Goal: Task Accomplishment & Management: Manage account settings

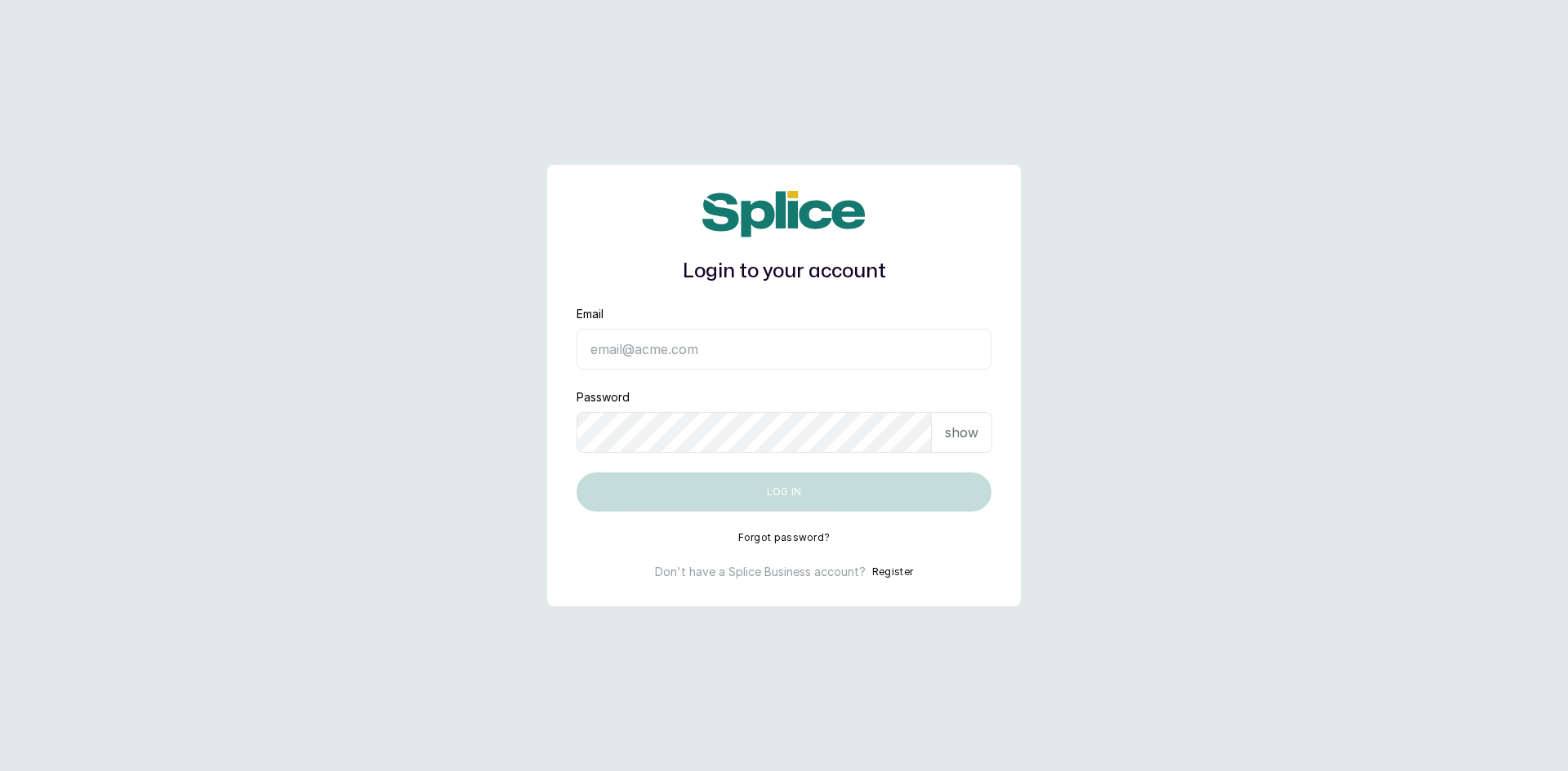
type input "[EMAIL_ADDRESS][DOMAIN_NAME]"
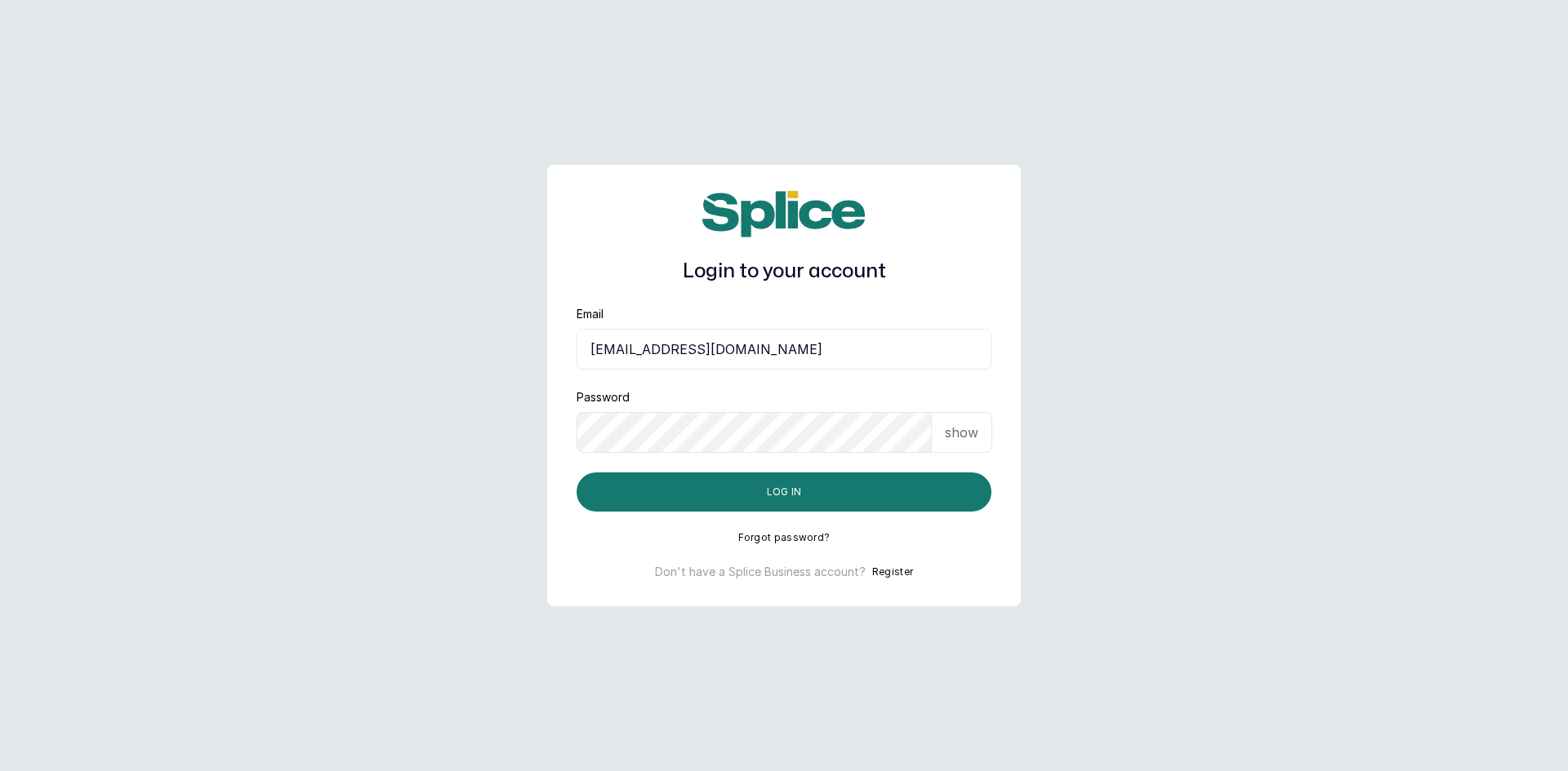
click at [982, 432] on div "show" at bounding box center [962, 432] width 60 height 41
click at [790, 496] on button "Log in" at bounding box center [784, 491] width 415 height 39
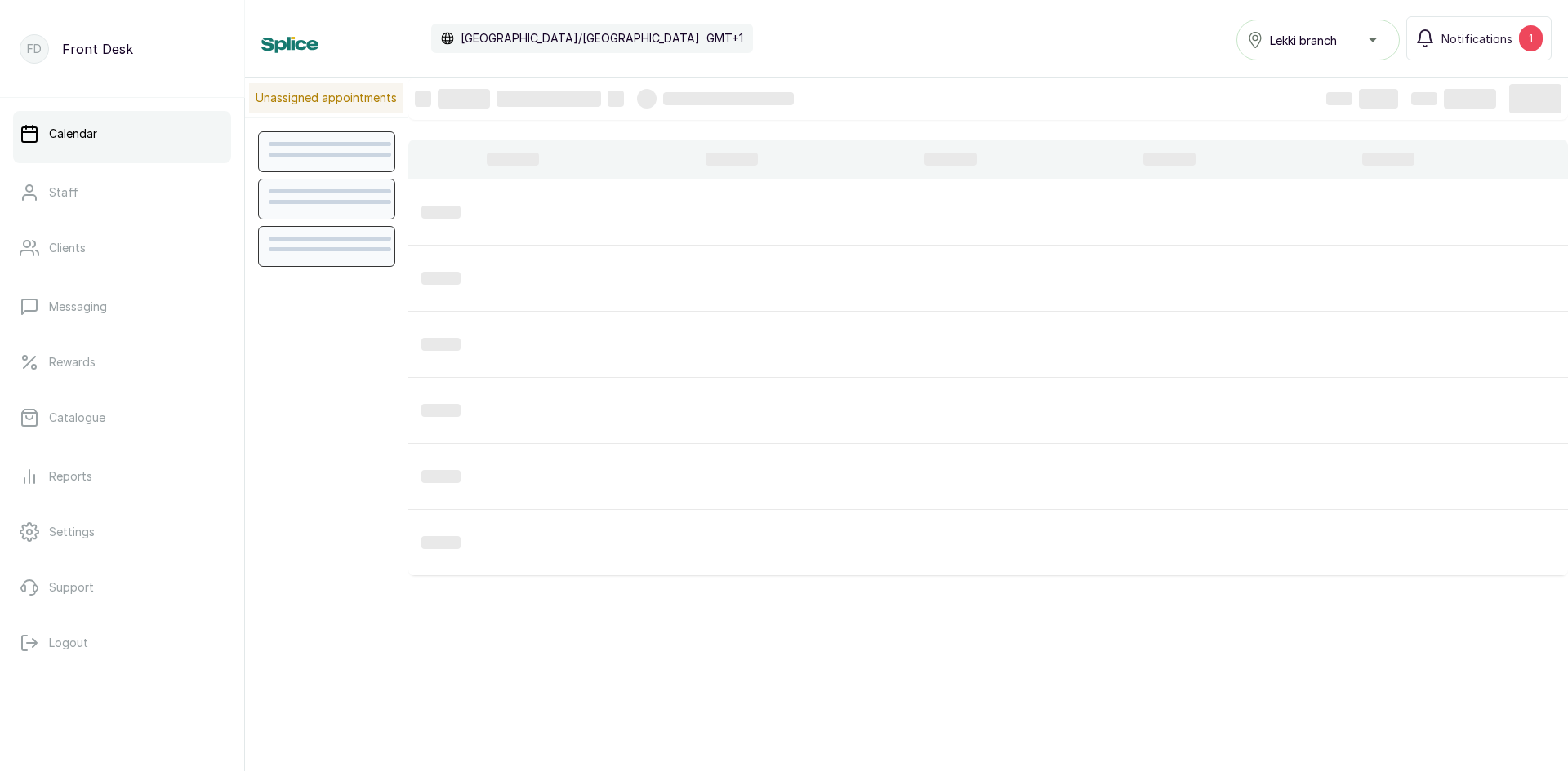
scroll to position [549, 0]
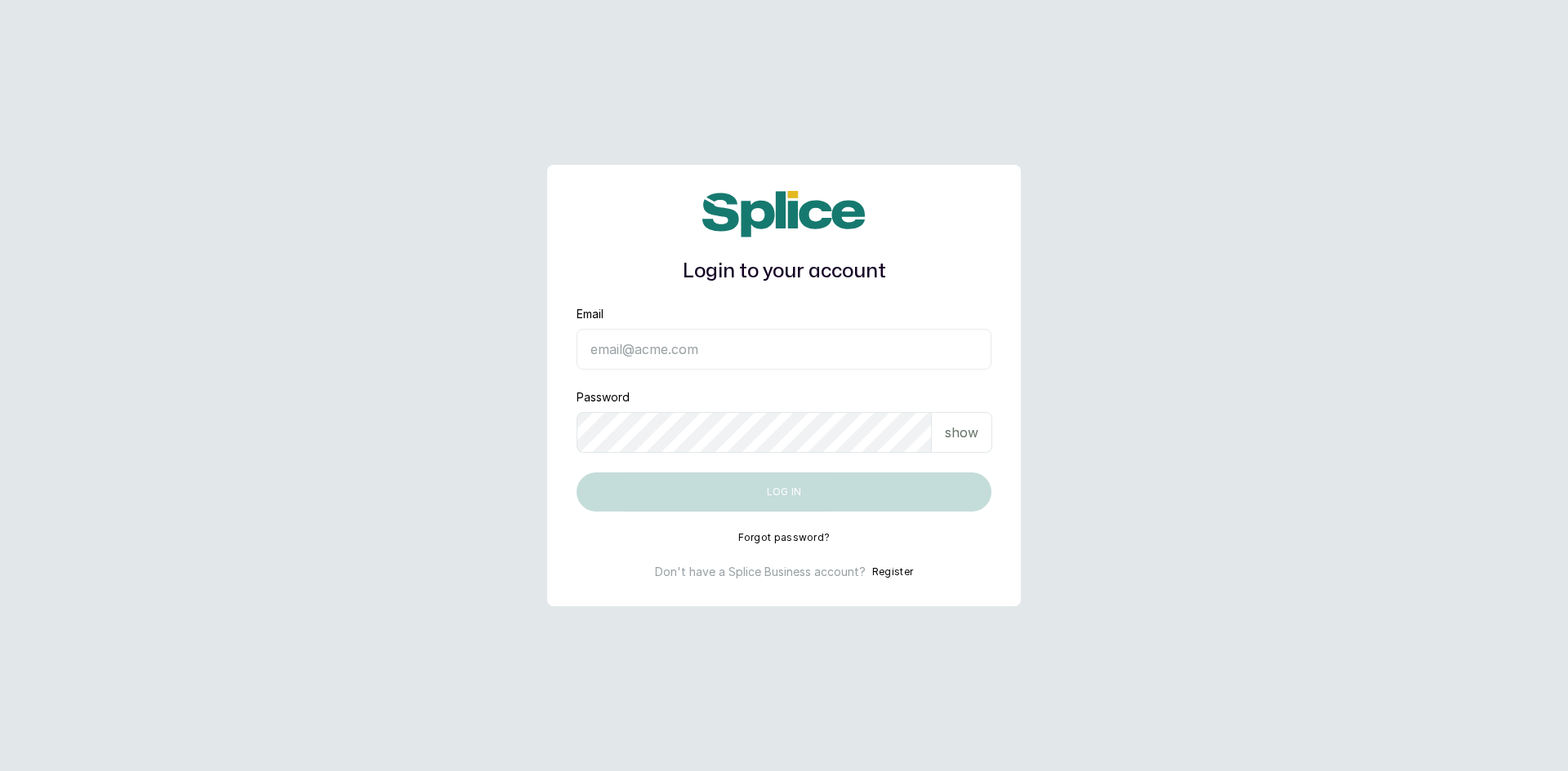
type input "[EMAIL_ADDRESS][DOMAIN_NAME]"
click at [982, 431] on div "show" at bounding box center [962, 432] width 60 height 41
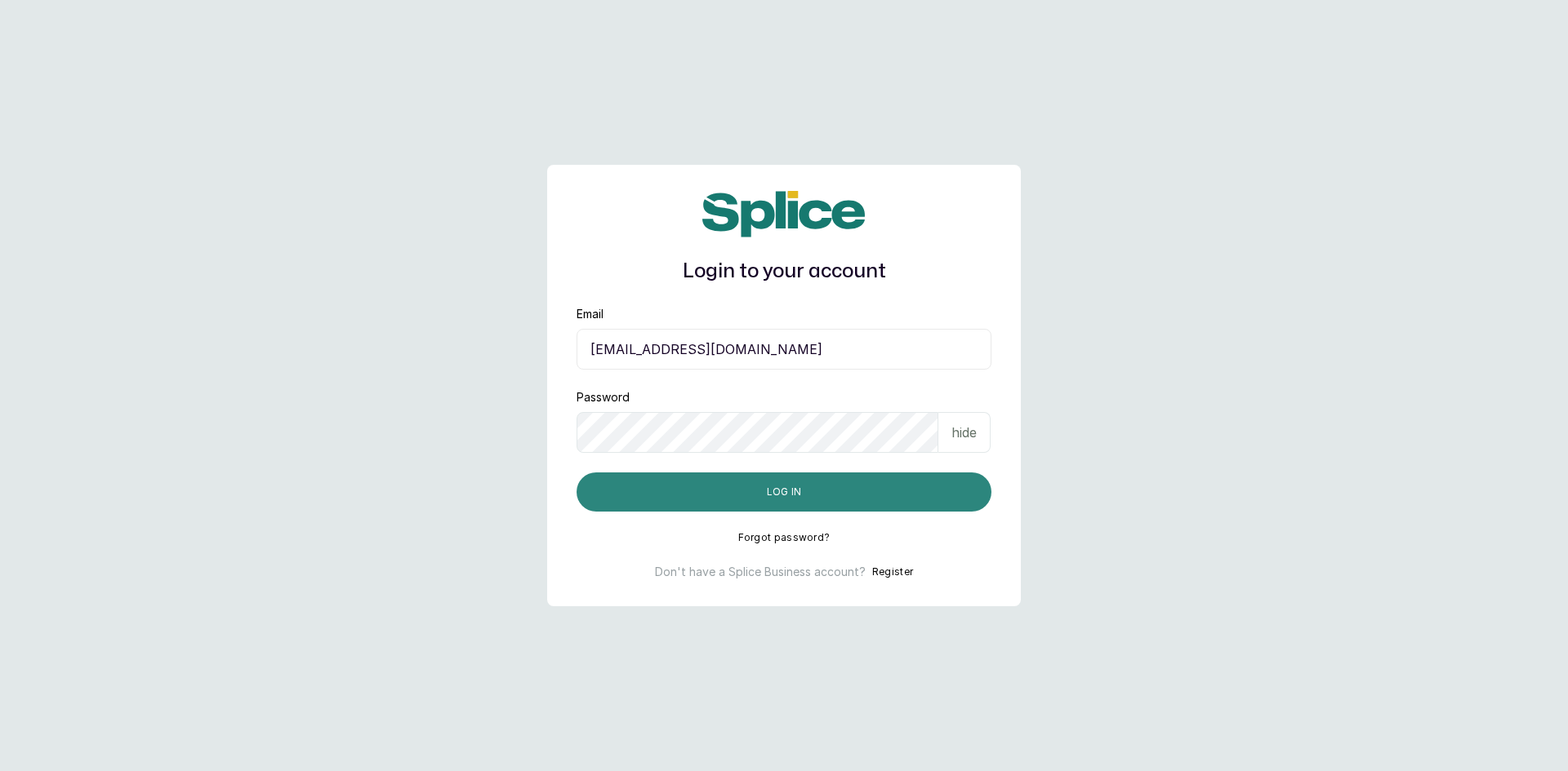
click at [800, 494] on button "Log in" at bounding box center [784, 491] width 415 height 39
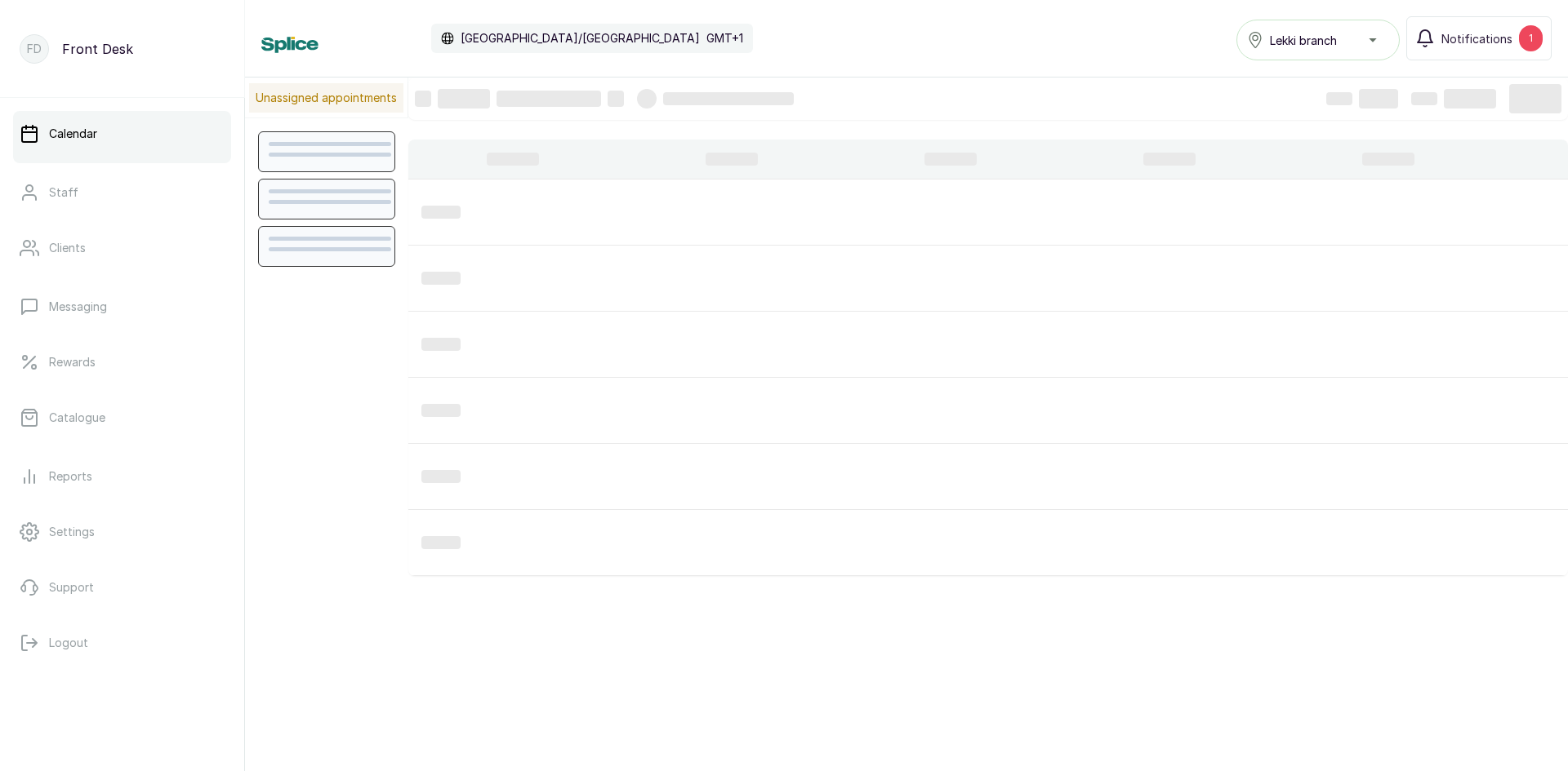
scroll to position [549, 0]
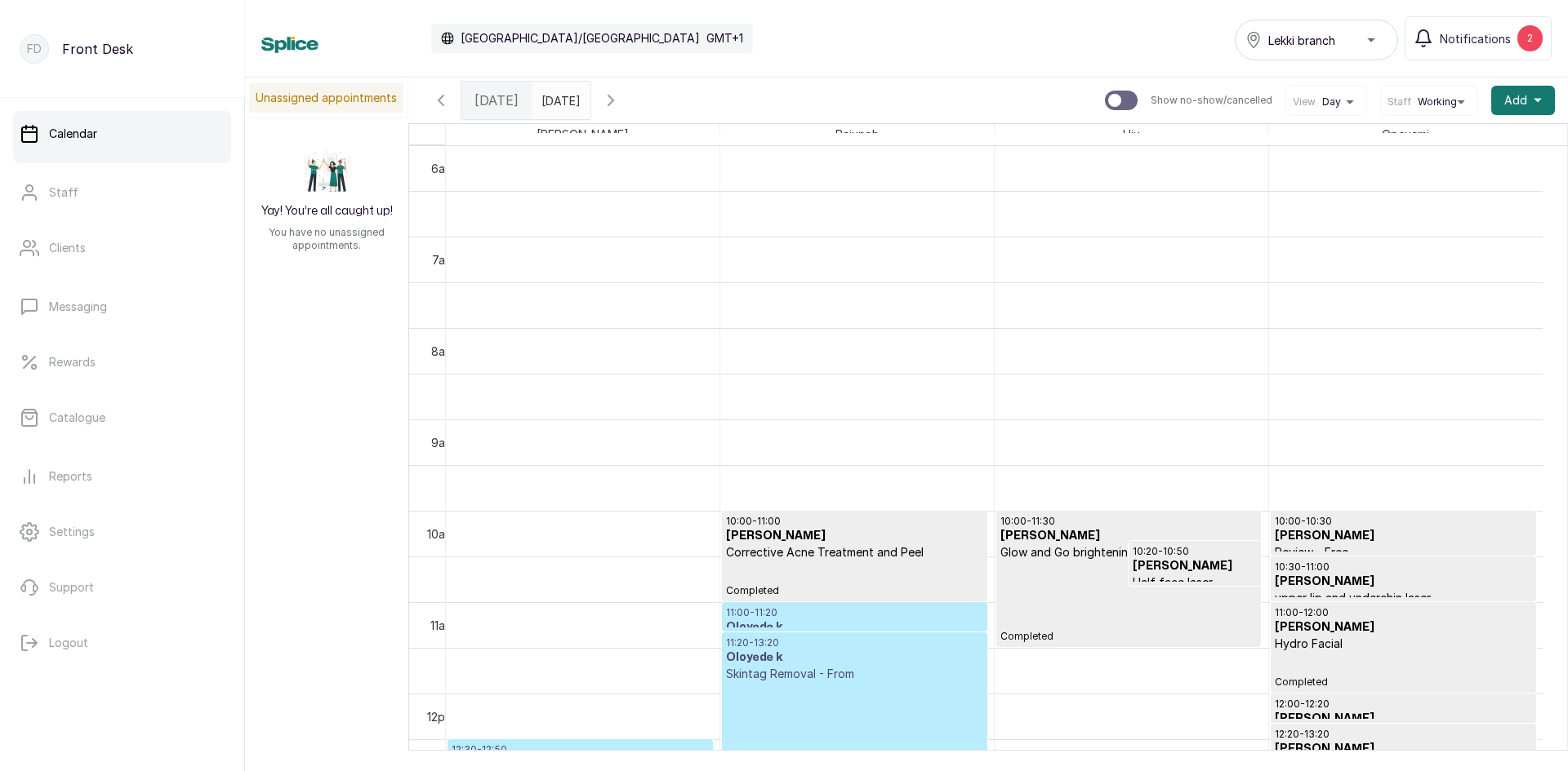
click at [740, 191] on td at bounding box center [994, 167] width 1097 height 46
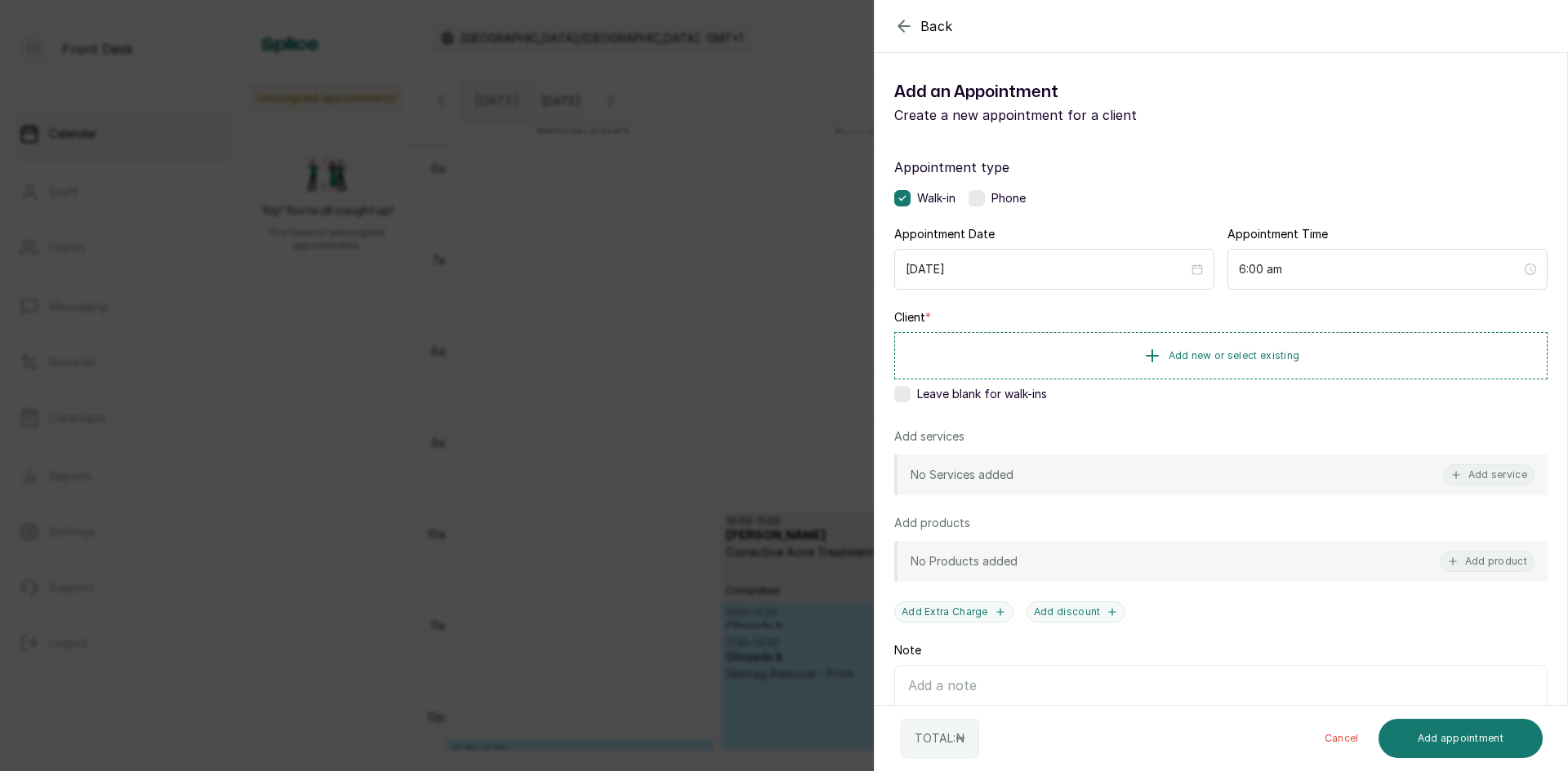
click at [552, 317] on div "Back Add Appointment Add an Appointment Create a new appointment for a client A…" at bounding box center [784, 385] width 1568 height 771
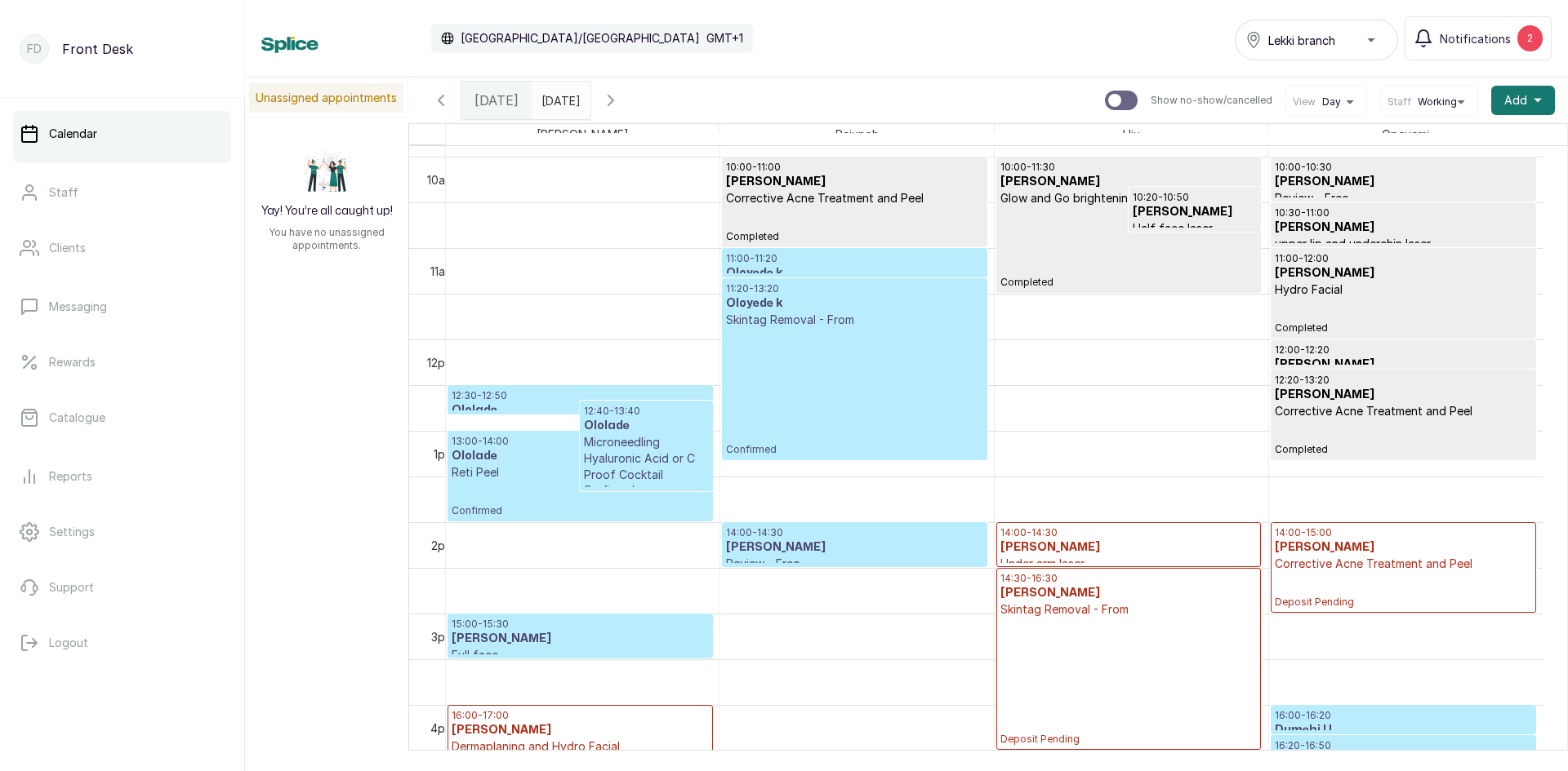
scroll to position [875, 0]
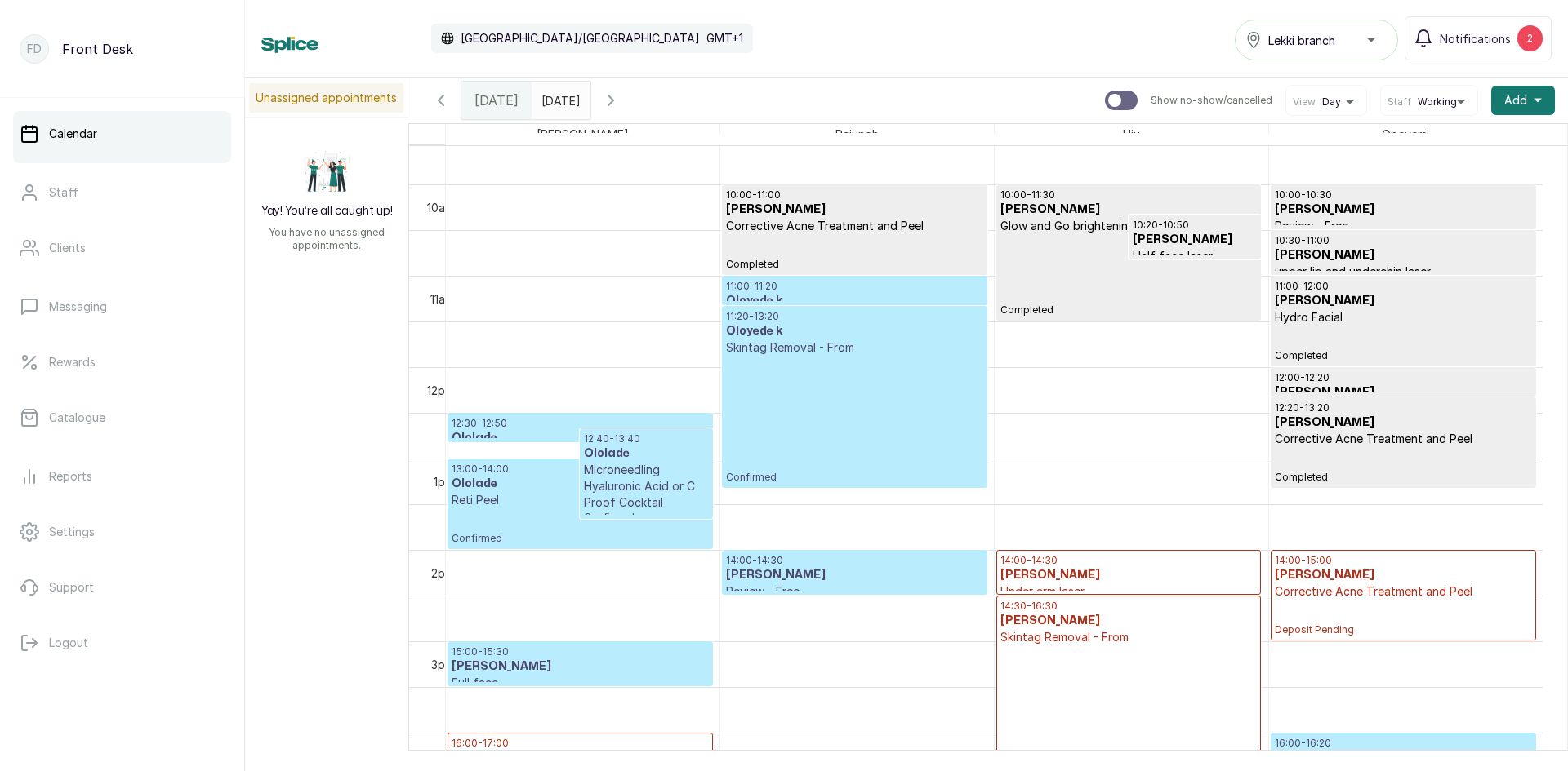
click at [780, 359] on div "11:20 - 13:20 Oloyede k Skintag Removal - From Confirmed" at bounding box center [854, 396] width 257 height 174
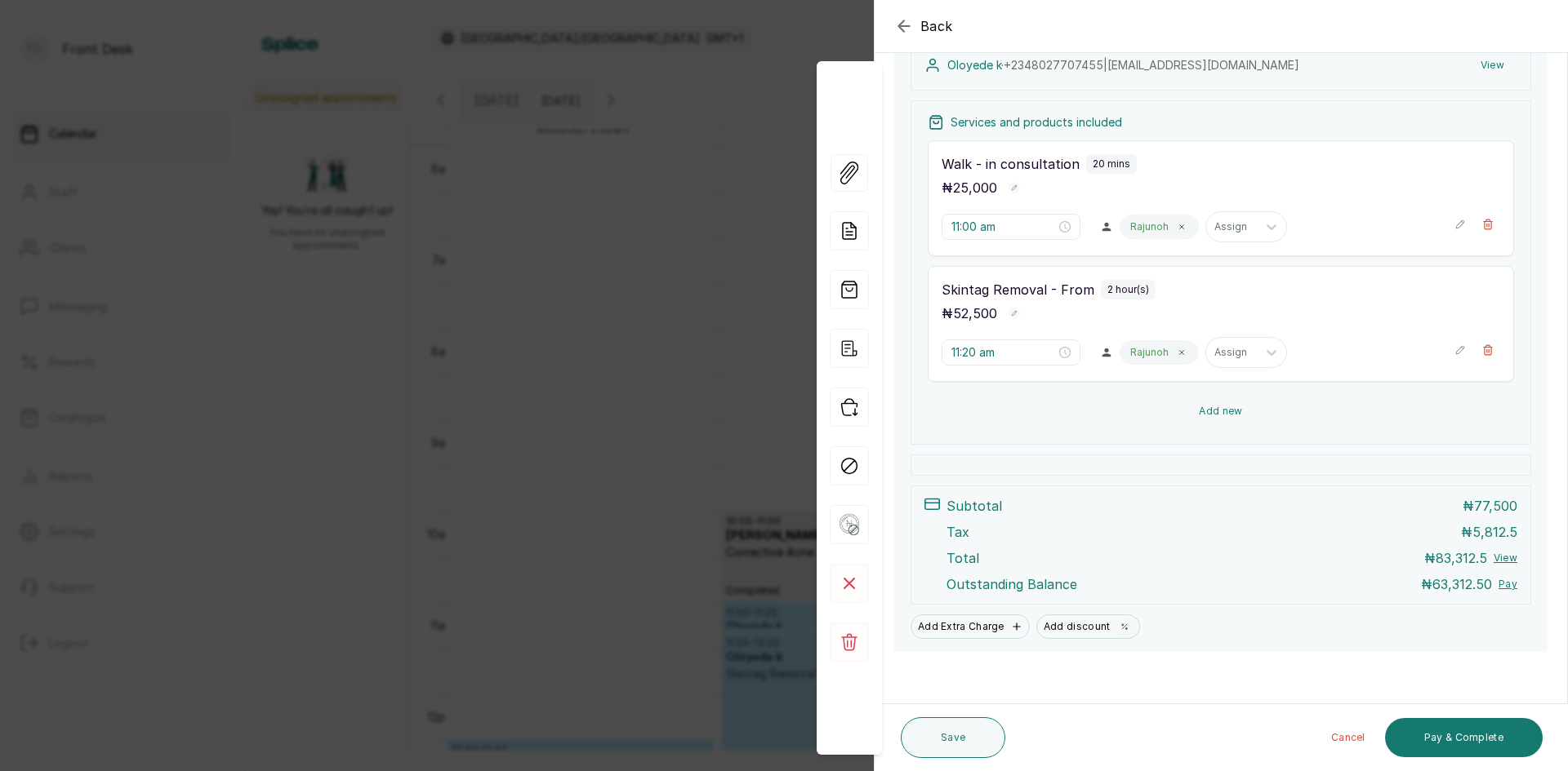
scroll to position [269, 0]
click at [1429, 736] on button "Pay & Complete" at bounding box center [1463, 737] width 157 height 39
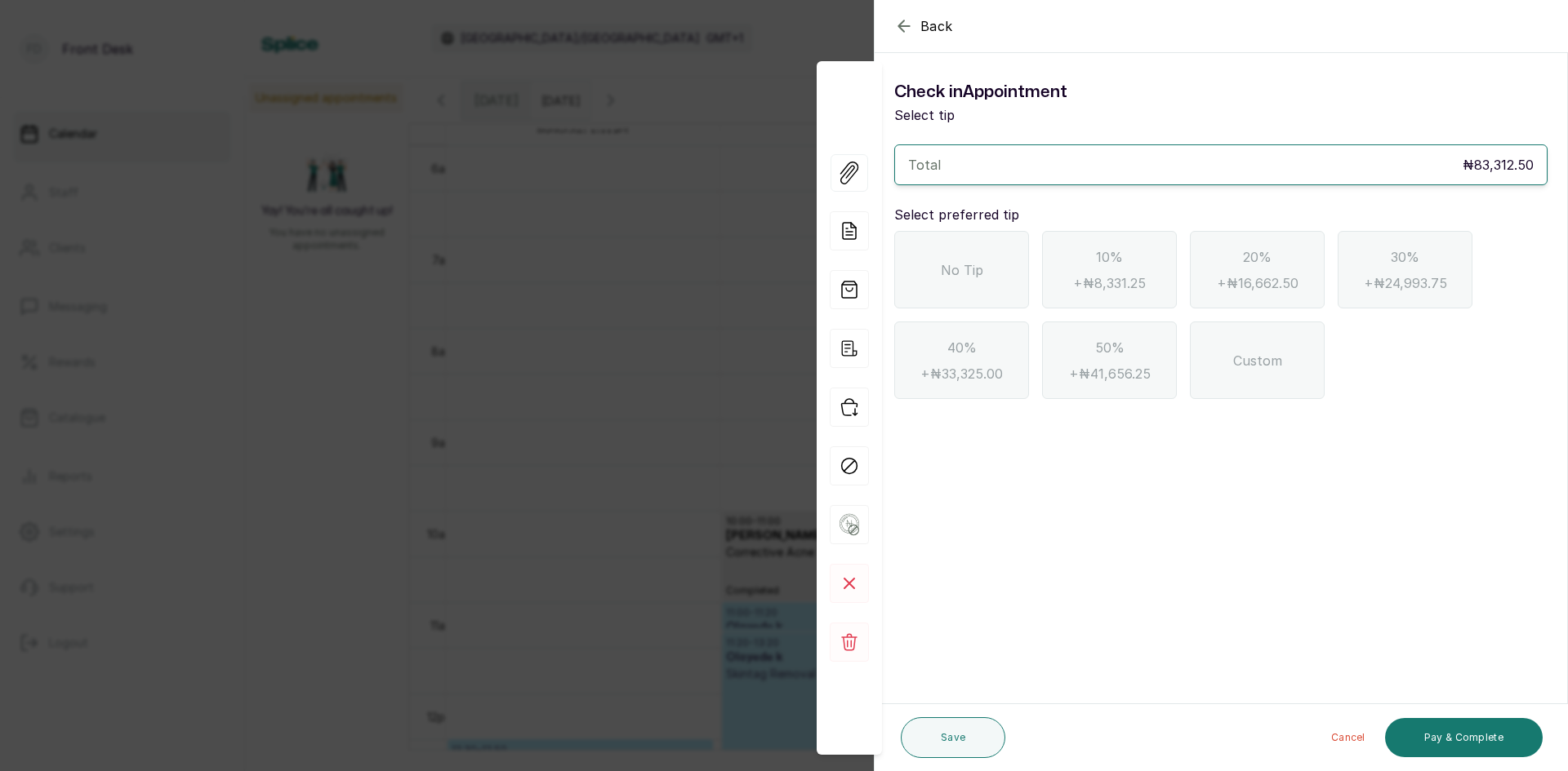
click at [960, 261] on span "No Tip" at bounding box center [962, 270] width 42 height 20
click at [1453, 741] on button "Pay & Complete" at bounding box center [1463, 737] width 157 height 39
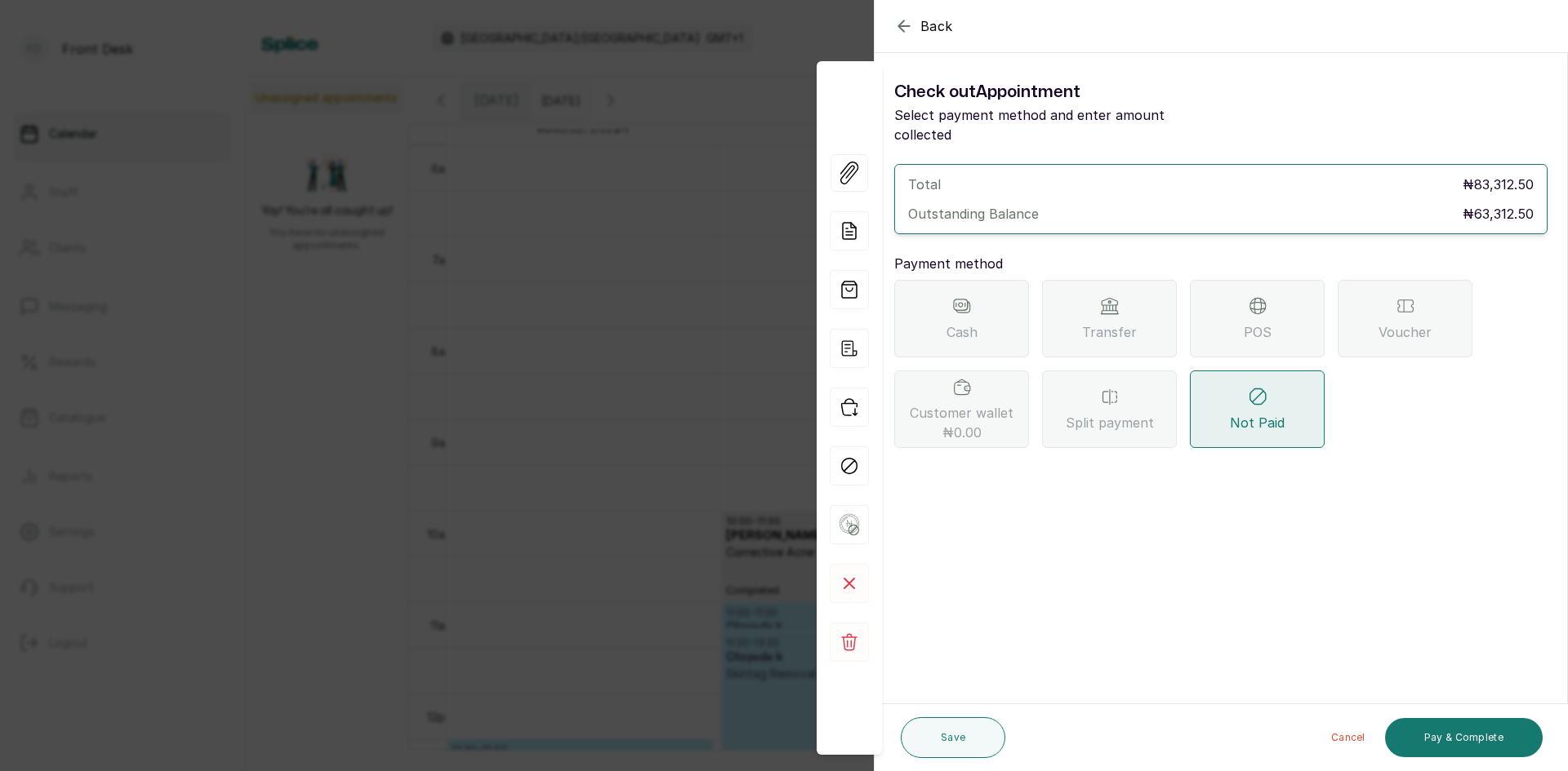
click at [1152, 300] on div "Transfer" at bounding box center [1109, 319] width 135 height 78
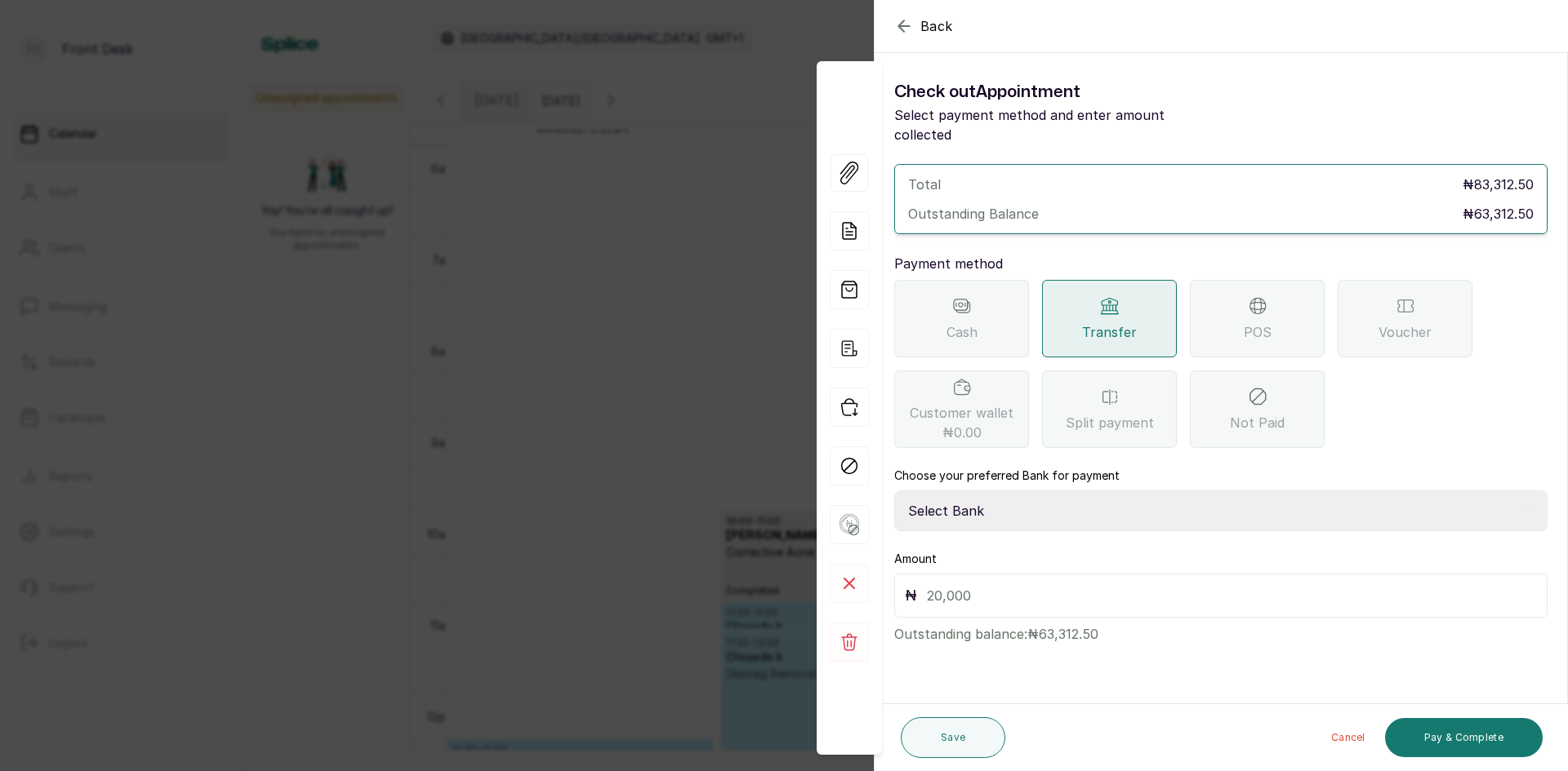
click at [1018, 491] on select "Select Bank DONNA ONYENDI Fairmoney Microfinance Bank SKN ANALYTICS MED AESTH. …" at bounding box center [1221, 510] width 653 height 41
select select "43272bc0-21c6-4b19-b9fb-c2093b8603c2"
click at [894, 490] on select "Select Bank DONNA ONYENDI Fairmoney Microfinance Bank SKN ANALYTICS MED AESTH. …" at bounding box center [1221, 510] width 653 height 41
click at [1095, 585] on input "text" at bounding box center [1232, 596] width 610 height 22
type input "63,312.50"
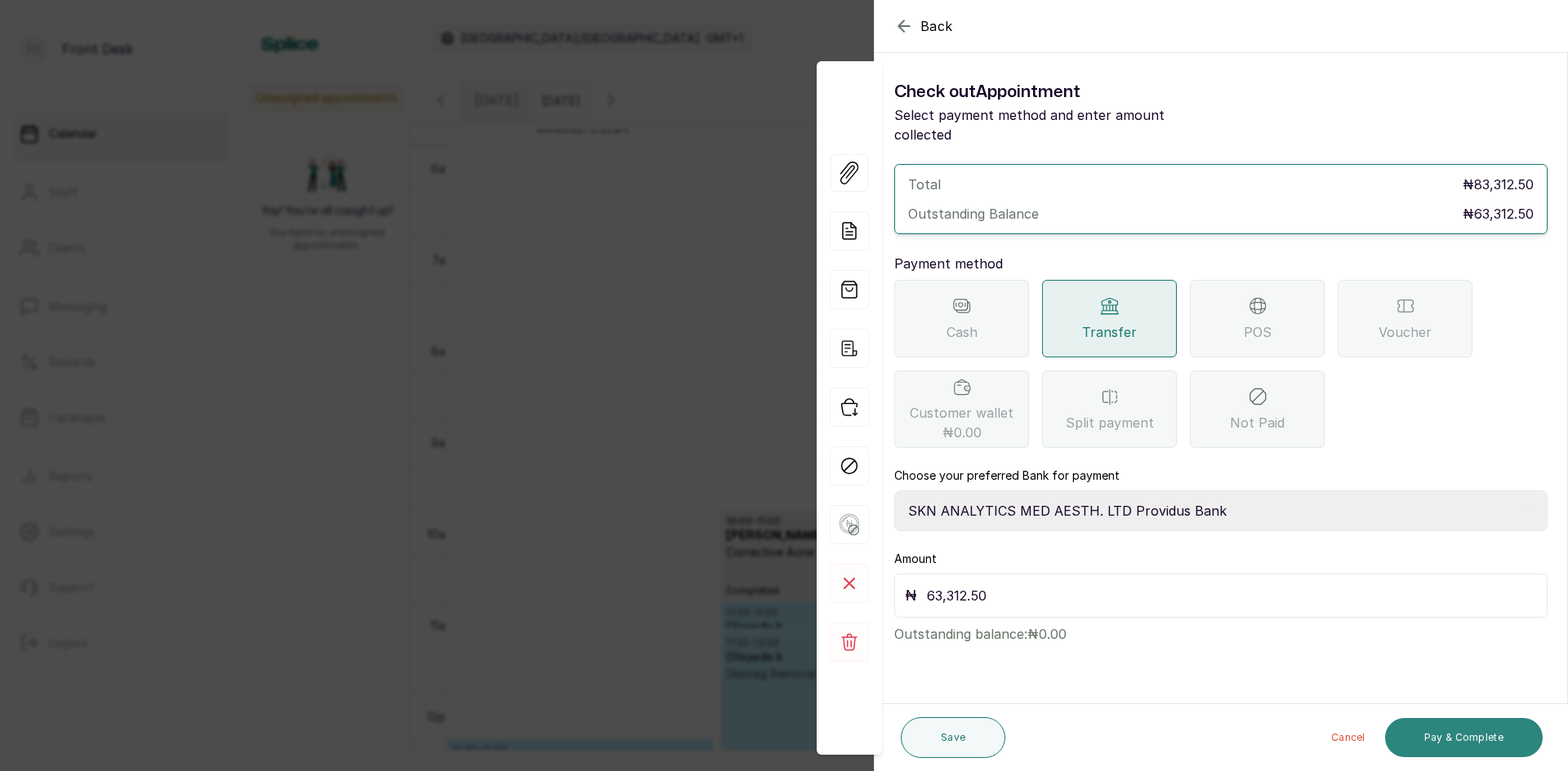
click at [1457, 742] on button "Pay & Complete" at bounding box center [1463, 737] width 157 height 39
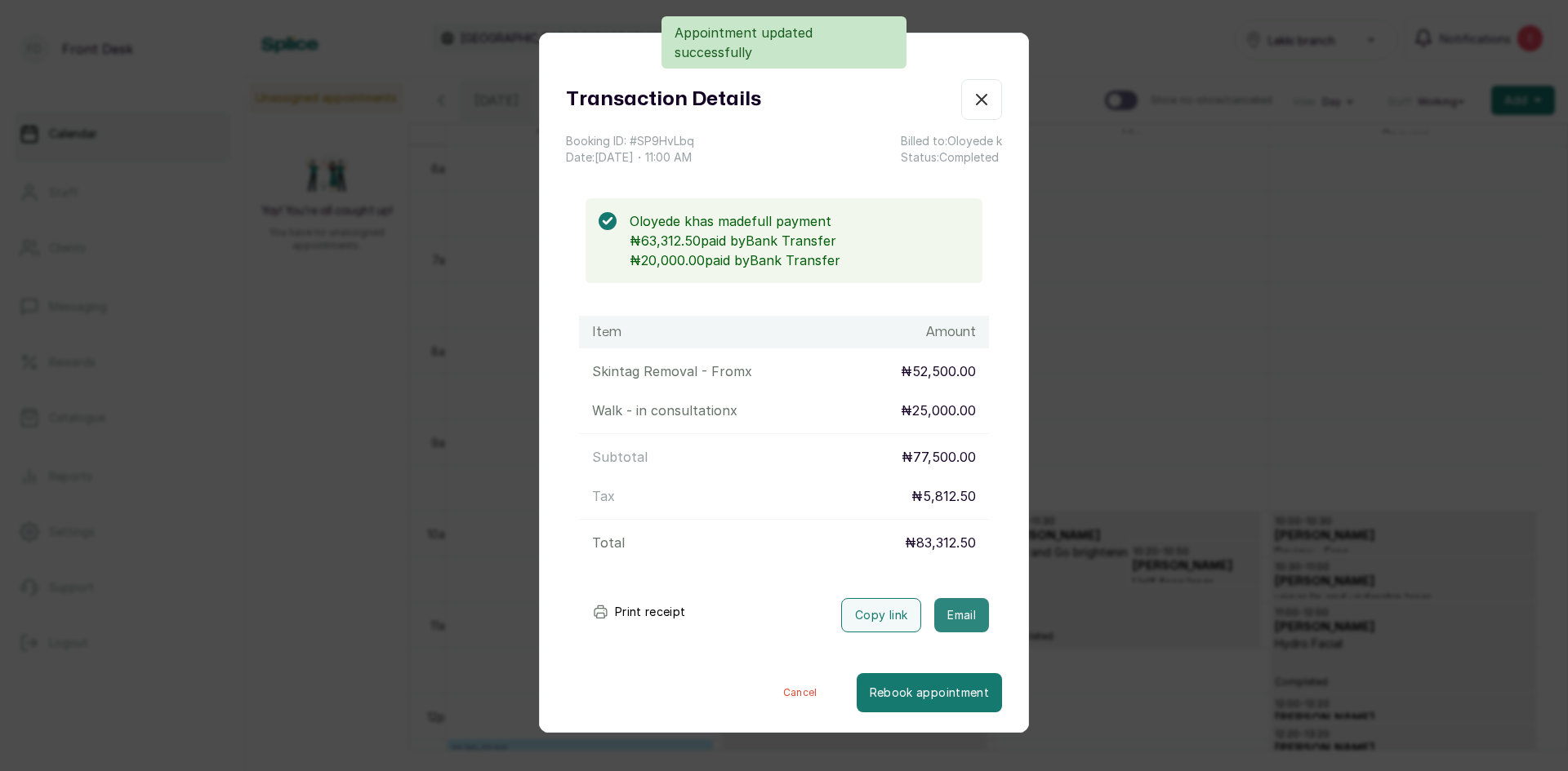
click at [963, 611] on button "Email" at bounding box center [962, 616] width 54 height 35
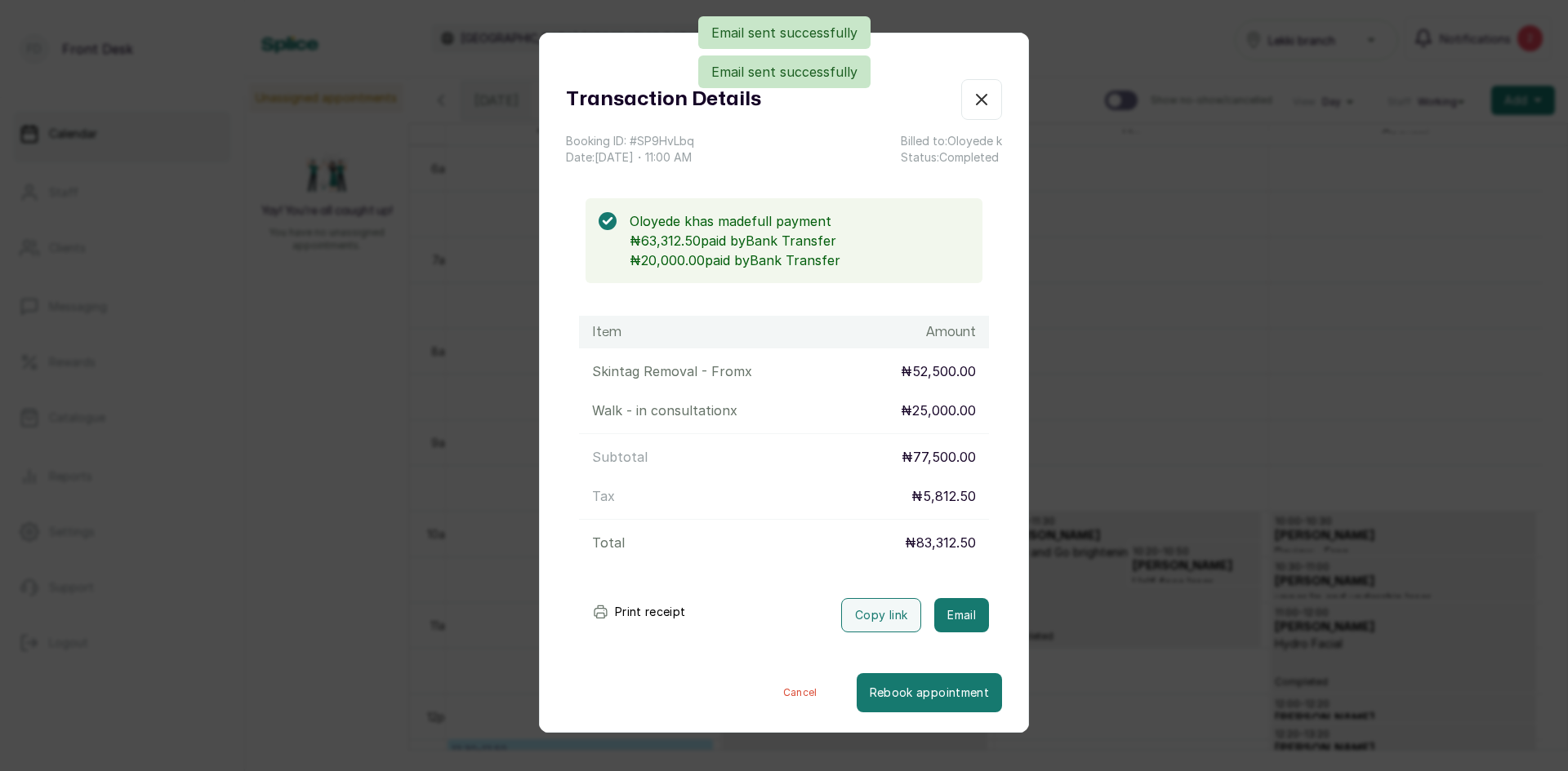
click at [1175, 369] on div "Transaction Details Booking ID: # SP9HvLbq Date: 5 Sep, 2025 ・ 11:00 AM Billed …" at bounding box center [784, 385] width 1568 height 771
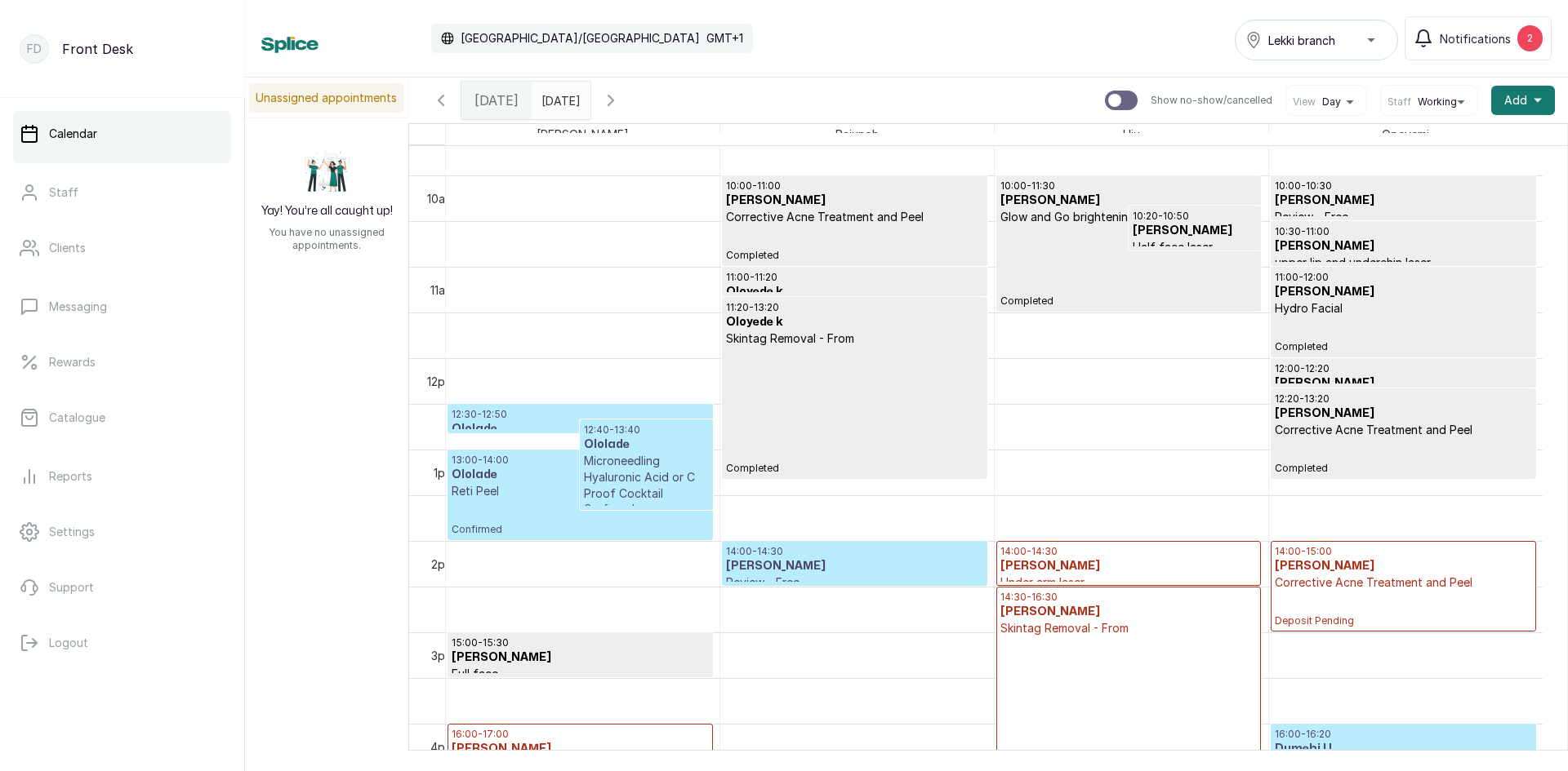
scroll to position [875, 0]
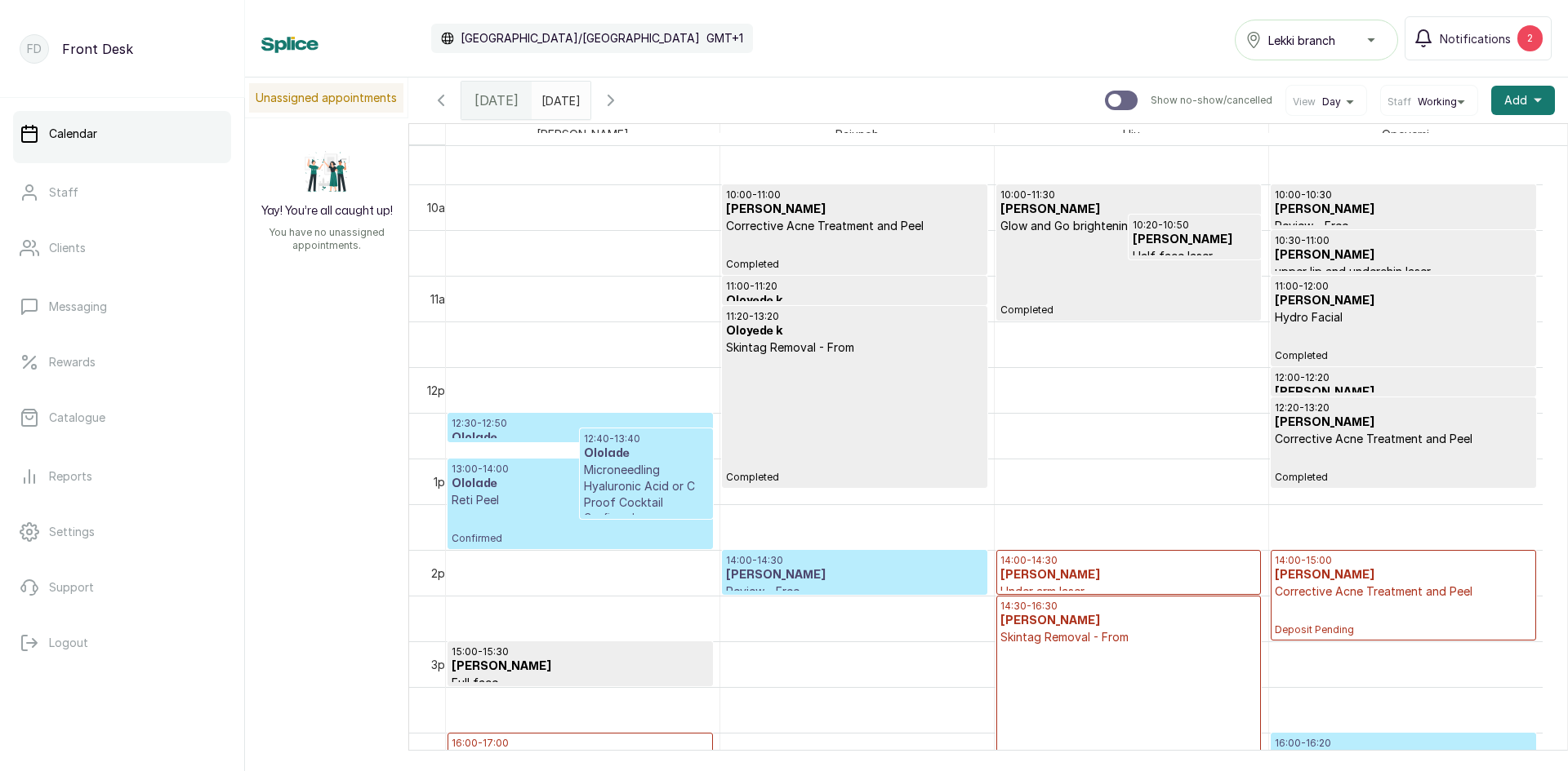
click at [554, 489] on h3 "Ololade" at bounding box center [581, 483] width 257 height 16
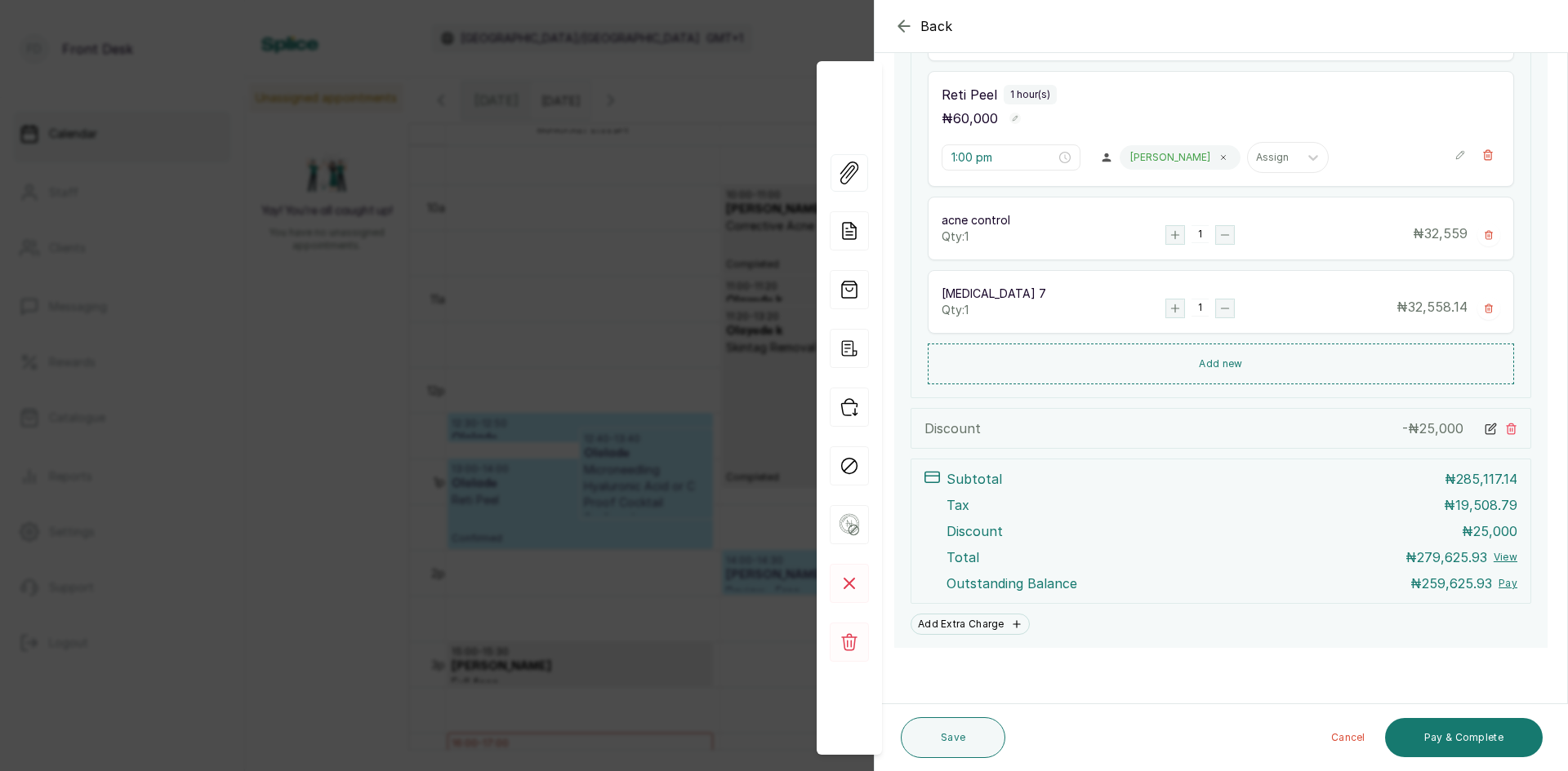
scroll to position [585, 0]
click at [1419, 730] on button "Pay & Complete" at bounding box center [1463, 737] width 157 height 39
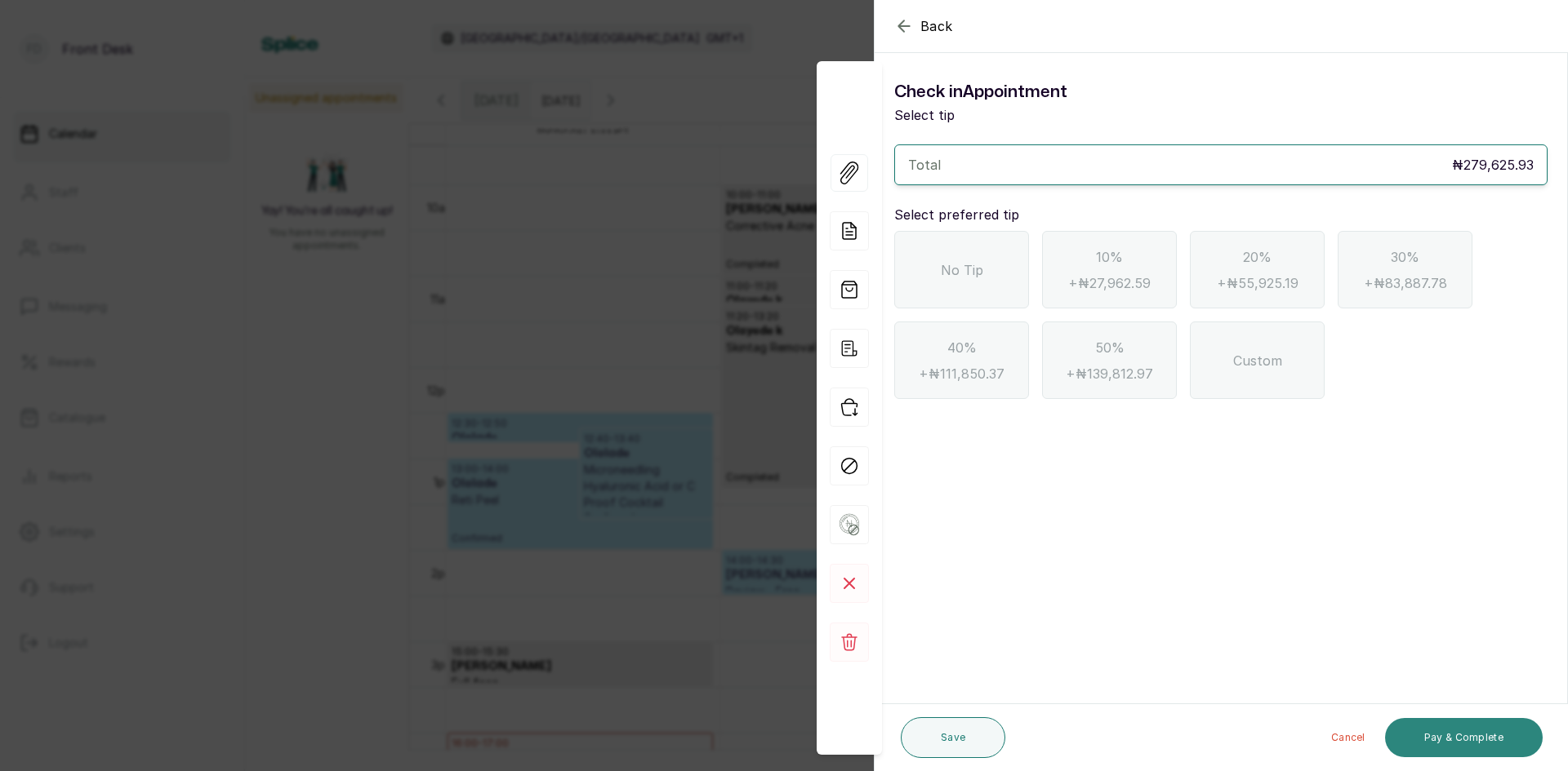
scroll to position [0, 0]
click at [979, 267] on span "No Tip" at bounding box center [962, 270] width 42 height 20
click at [1458, 740] on button "Pay & Complete" at bounding box center [1463, 737] width 157 height 39
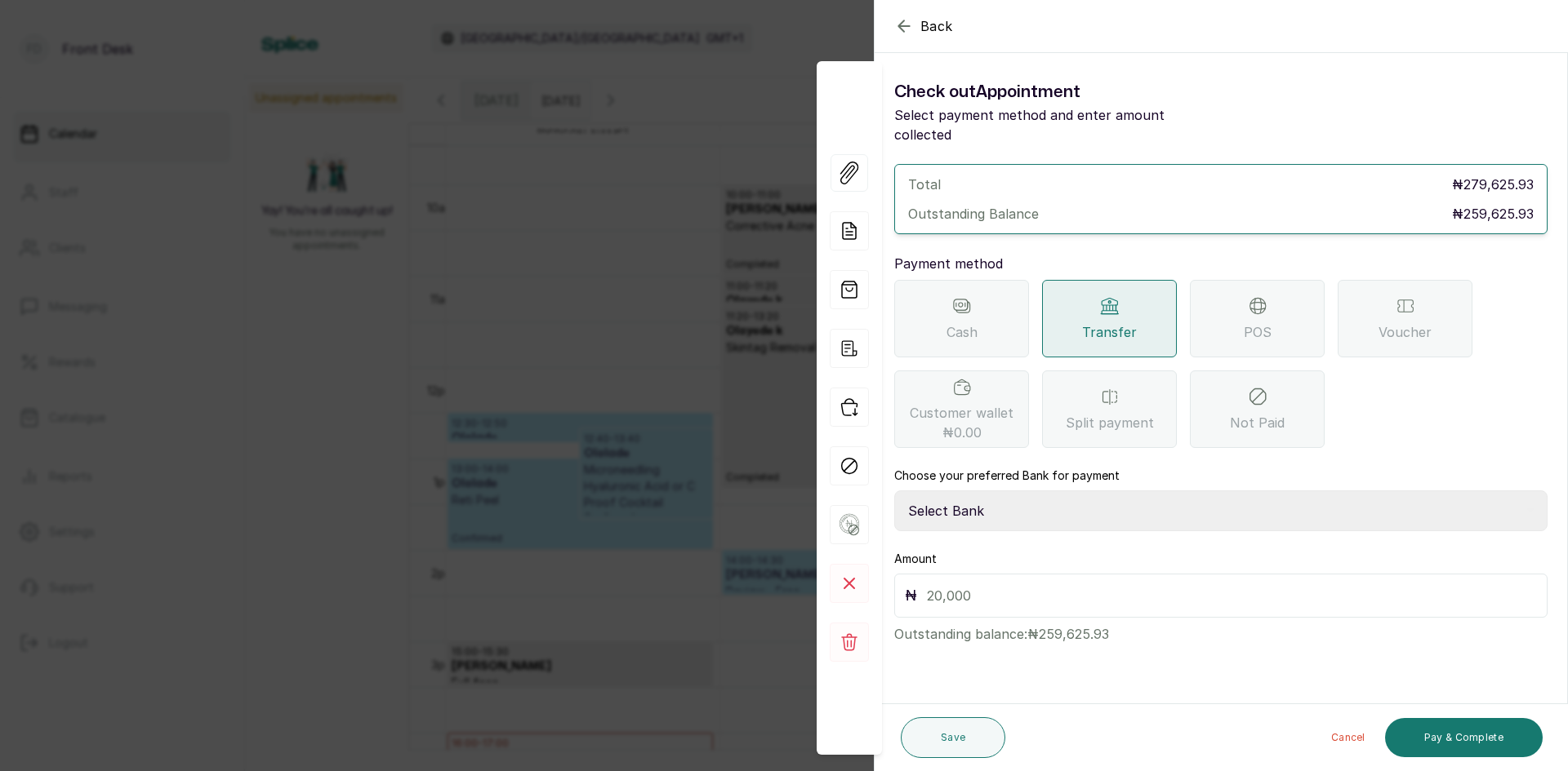
click at [1284, 302] on div "POS" at bounding box center [1258, 319] width 135 height 78
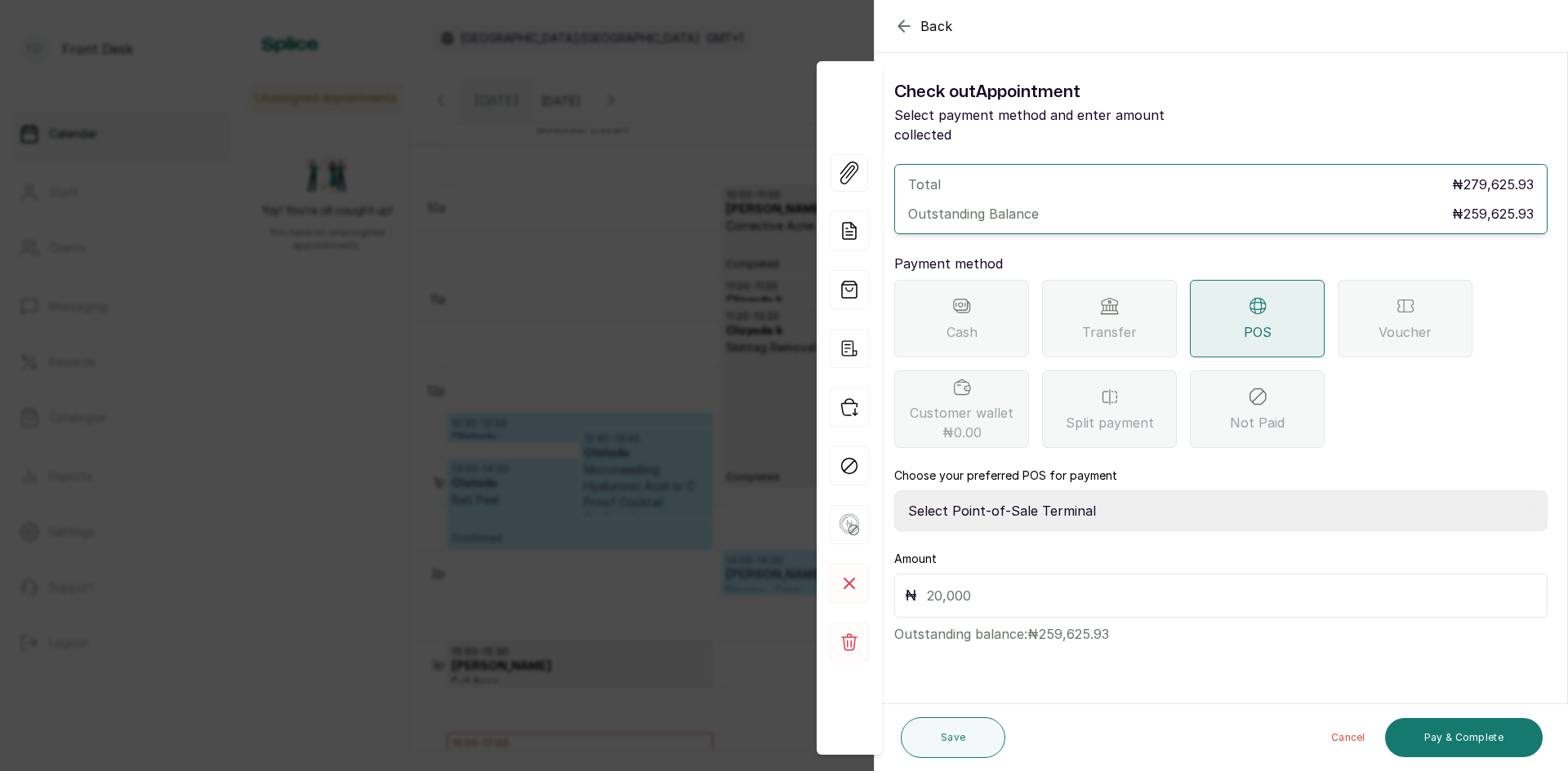
click at [1080, 495] on select "Select Point-of-Sale Terminal SKN ANALYTICS MED AESTHETIC LIMITED Fairmoney Mic…" at bounding box center [1221, 510] width 653 height 41
select select "43129536-bd7e-4b6d-8e8c-ab2c46322d67"
click at [894, 490] on select "Select Point-of-Sale Terminal SKN ANALYTICS MED AESTHETIC LIMITED Fairmoney Mic…" at bounding box center [1221, 510] width 653 height 41
click at [1029, 588] on div "₦" at bounding box center [1221, 596] width 653 height 44
click at [1031, 585] on input "text" at bounding box center [1232, 596] width 610 height 22
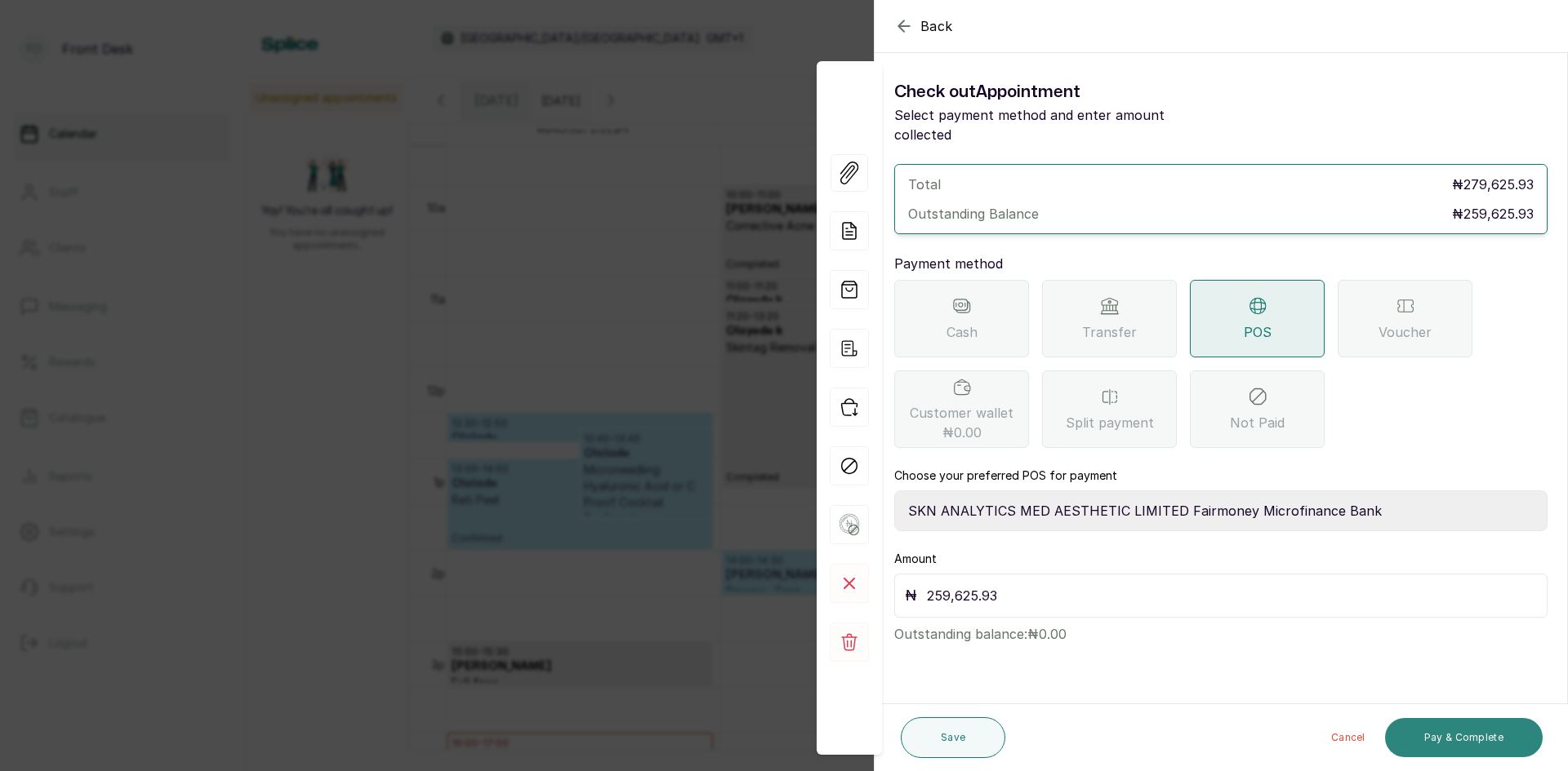
type input "259,625.93"
click at [1419, 729] on button "Pay & Complete" at bounding box center [1463, 737] width 157 height 39
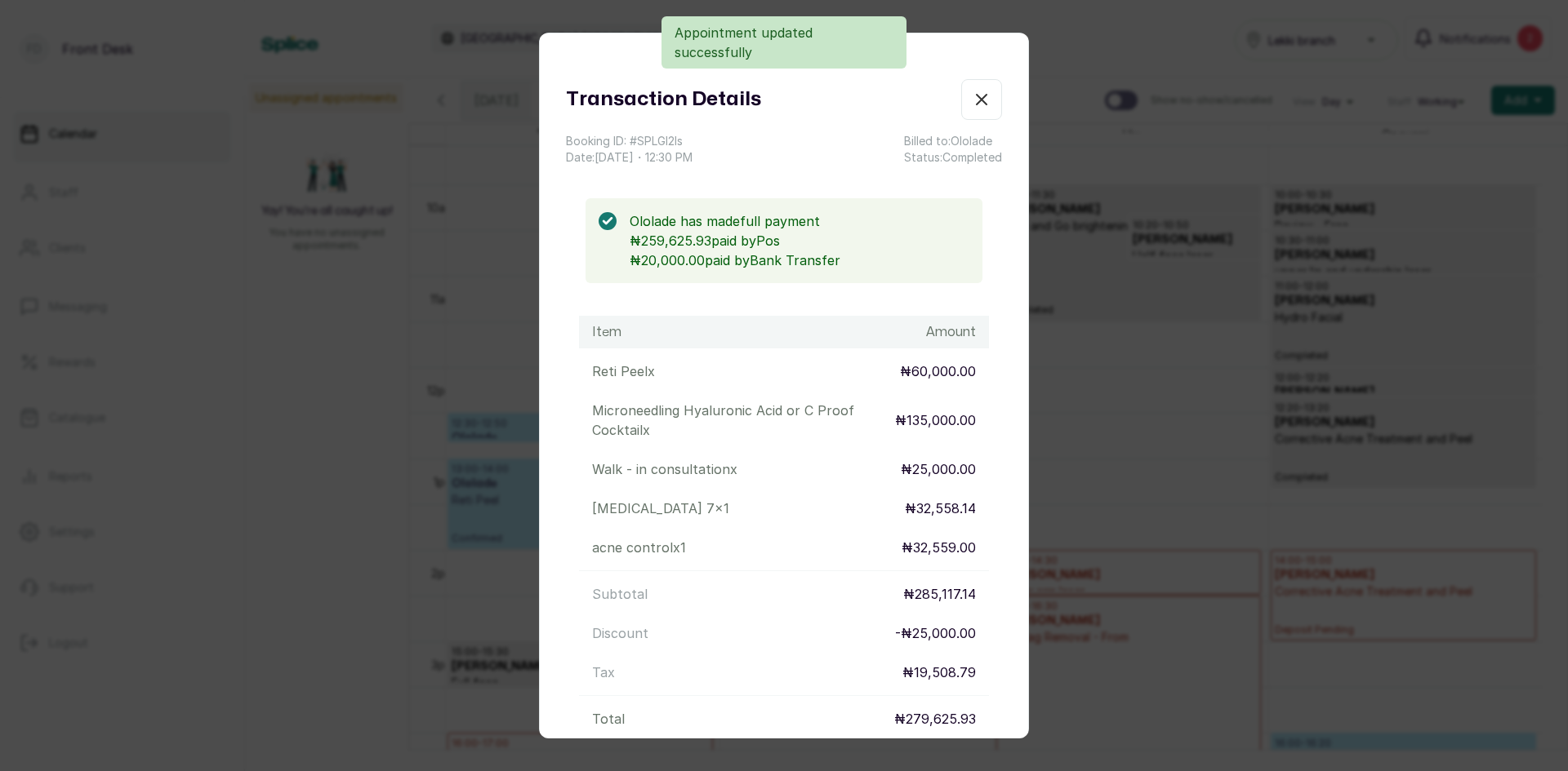
scroll to position [171, 0]
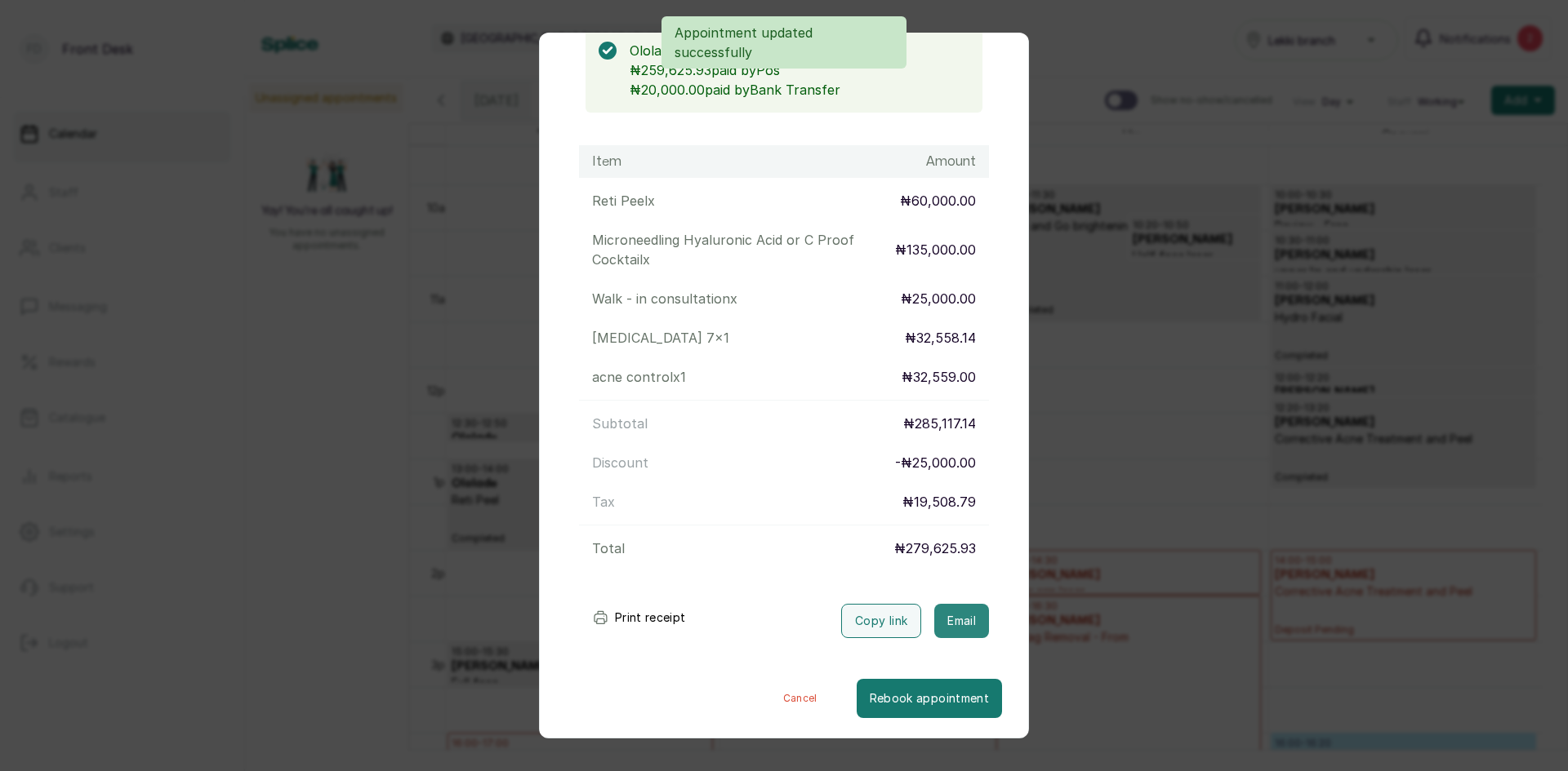
click at [935, 616] on button "Email" at bounding box center [962, 622] width 54 height 35
click at [1197, 426] on div "Transaction Details Booking ID: # SPLGI2Is Date: 5 Sep, 2025 ・ 12:30 PM Billed …" at bounding box center [784, 385] width 1568 height 771
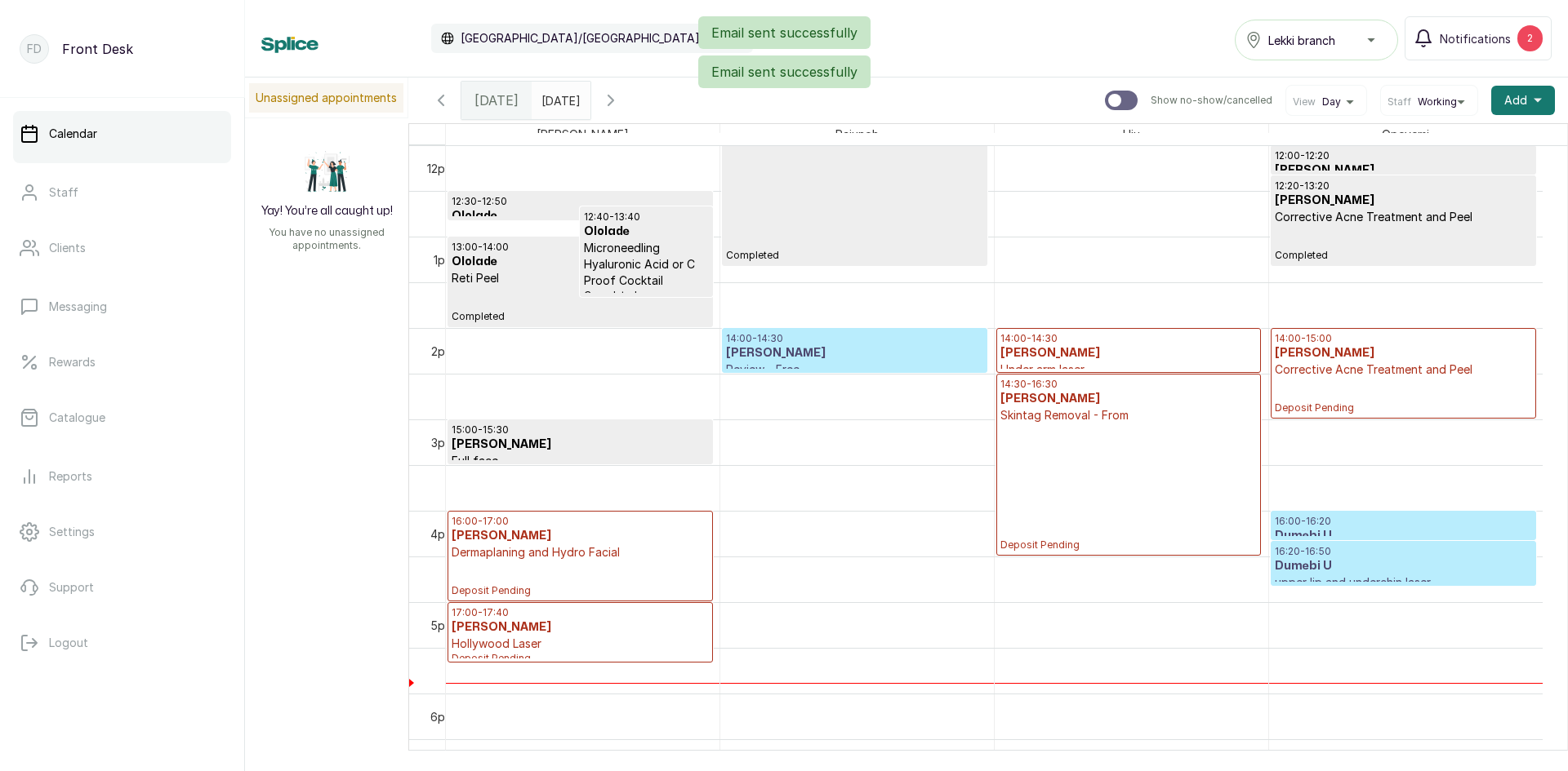
scroll to position [1203, 0]
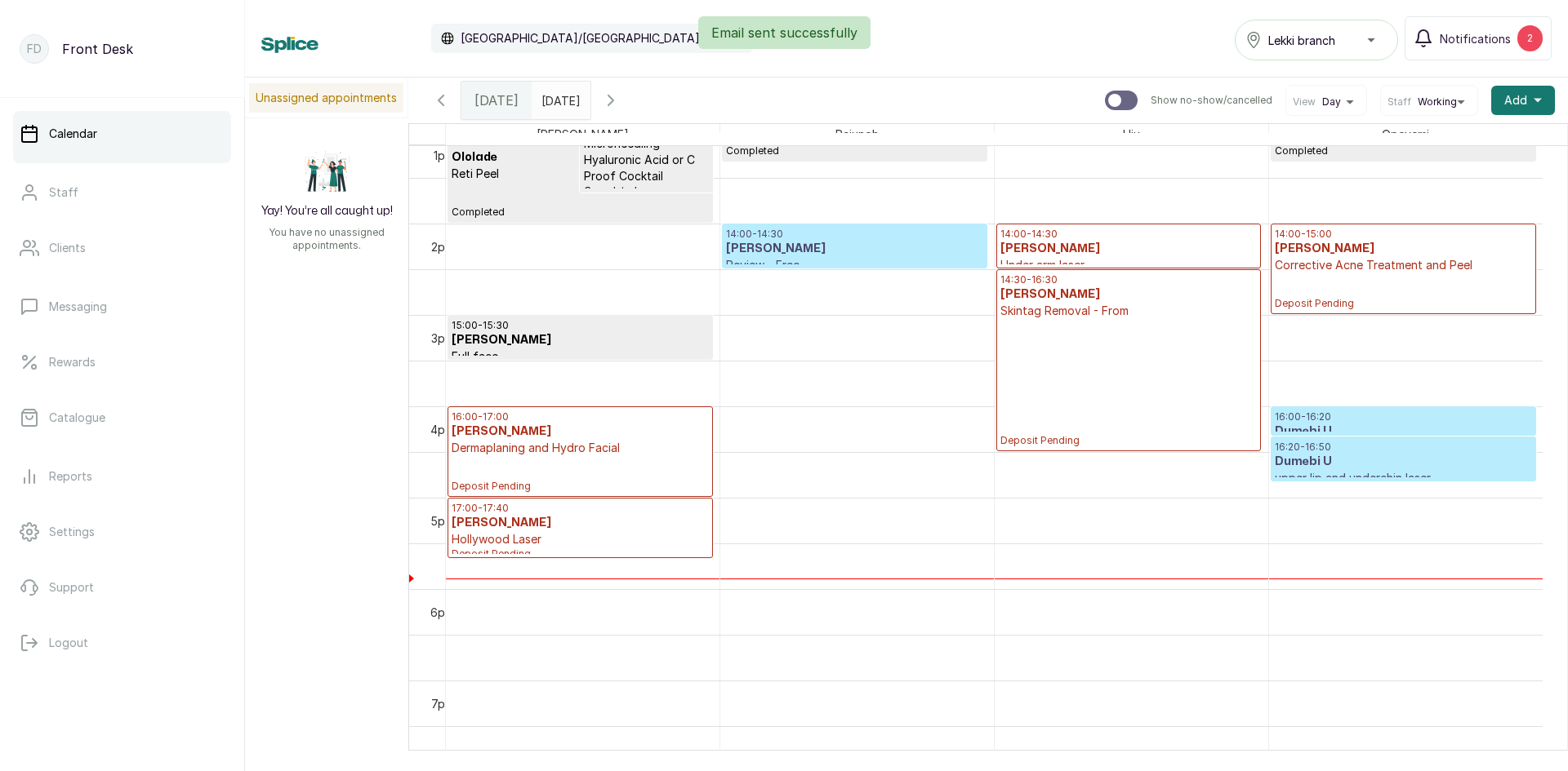
click at [1411, 277] on div "14:00 - 15:00 Hauwa Yaro Corrective Acne Treatment and Peel Deposit Pending" at bounding box center [1404, 269] width 257 height 82
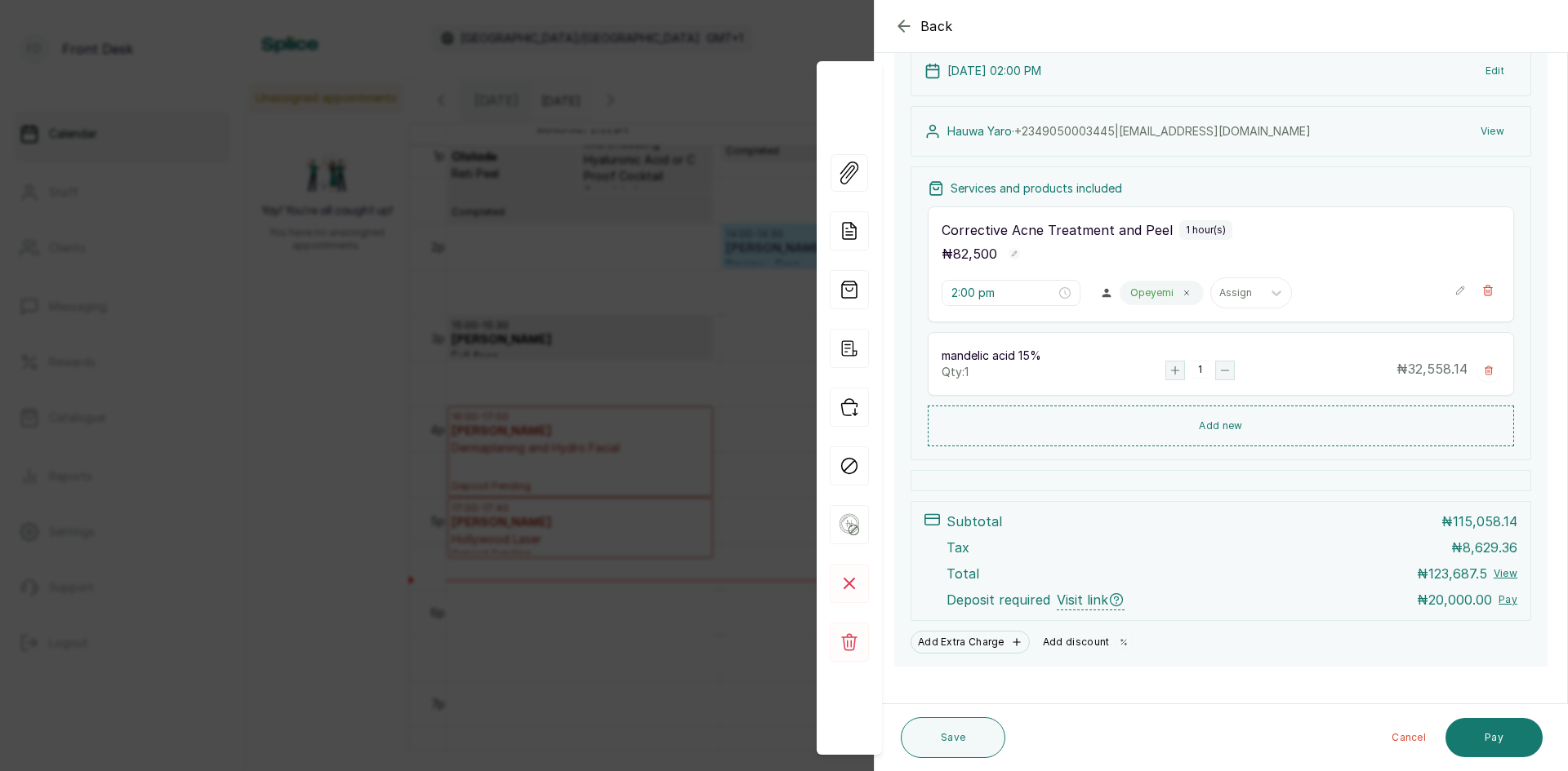
scroll to position [152, 0]
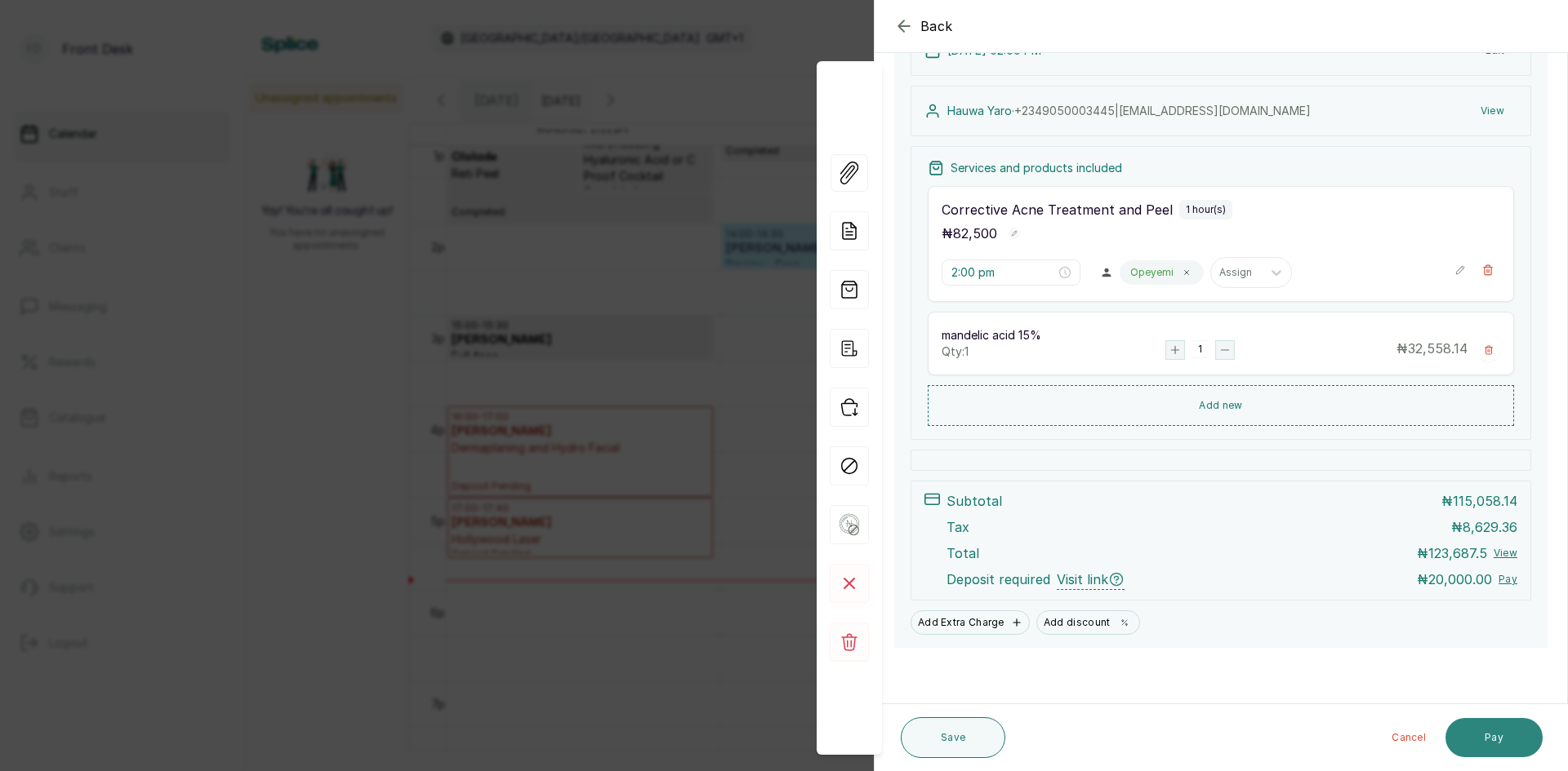
click at [1489, 747] on button "Pay" at bounding box center [1494, 737] width 98 height 39
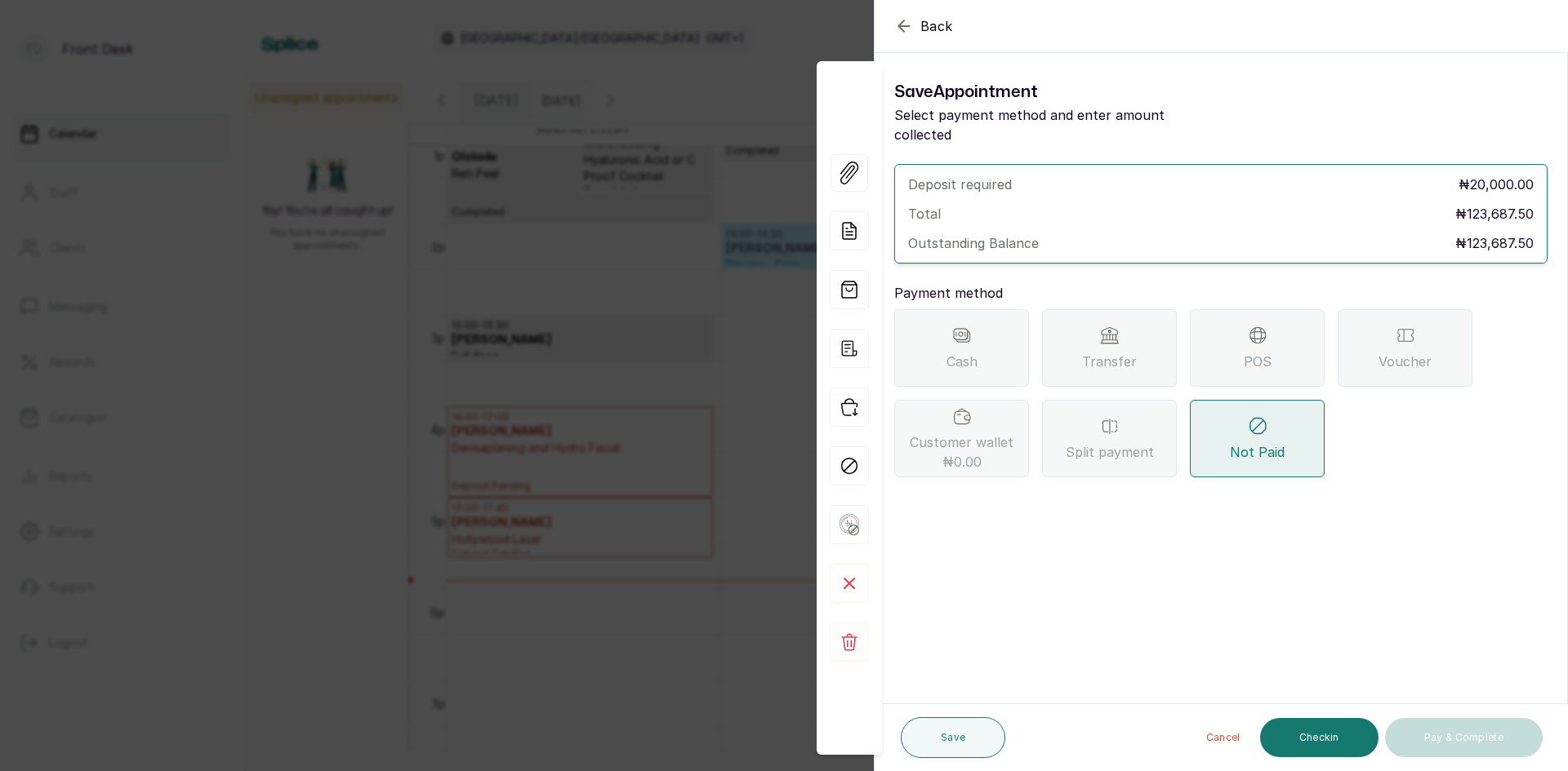
click at [1258, 351] on span "POS" at bounding box center [1258, 361] width 28 height 20
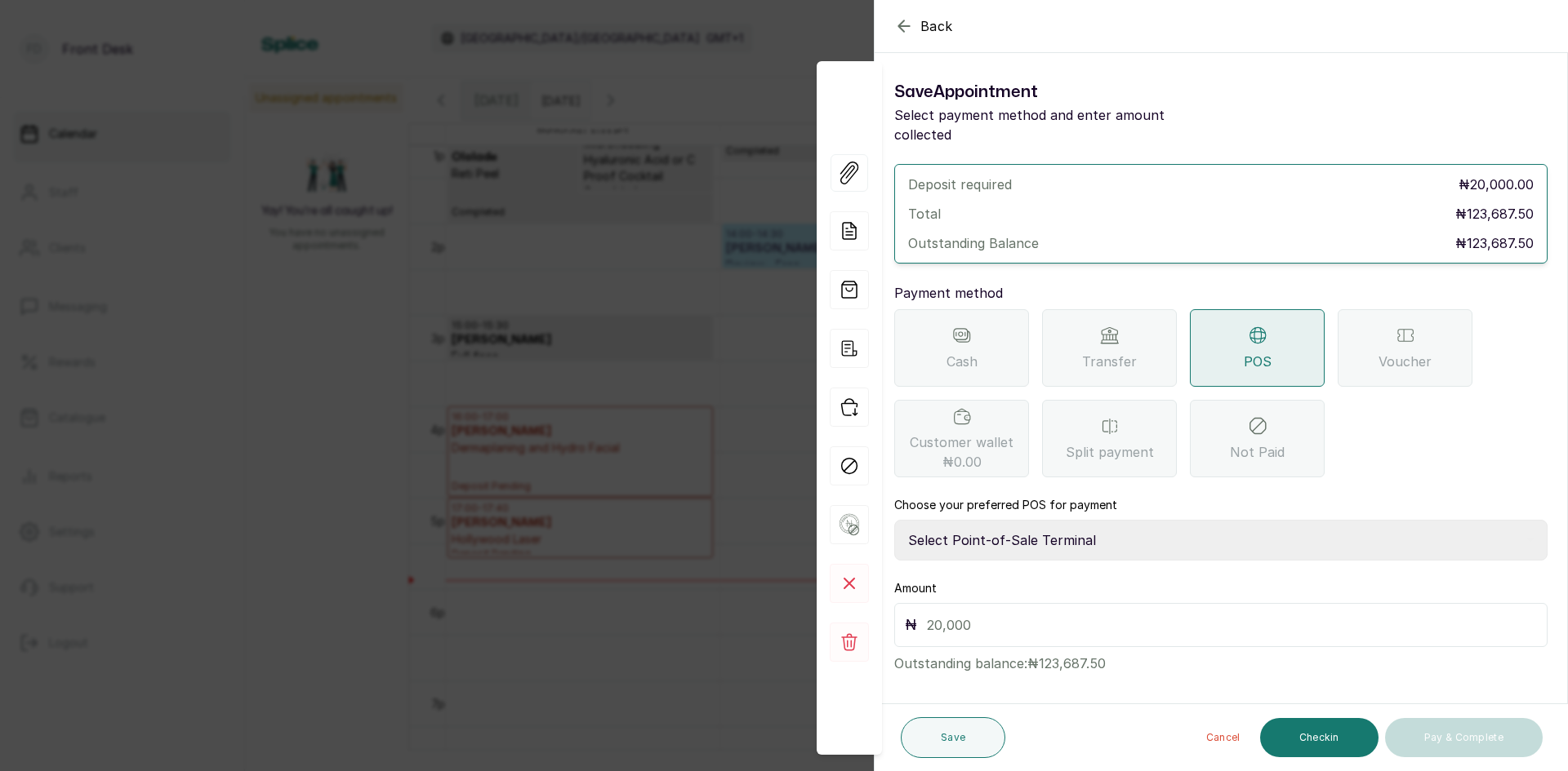
click at [1054, 524] on select "Select Point-of-Sale Terminal SKN ANALYTICS MED AESTHETIC LIMITED Fairmoney Mic…" at bounding box center [1221, 540] width 653 height 41
select select "43129536-bd7e-4b6d-8e8c-ab2c46322d67"
click at [894, 520] on select "Select Point-of-Sale Terminal SKN ANALYTICS MED AESTHETIC LIMITED Fairmoney Mic…" at bounding box center [1221, 540] width 653 height 41
click at [1028, 614] on input "text" at bounding box center [1232, 625] width 610 height 22
type input "20,000"
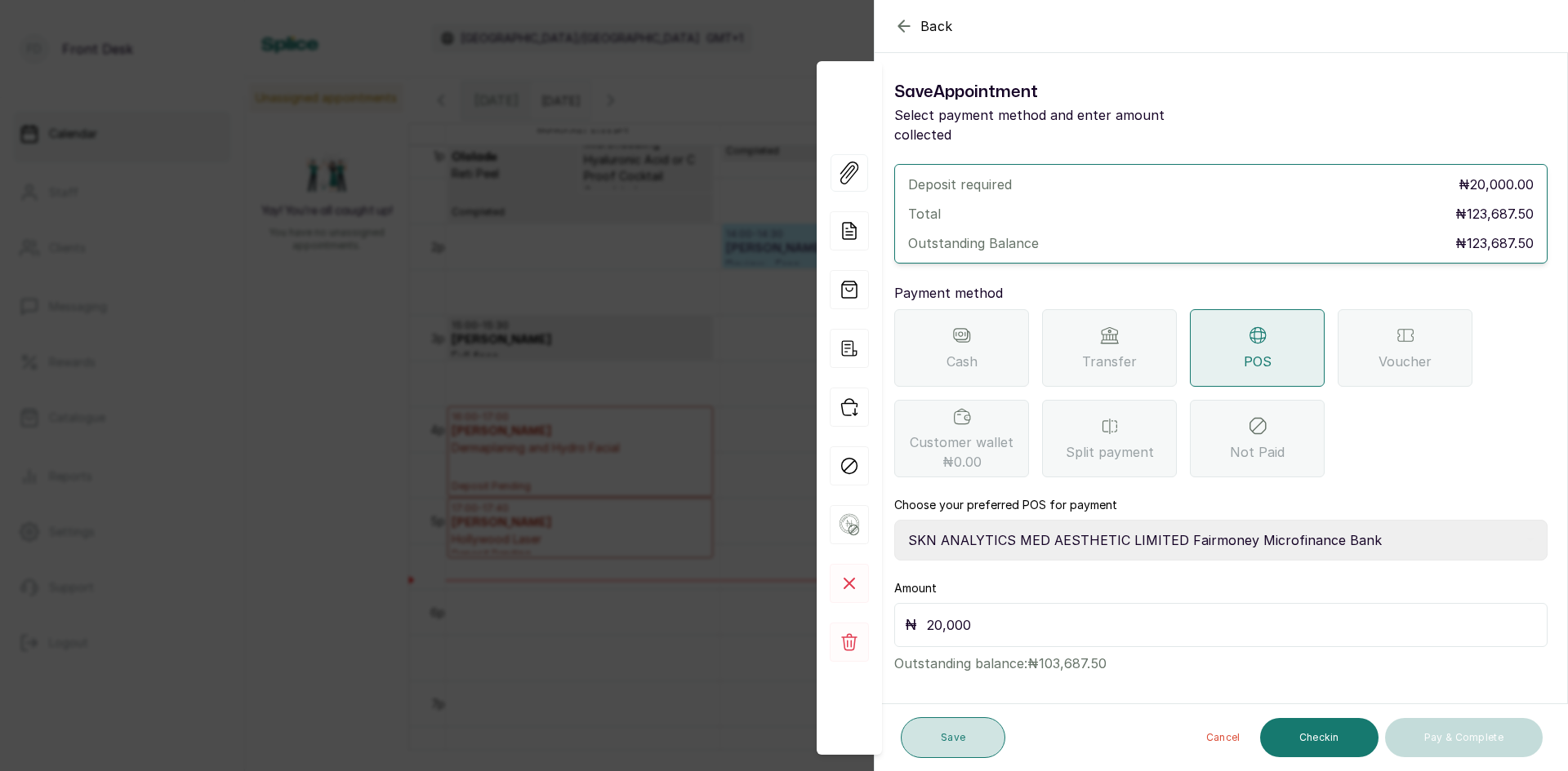
click at [930, 742] on button "Save" at bounding box center [953, 737] width 105 height 41
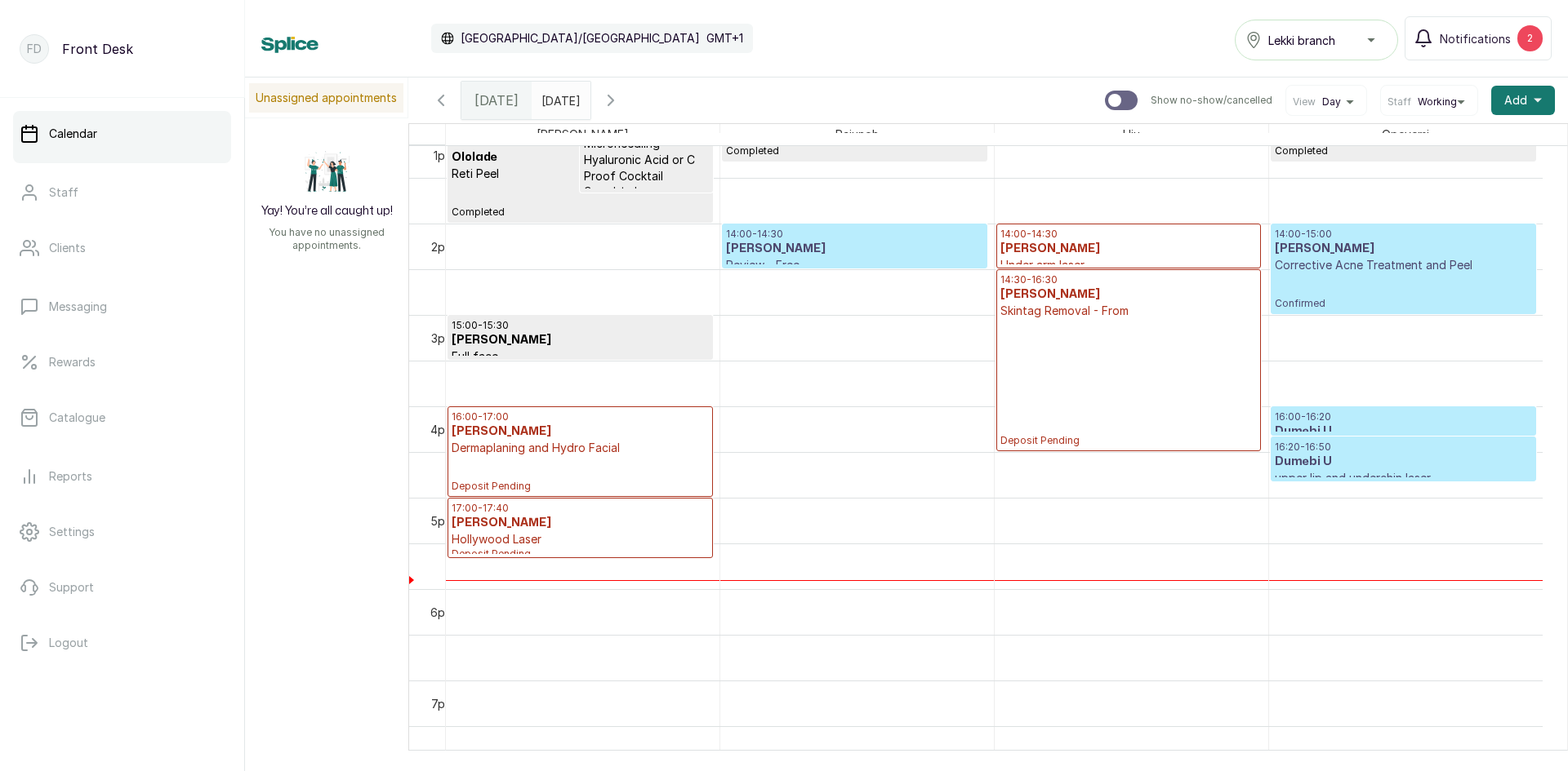
click at [1355, 260] on p "Corrective Acne Treatment and Peel" at bounding box center [1404, 265] width 257 height 16
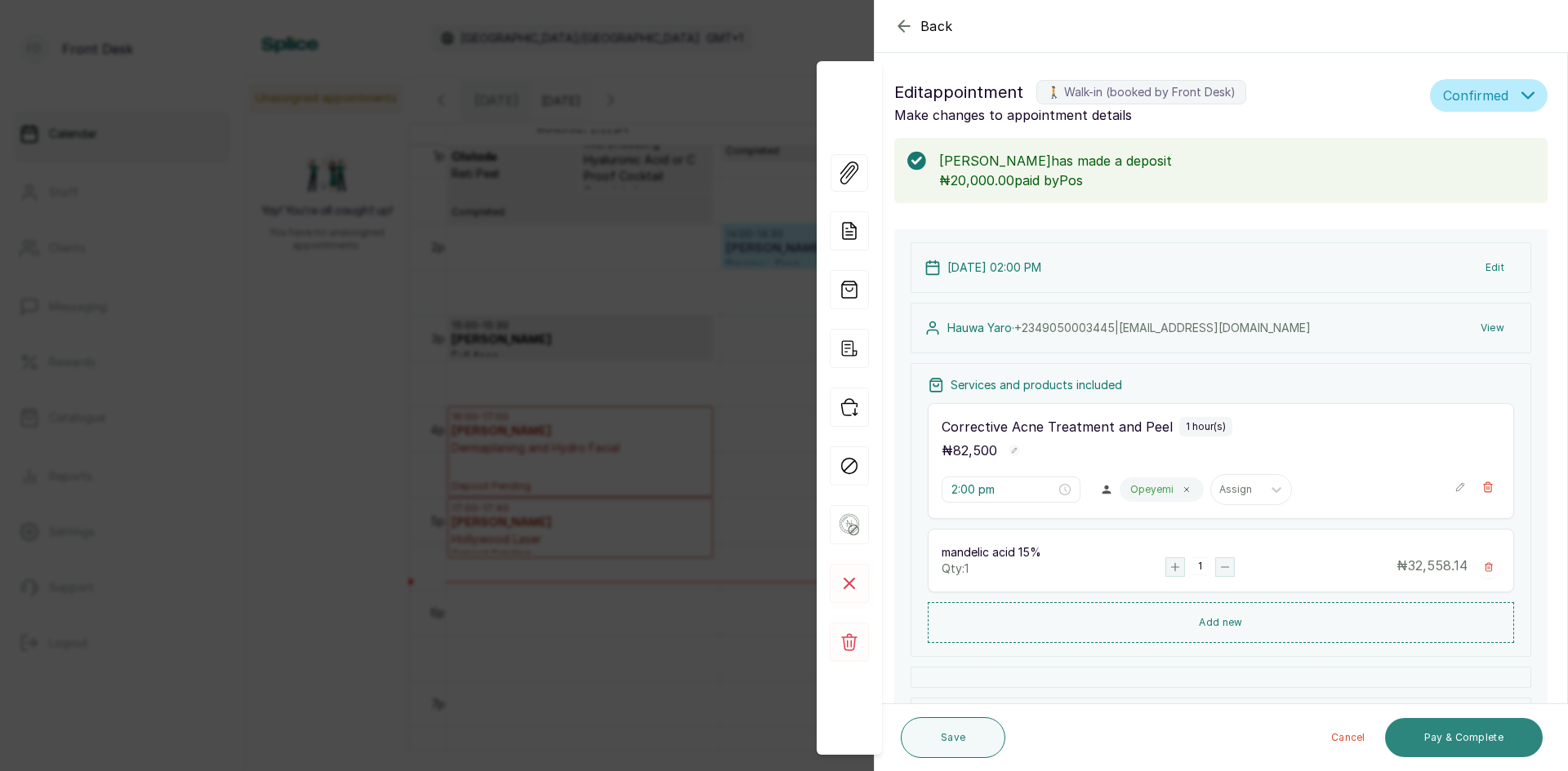
click at [1453, 736] on button "Pay & Complete" at bounding box center [1463, 737] width 157 height 39
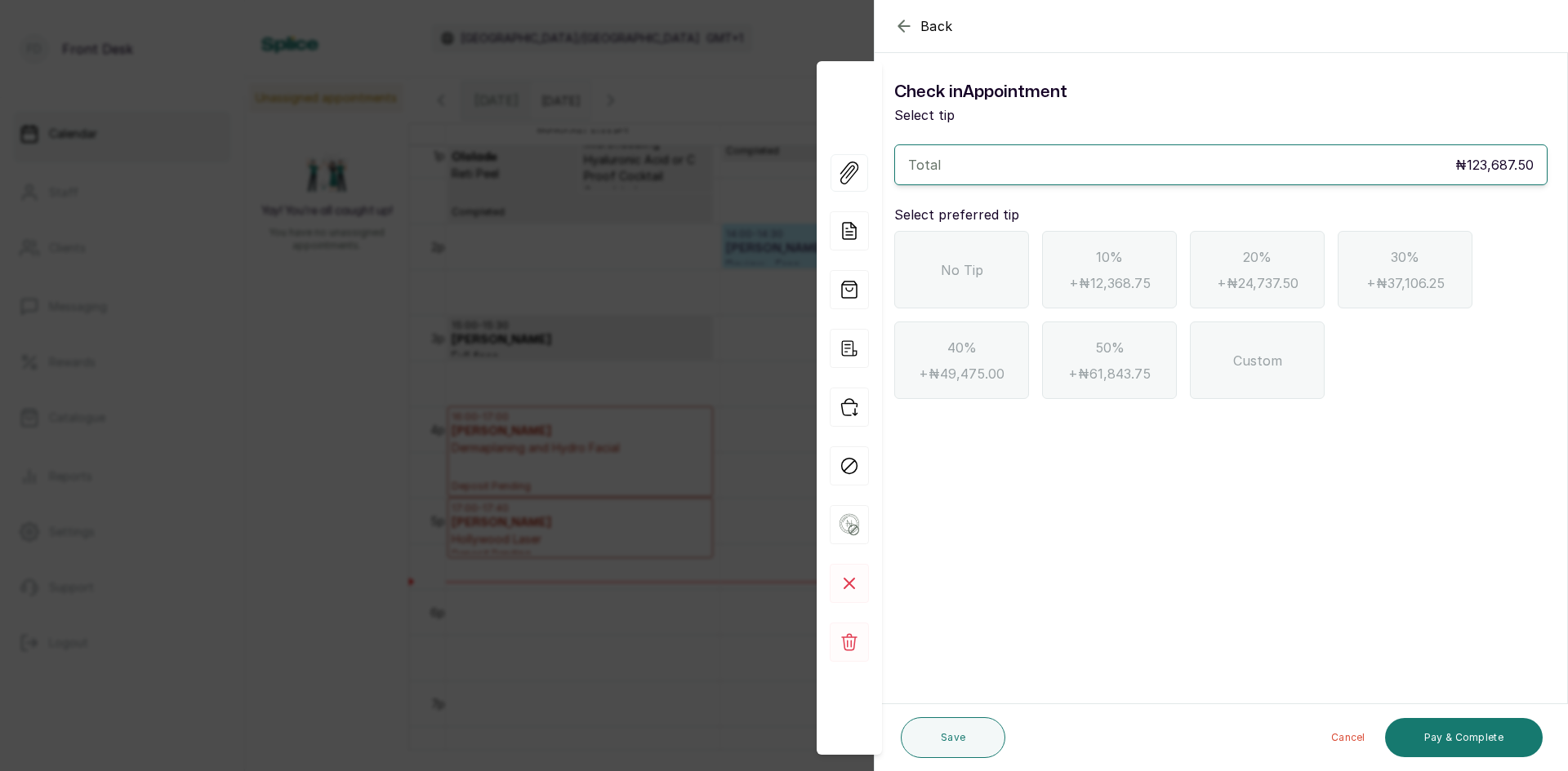
click at [976, 269] on span "No Tip" at bounding box center [962, 270] width 42 height 20
click at [1472, 721] on button "Pay & Complete" at bounding box center [1463, 737] width 157 height 39
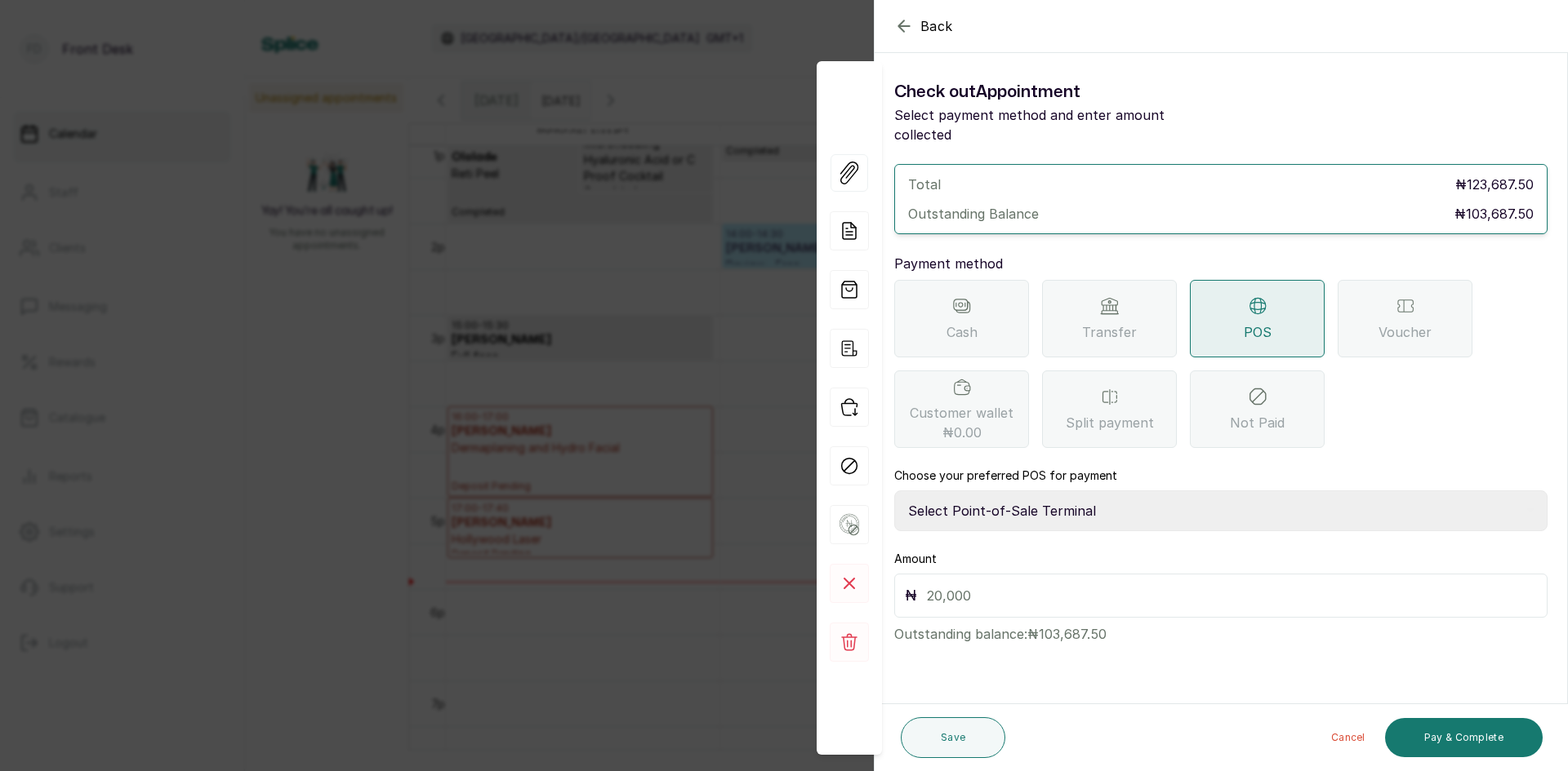
click at [980, 490] on select "Select Point-of-Sale Terminal SKN ANALYTICS MED AESTHETIC LIMITED Fairmoney Mic…" at bounding box center [1221, 510] width 653 height 41
select select "43129536-bd7e-4b6d-8e8c-ab2c46322d67"
click at [894, 490] on select "Select Point-of-Sale Terminal SKN ANALYTICS MED AESTHETIC LIMITED Fairmoney Mic…" at bounding box center [1221, 510] width 653 height 41
click at [1001, 585] on input "text" at bounding box center [1232, 596] width 610 height 22
type input "103,687.50"
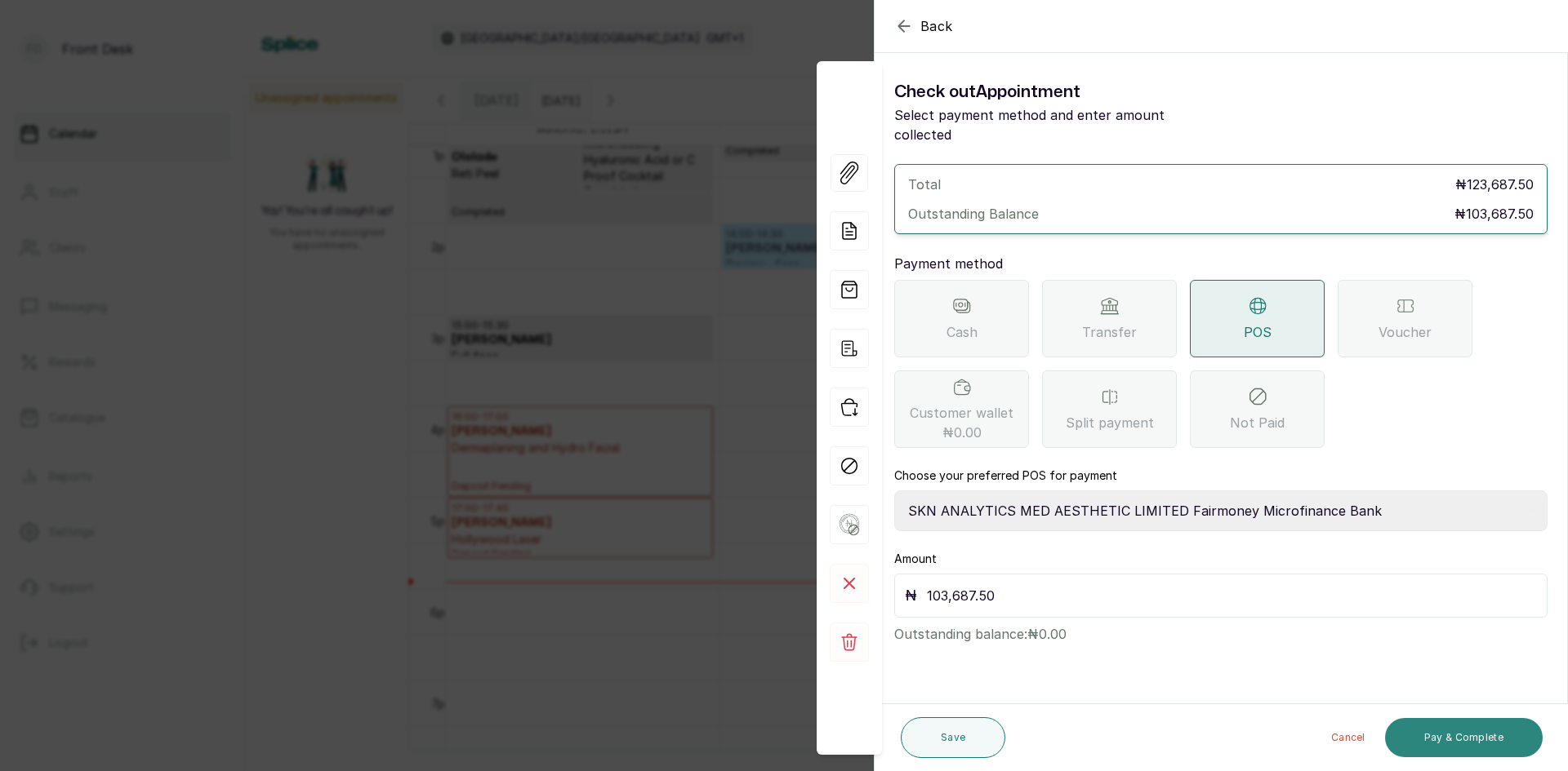
click at [1433, 742] on button "Pay & Complete" at bounding box center [1463, 737] width 157 height 39
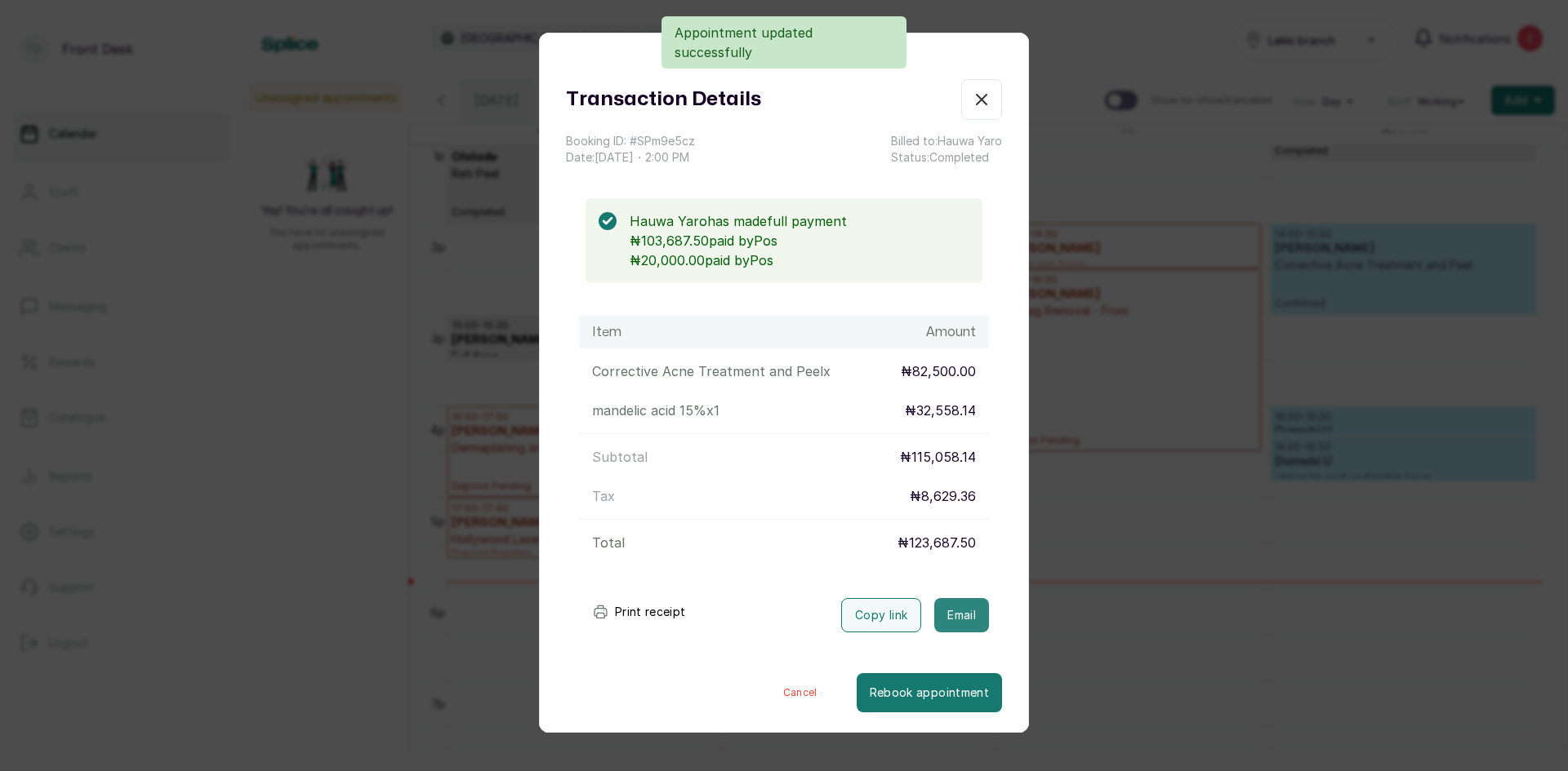
click at [972, 613] on button "Email" at bounding box center [962, 616] width 54 height 35
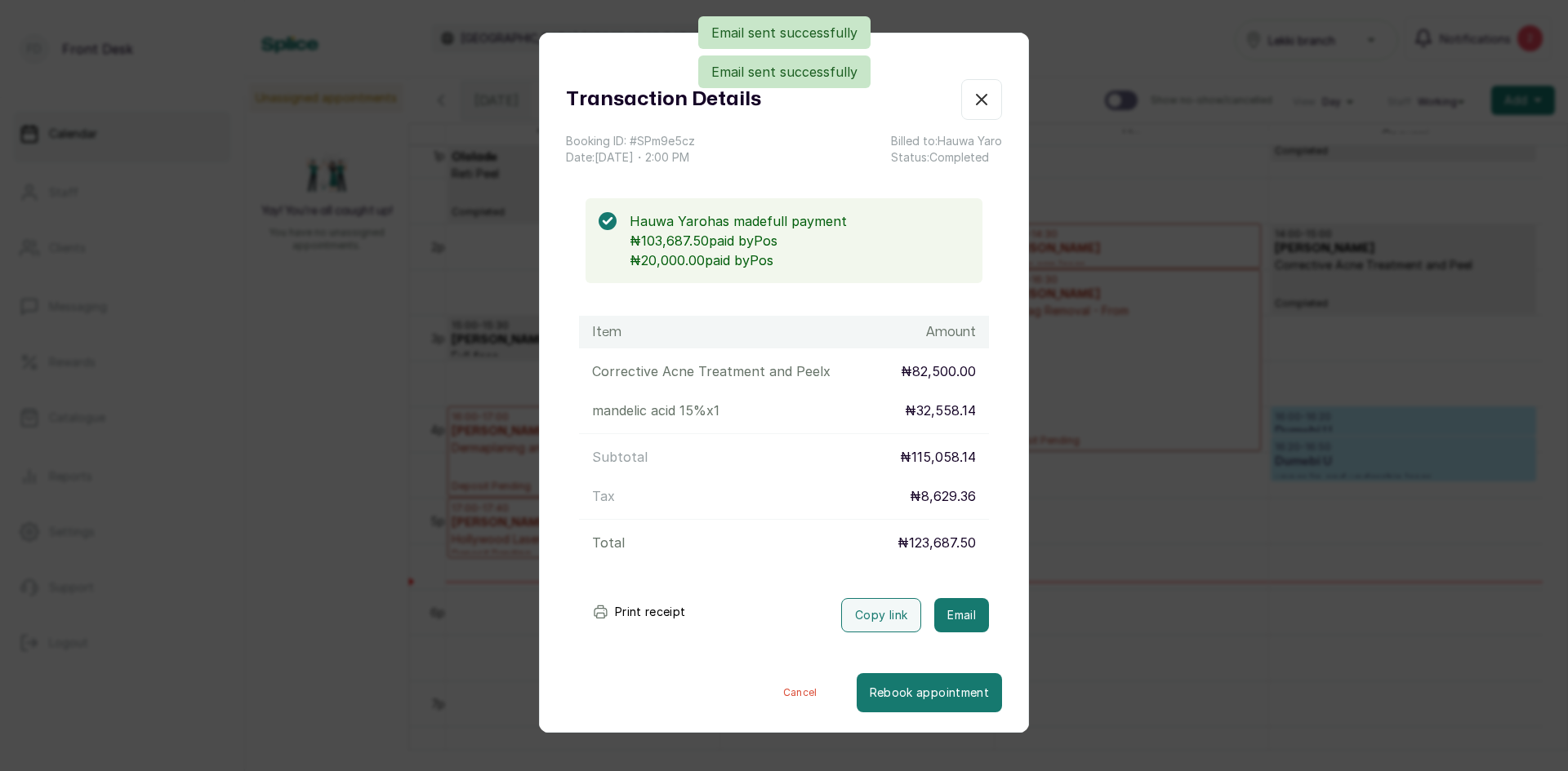
click at [1298, 585] on div "Transaction Details Booking ID: # SPm9e5cz Date: 5 Sep, 2025 ・ 2:00 PM Billed t…" at bounding box center [784, 385] width 1568 height 771
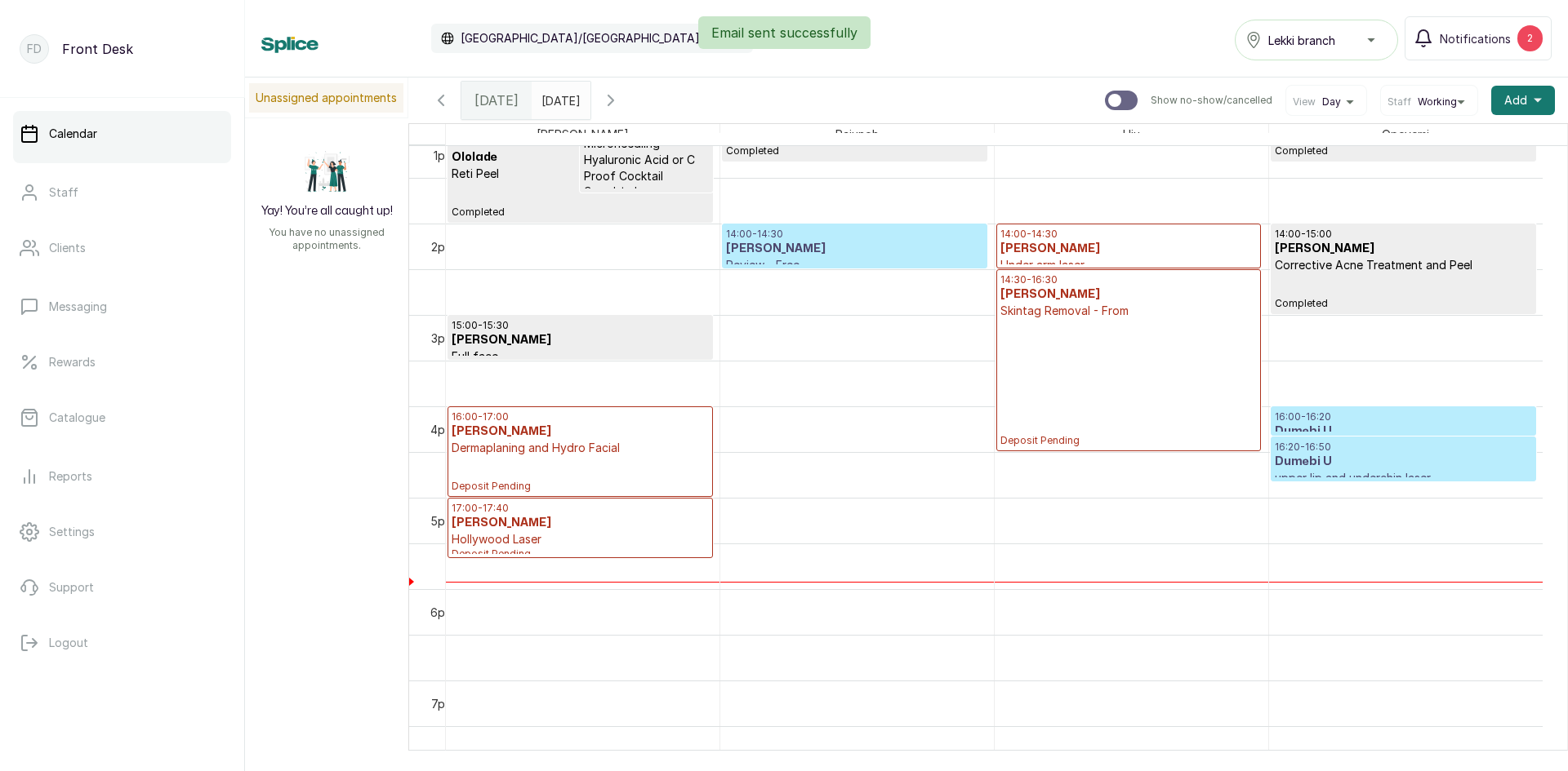
click at [564, 442] on p "Dermaplaning and Hydro Facial" at bounding box center [581, 448] width 257 height 16
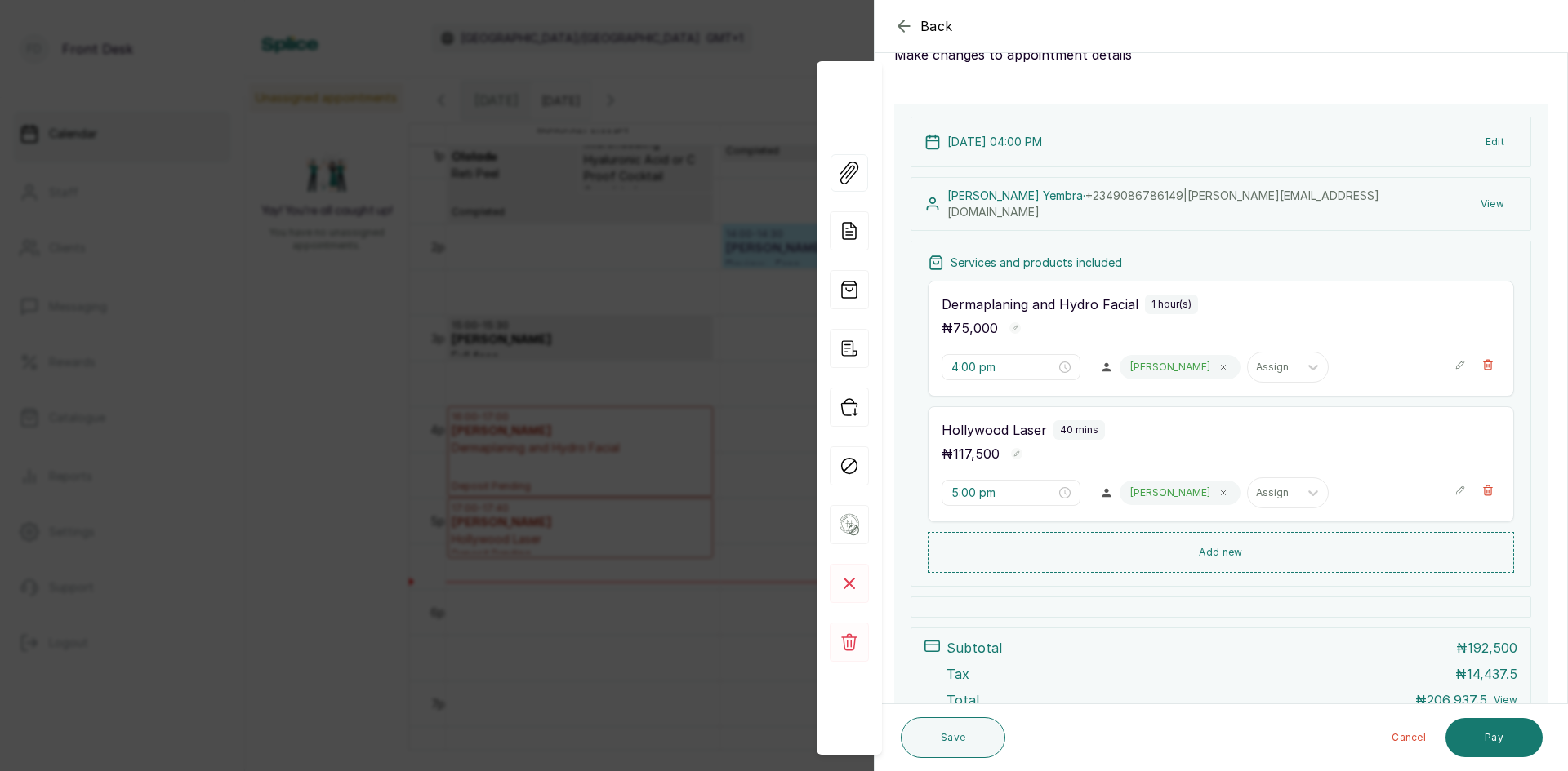
scroll to position [42, 0]
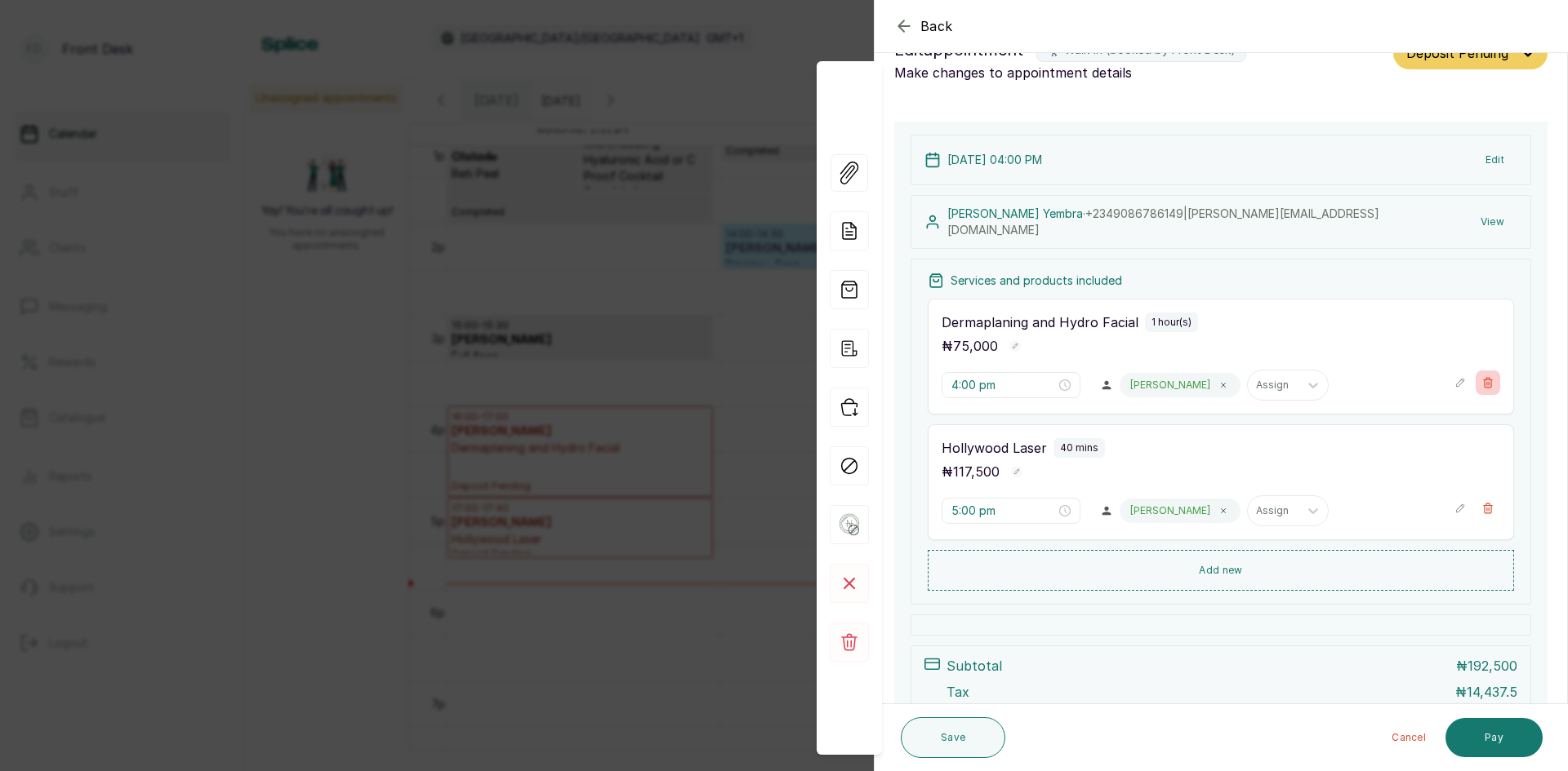
click at [1482, 382] on button "Show no-show/cancelled" at bounding box center [1488, 382] width 24 height 24
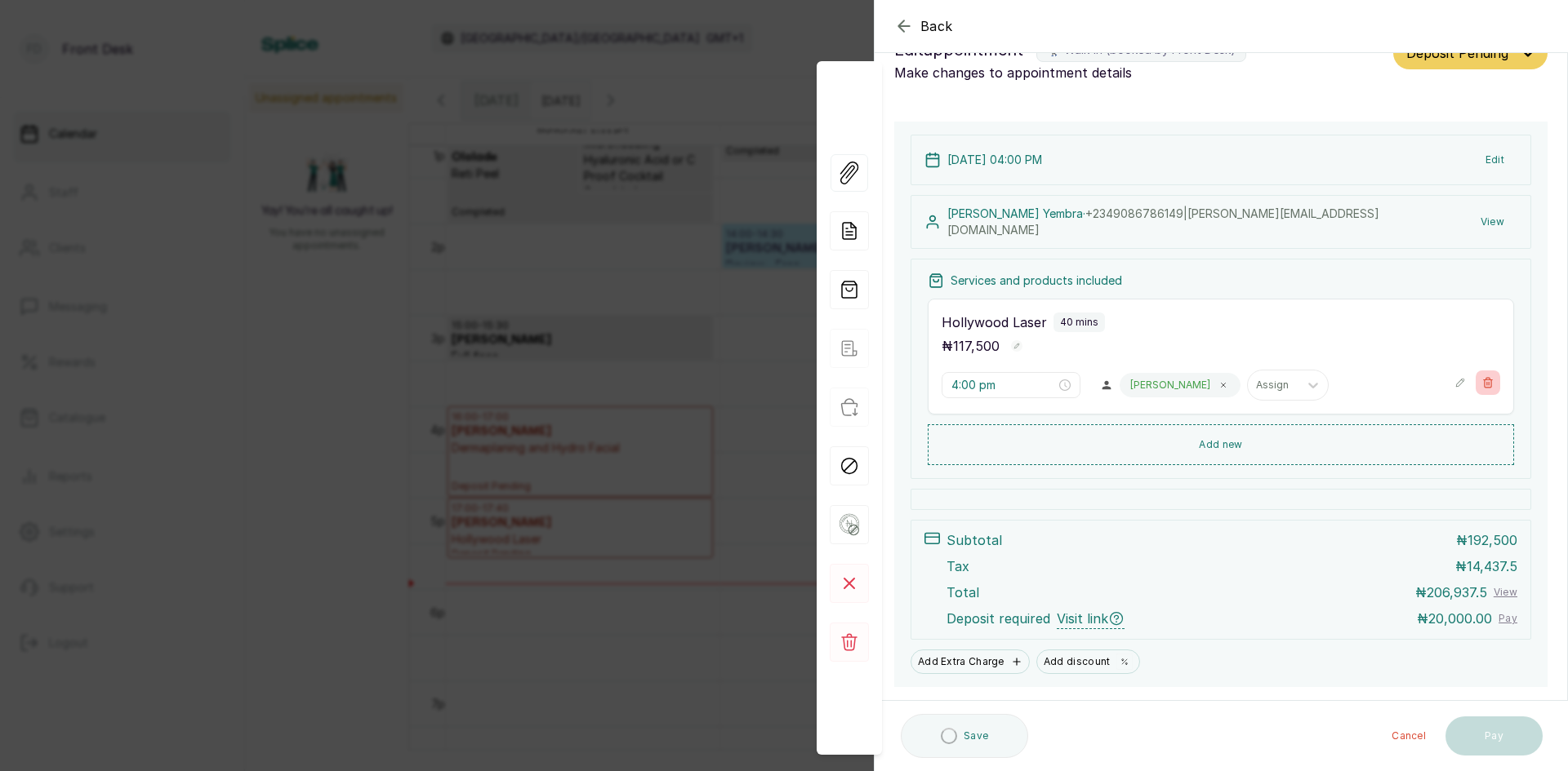
type input "5:00 pm"
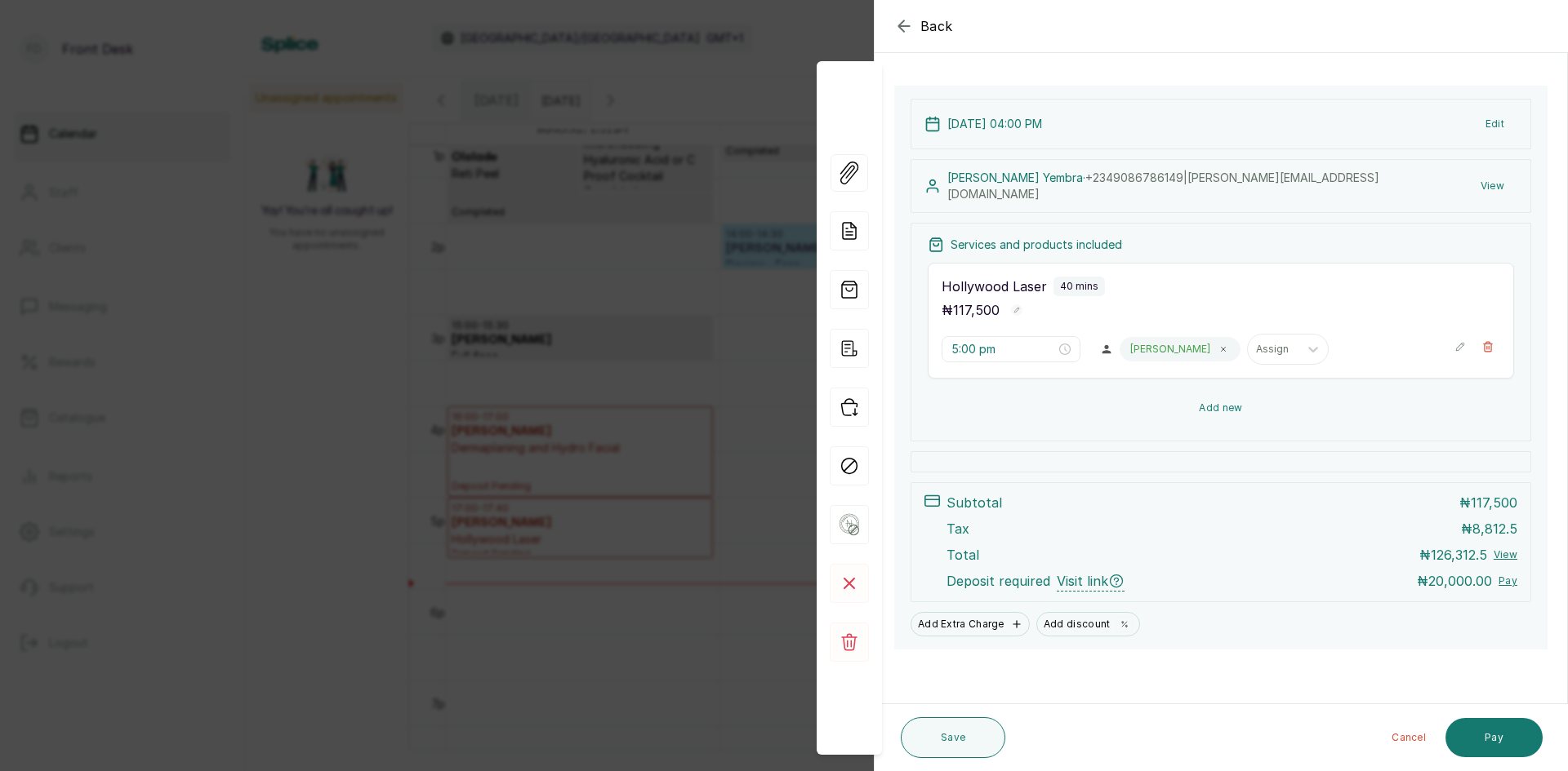
click at [1199, 396] on button "Add new" at bounding box center [1221, 408] width 587 height 39
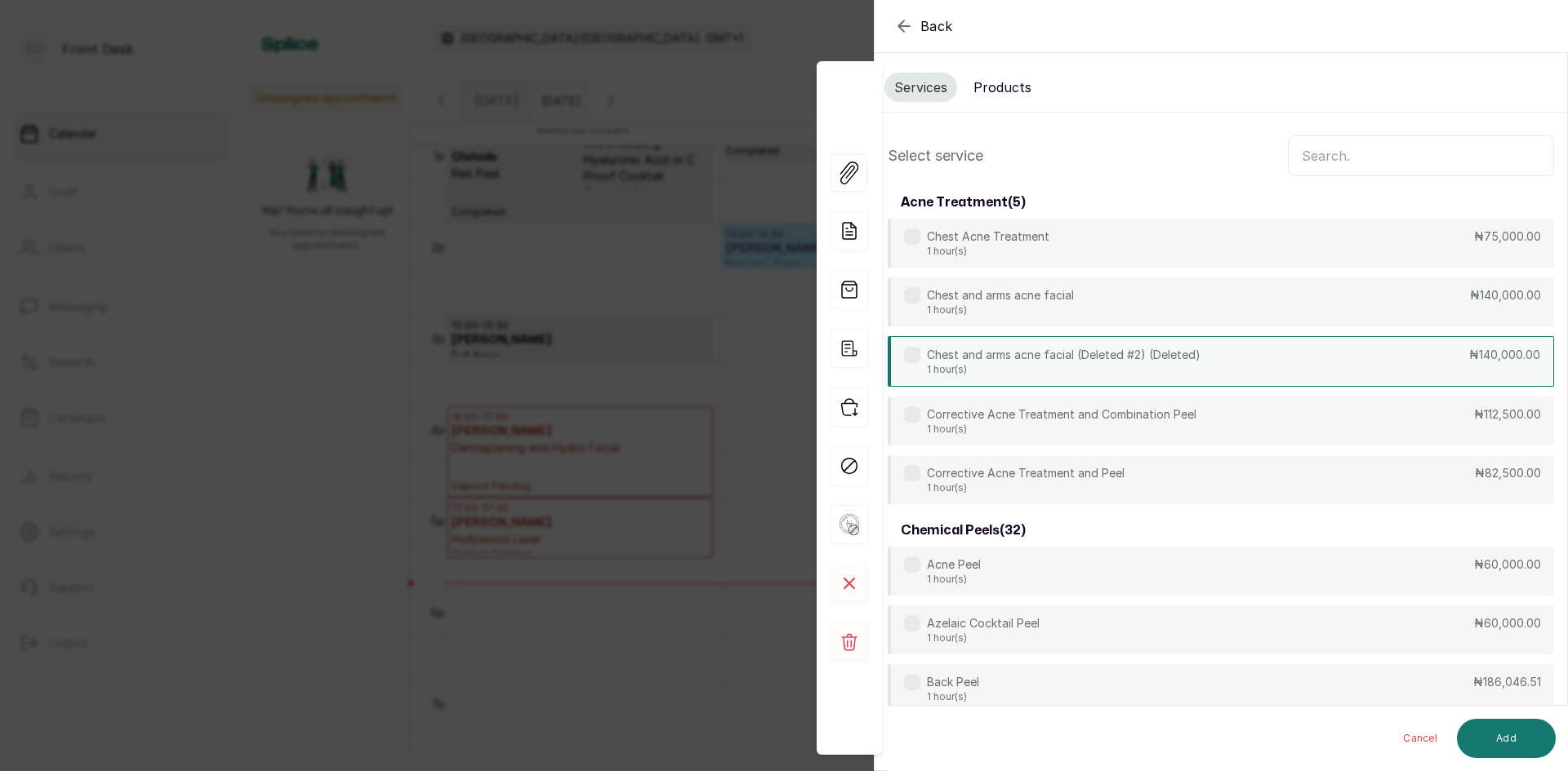
scroll to position [0, 0]
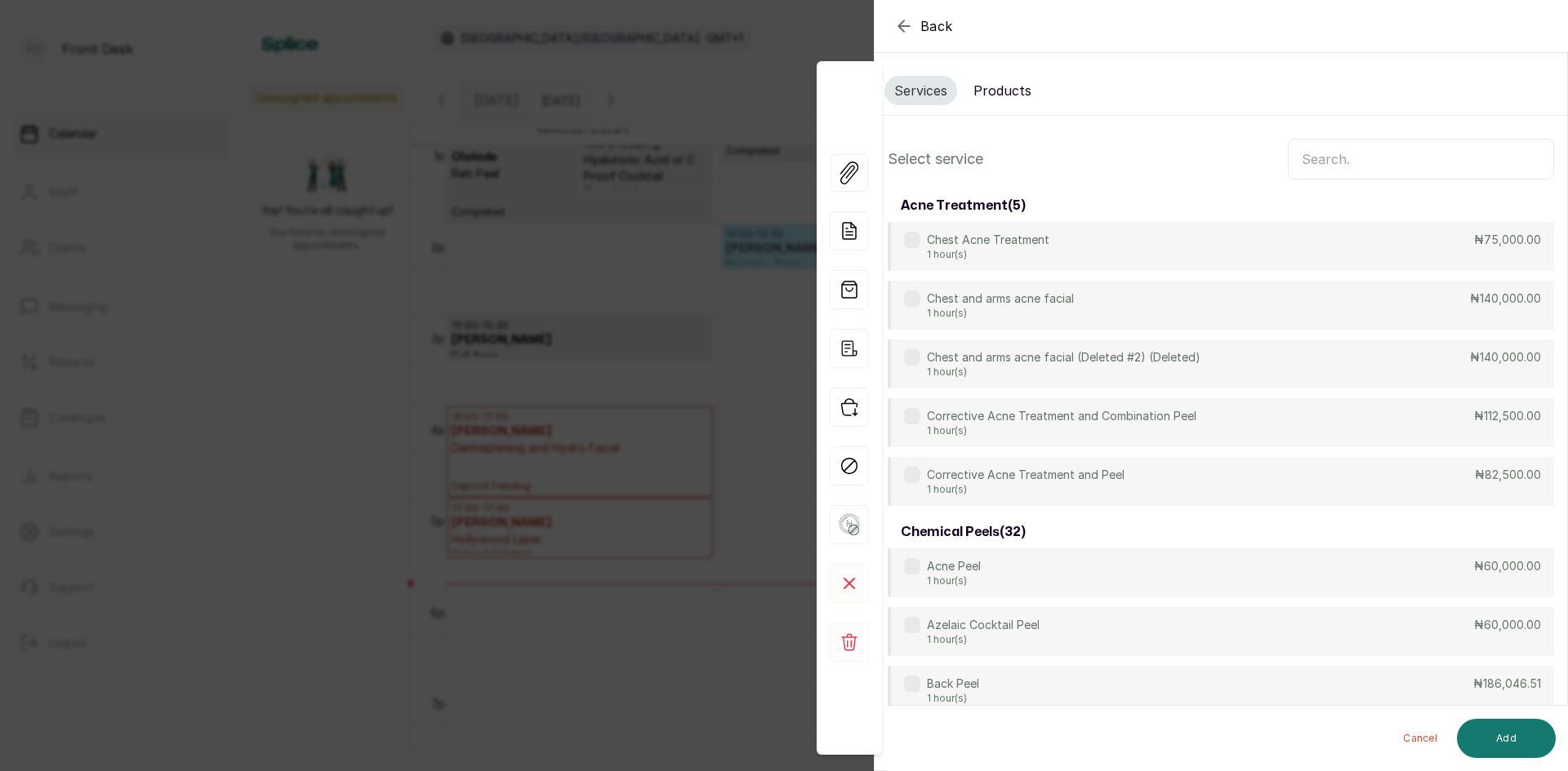
click at [1338, 167] on input "text" at bounding box center [1421, 159] width 266 height 41
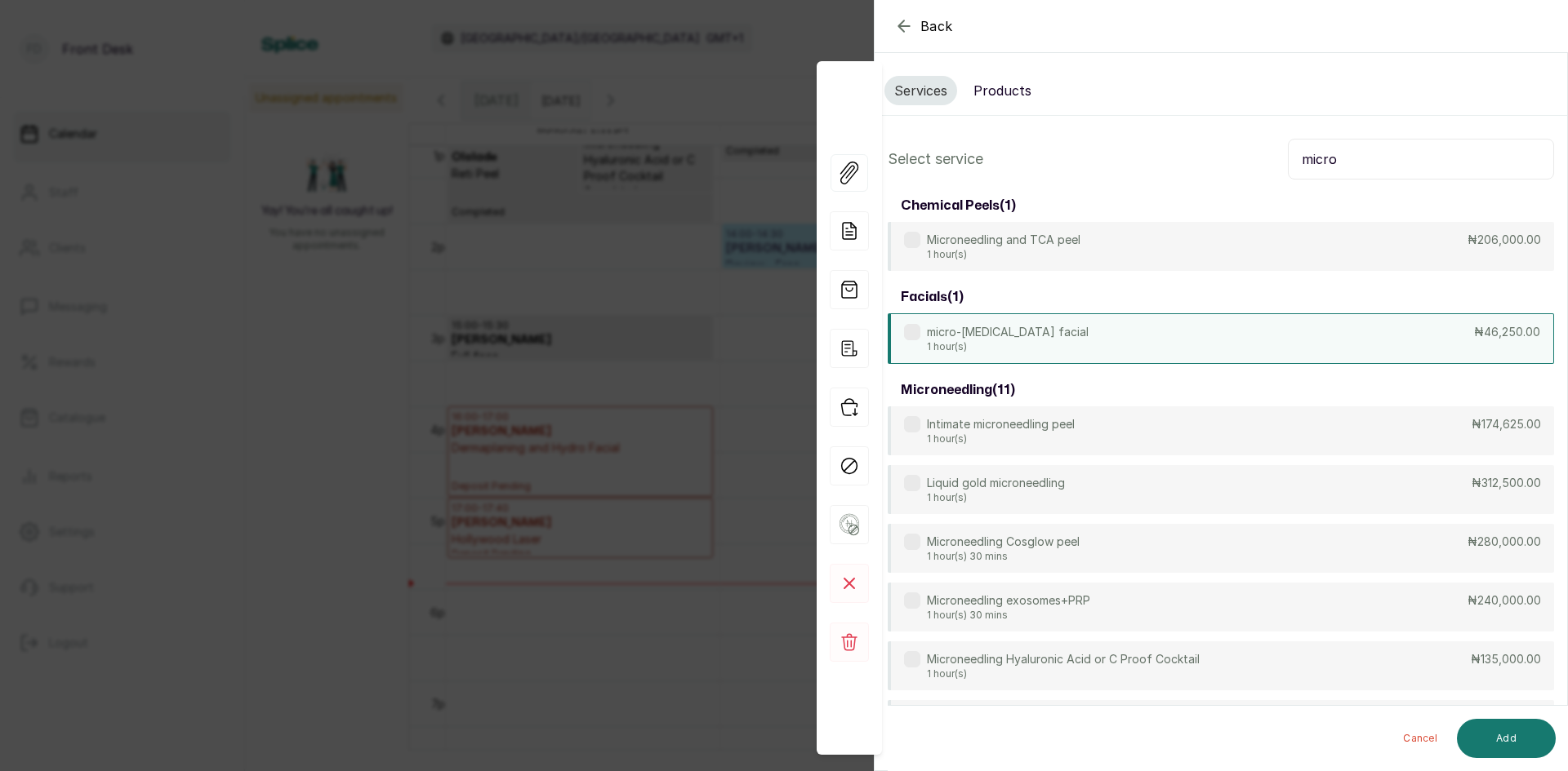
type input "micro"
click at [1106, 333] on div "micro-dermabrasion facial 1 hour(s) ₦46,250.00" at bounding box center [1221, 338] width 666 height 51
click at [1494, 747] on button "Add" at bounding box center [1507, 738] width 98 height 39
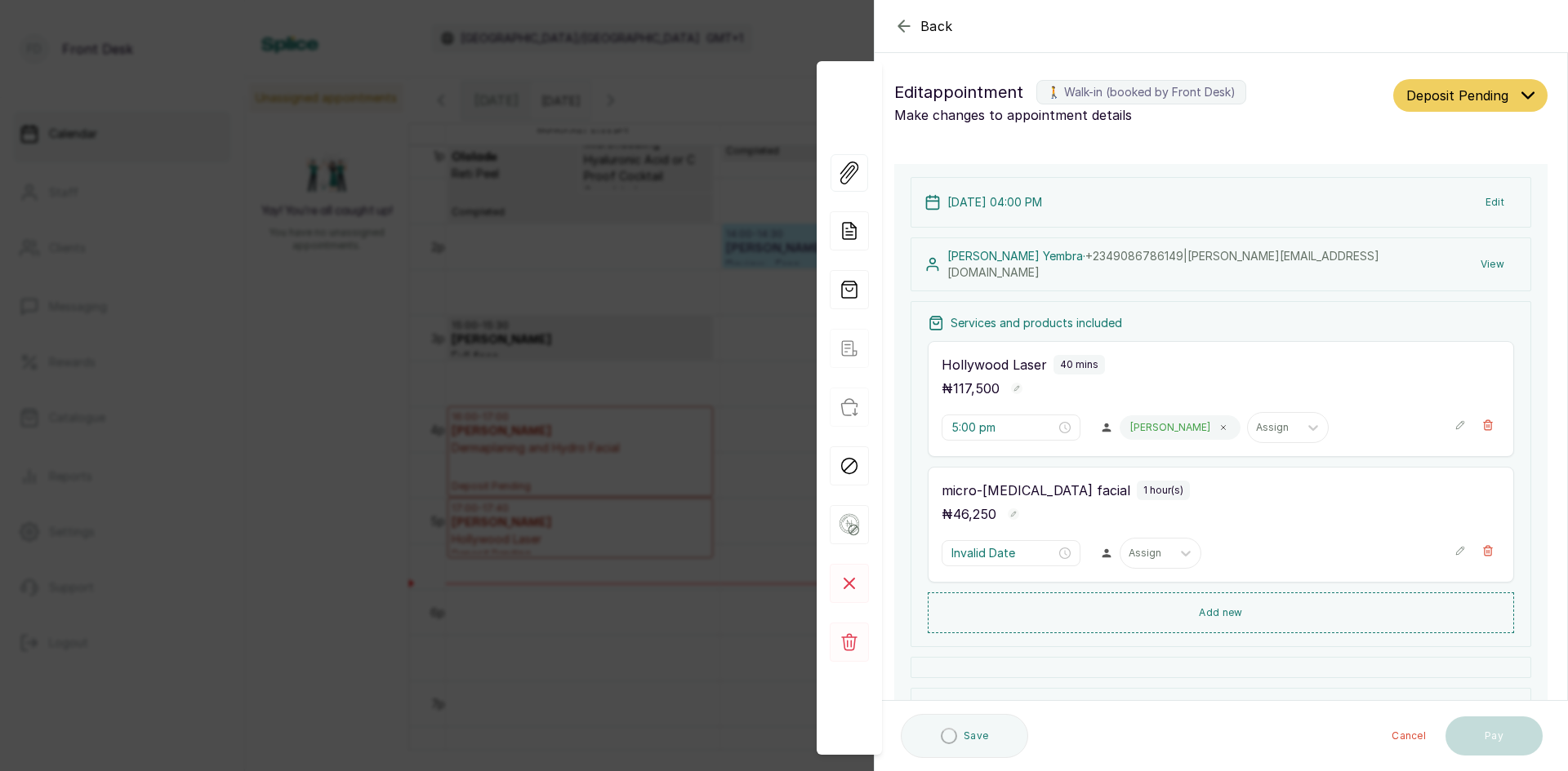
type input "5:40 pm"
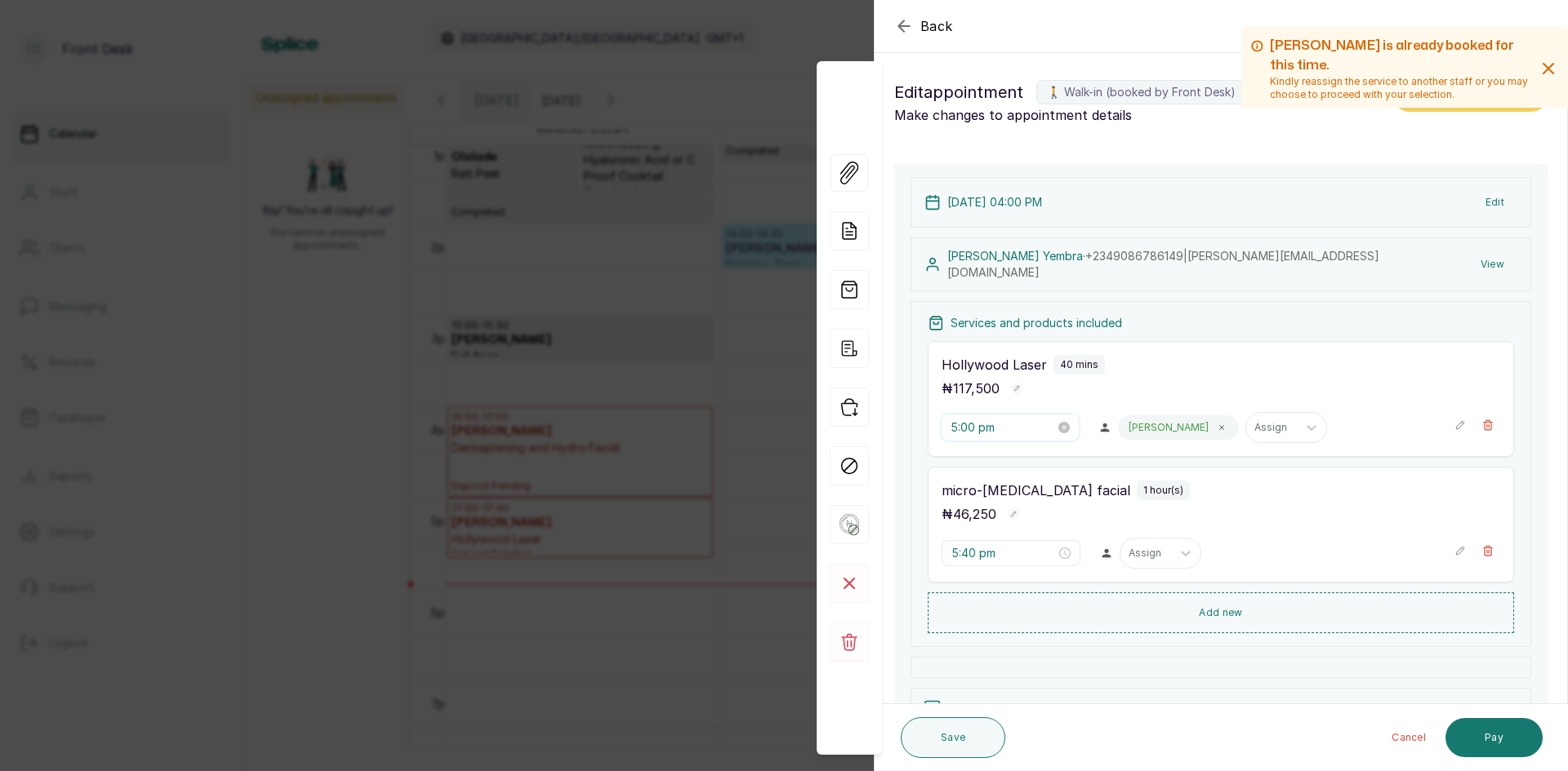
click at [1020, 423] on input "5:00 pm" at bounding box center [1002, 427] width 105 height 18
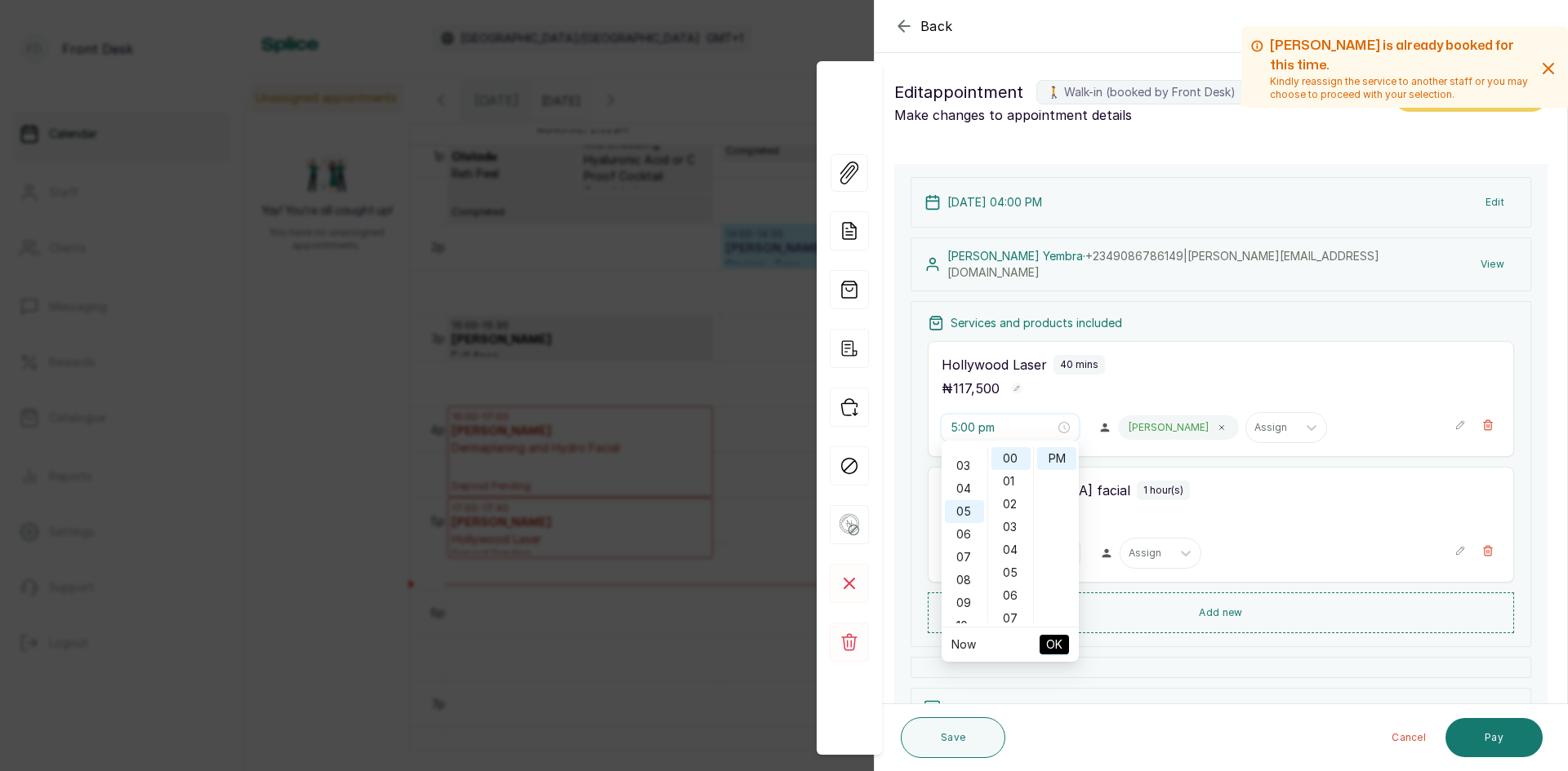
scroll to position [33, 0]
click at [973, 519] on div "04" at bounding box center [964, 517] width 39 height 22
click at [1059, 651] on span "OK" at bounding box center [1054, 645] width 16 height 31
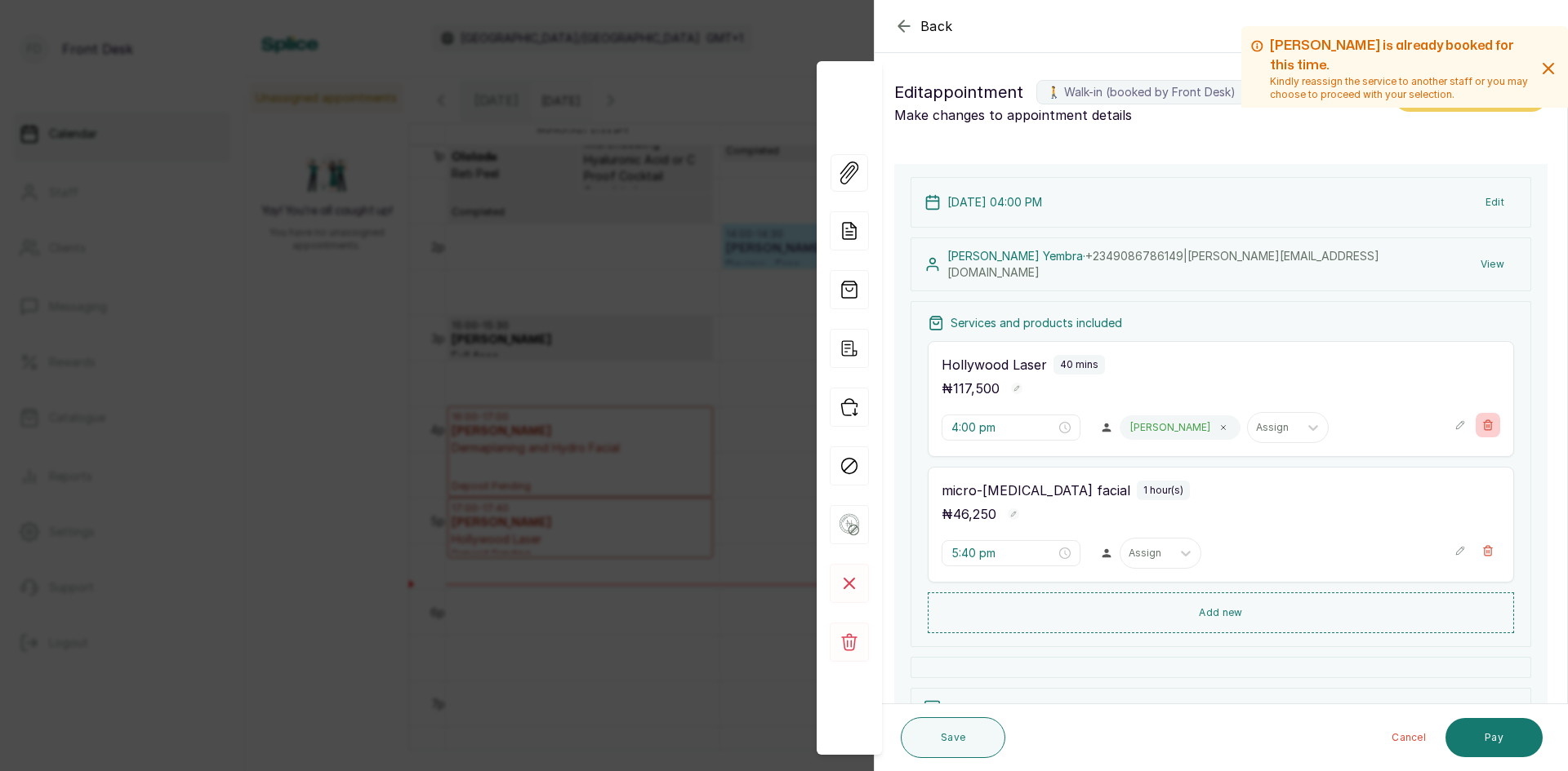
click at [1482, 420] on icon "button" at bounding box center [1488, 425] width 11 height 11
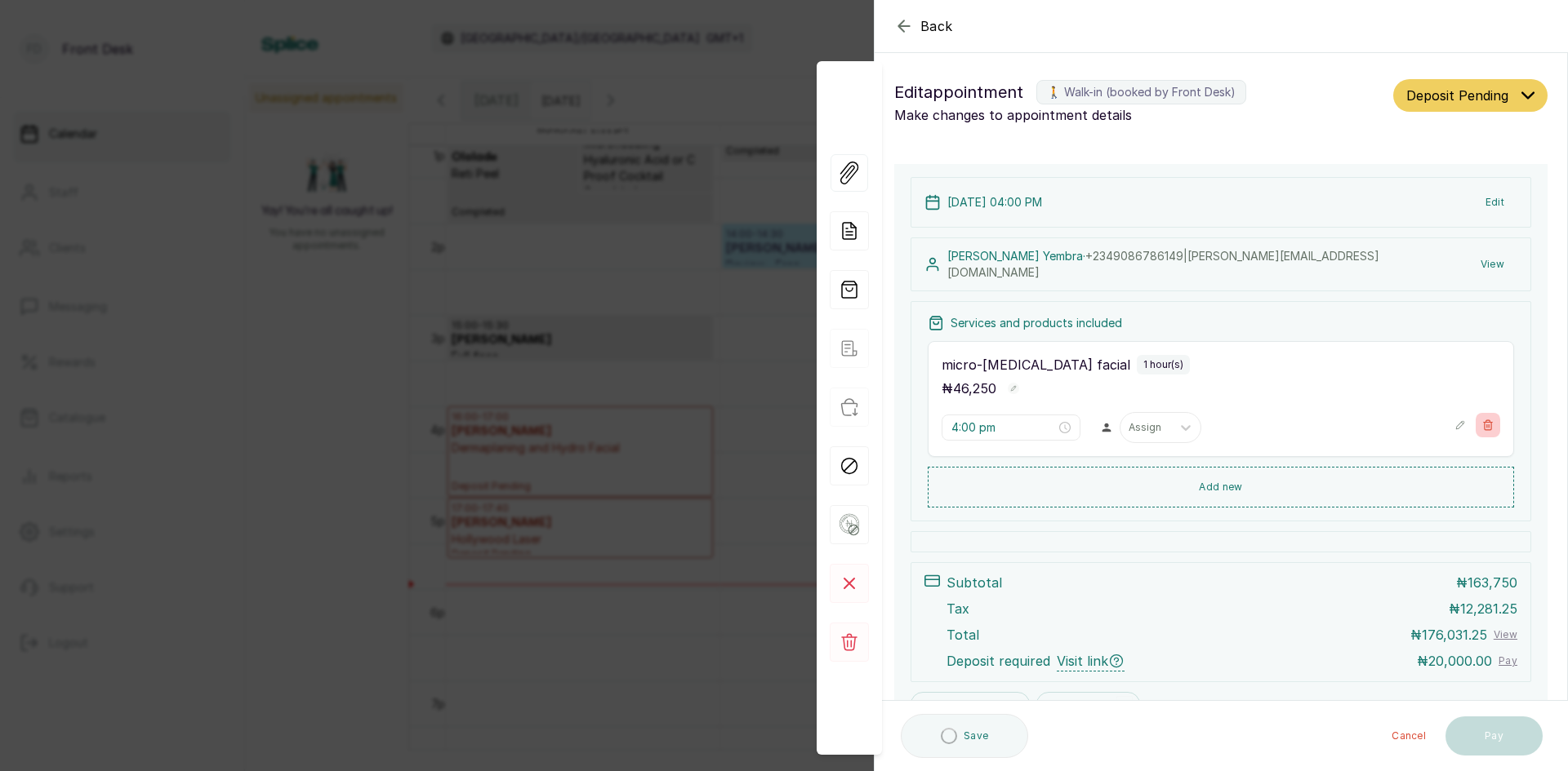
type input "5:40 pm"
click at [1195, 490] on button "Add new" at bounding box center [1221, 486] width 587 height 39
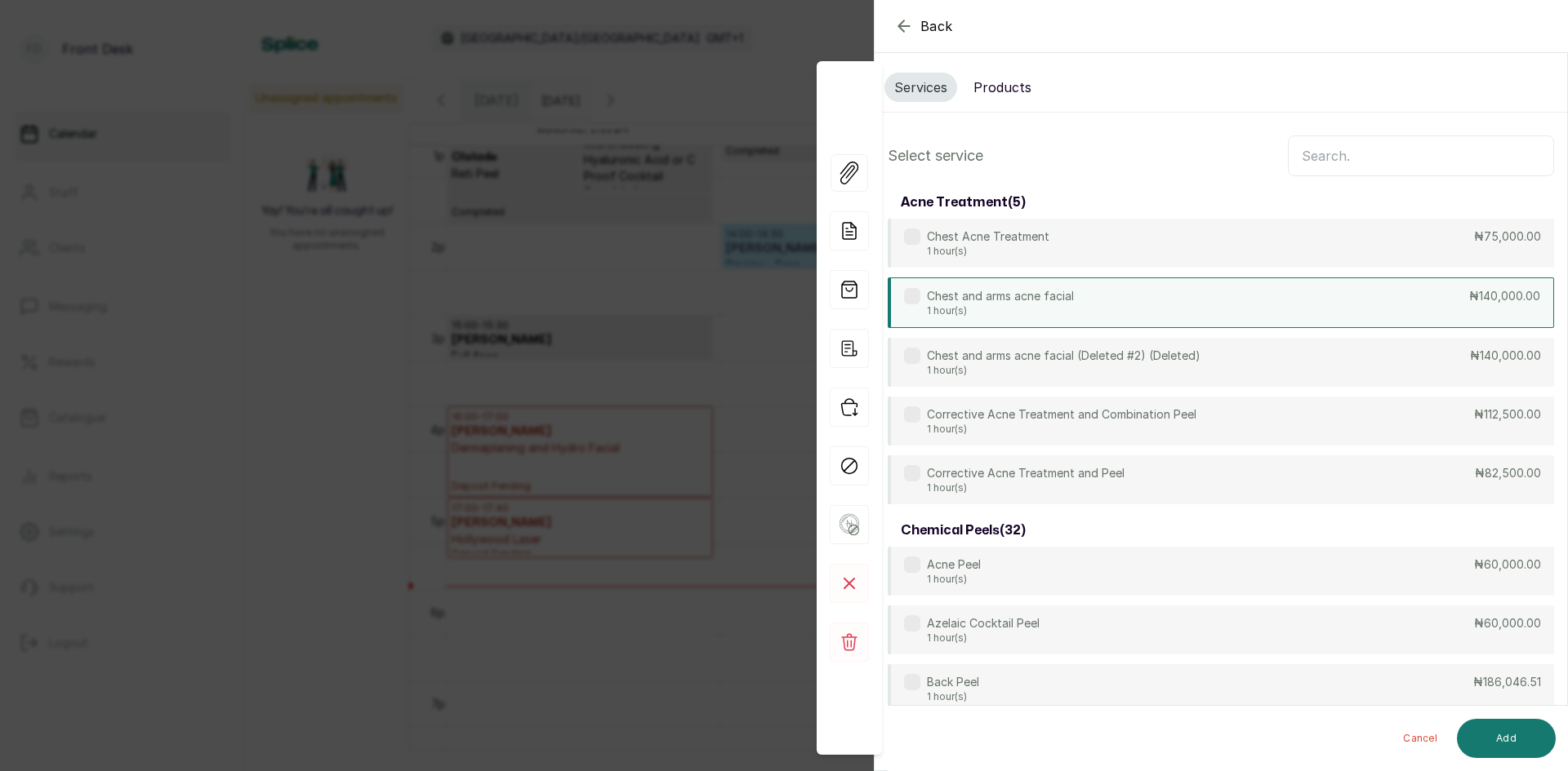
scroll to position [0, 0]
click at [1406, 161] on input "text" at bounding box center [1421, 159] width 266 height 41
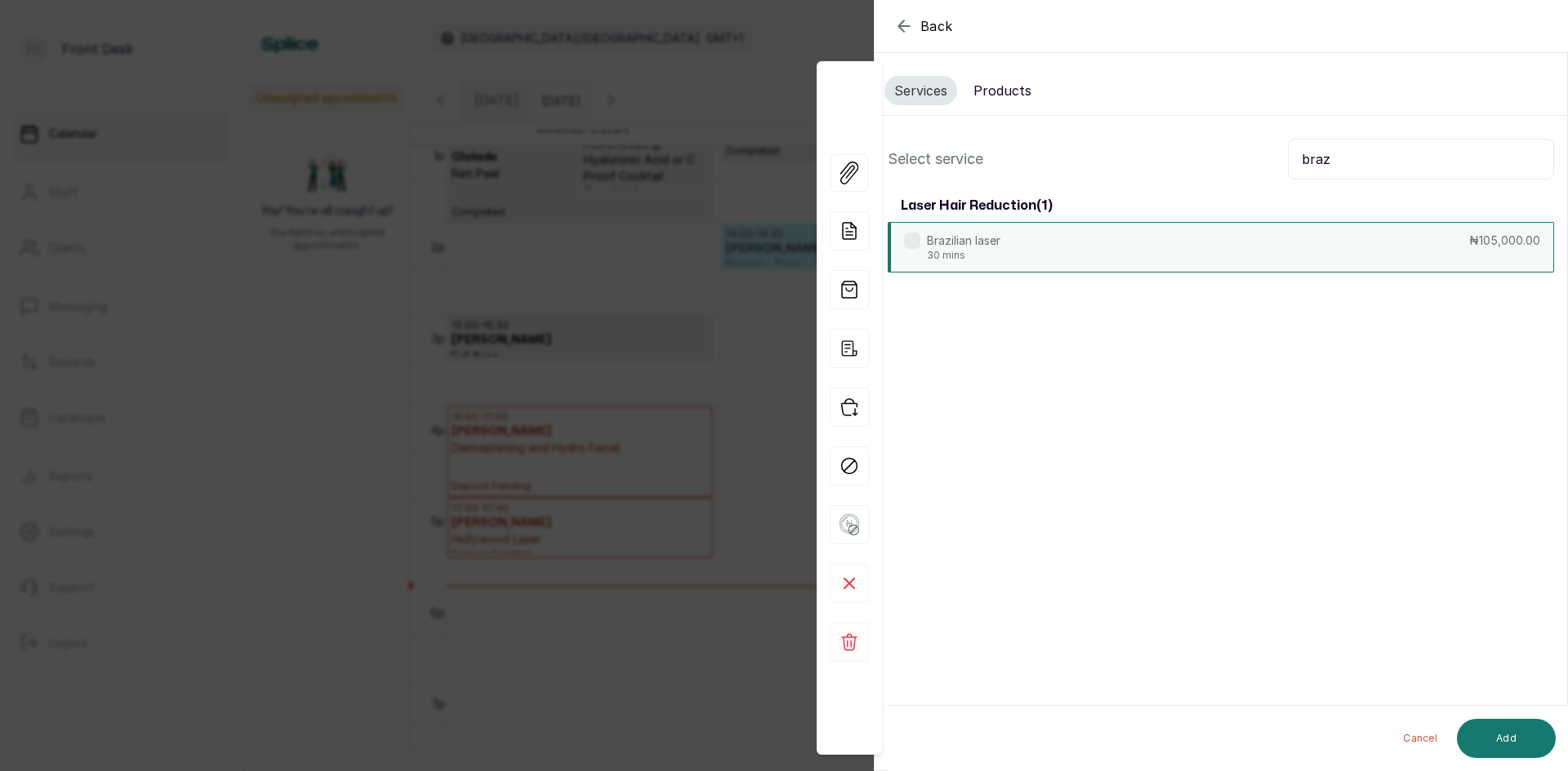
type input "braz"
click at [1175, 232] on div "Brazilian laser 30 mins ₦105,000.00" at bounding box center [1221, 247] width 666 height 51
click at [1502, 749] on button "Add" at bounding box center [1507, 738] width 98 height 39
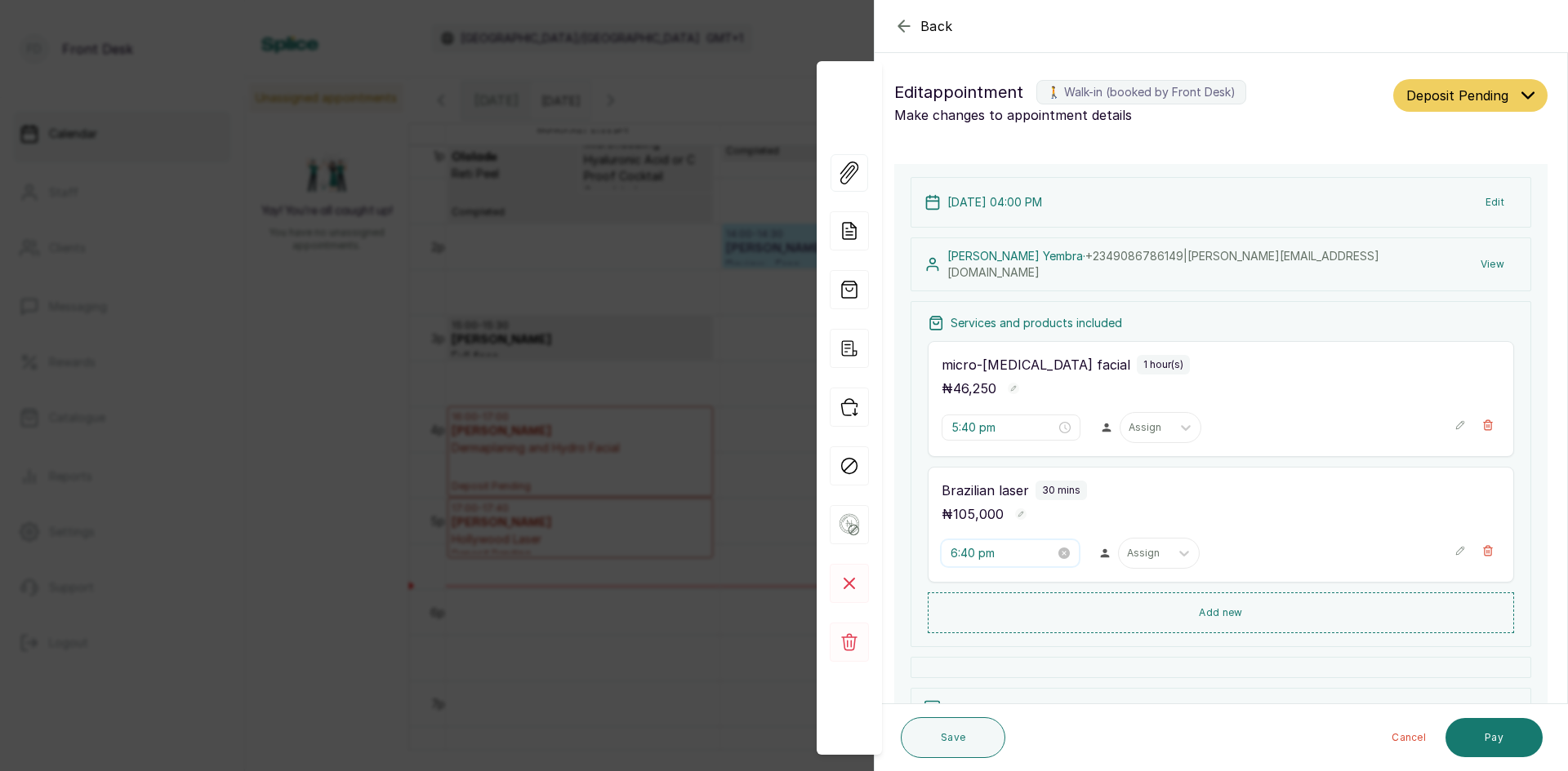
click at [1000, 546] on input "6:40 pm" at bounding box center [1002, 553] width 105 height 18
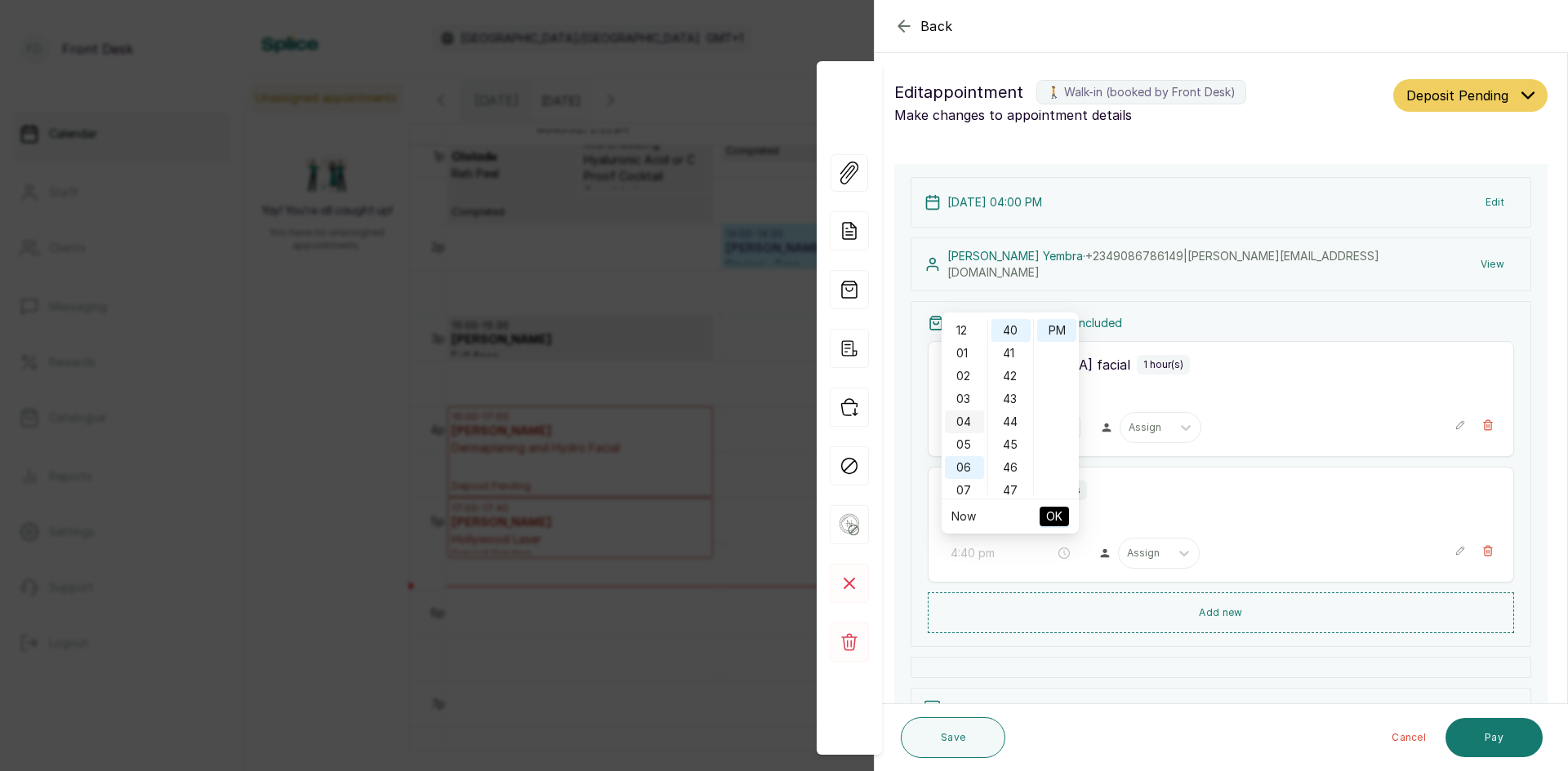
click at [953, 426] on div "04" at bounding box center [964, 422] width 39 height 22
type input "4:00 pm"
click at [1023, 334] on div "00" at bounding box center [1011, 331] width 39 height 22
click at [1049, 509] on span "OK" at bounding box center [1054, 517] width 16 height 31
type input "4:00 pm"
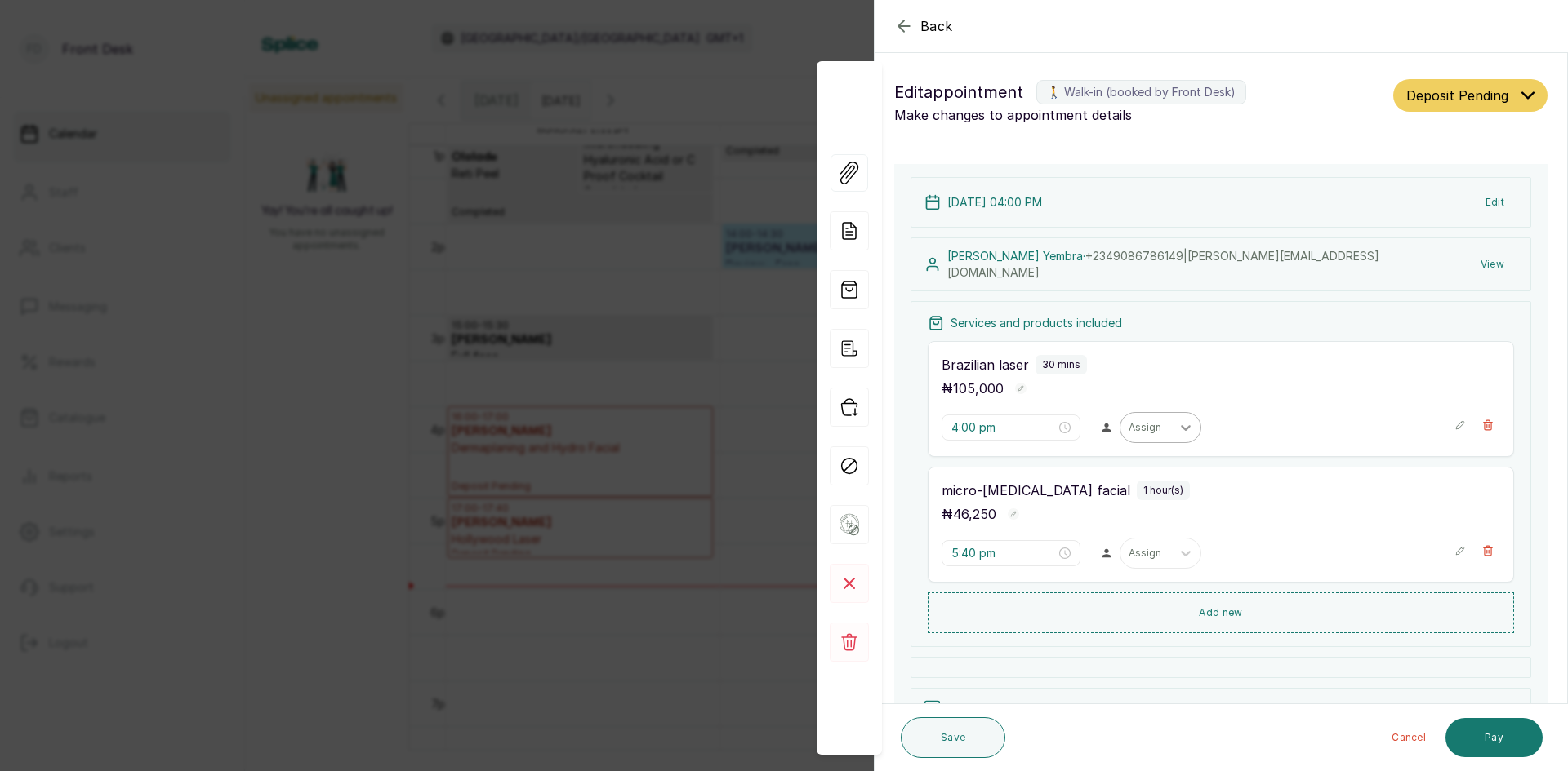
click at [1178, 430] on icon at bounding box center [1185, 427] width 16 height 16
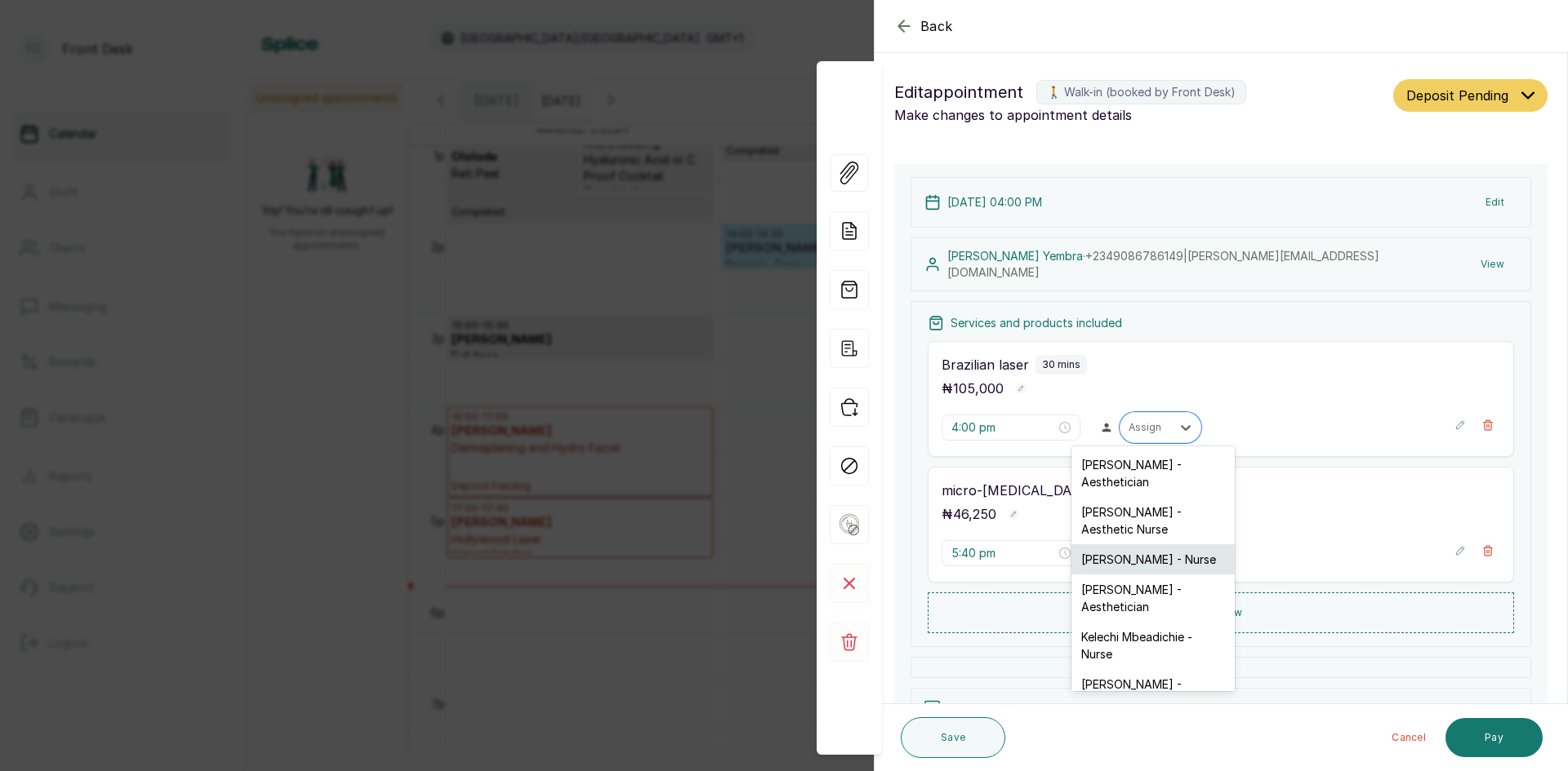
scroll to position [76, 0]
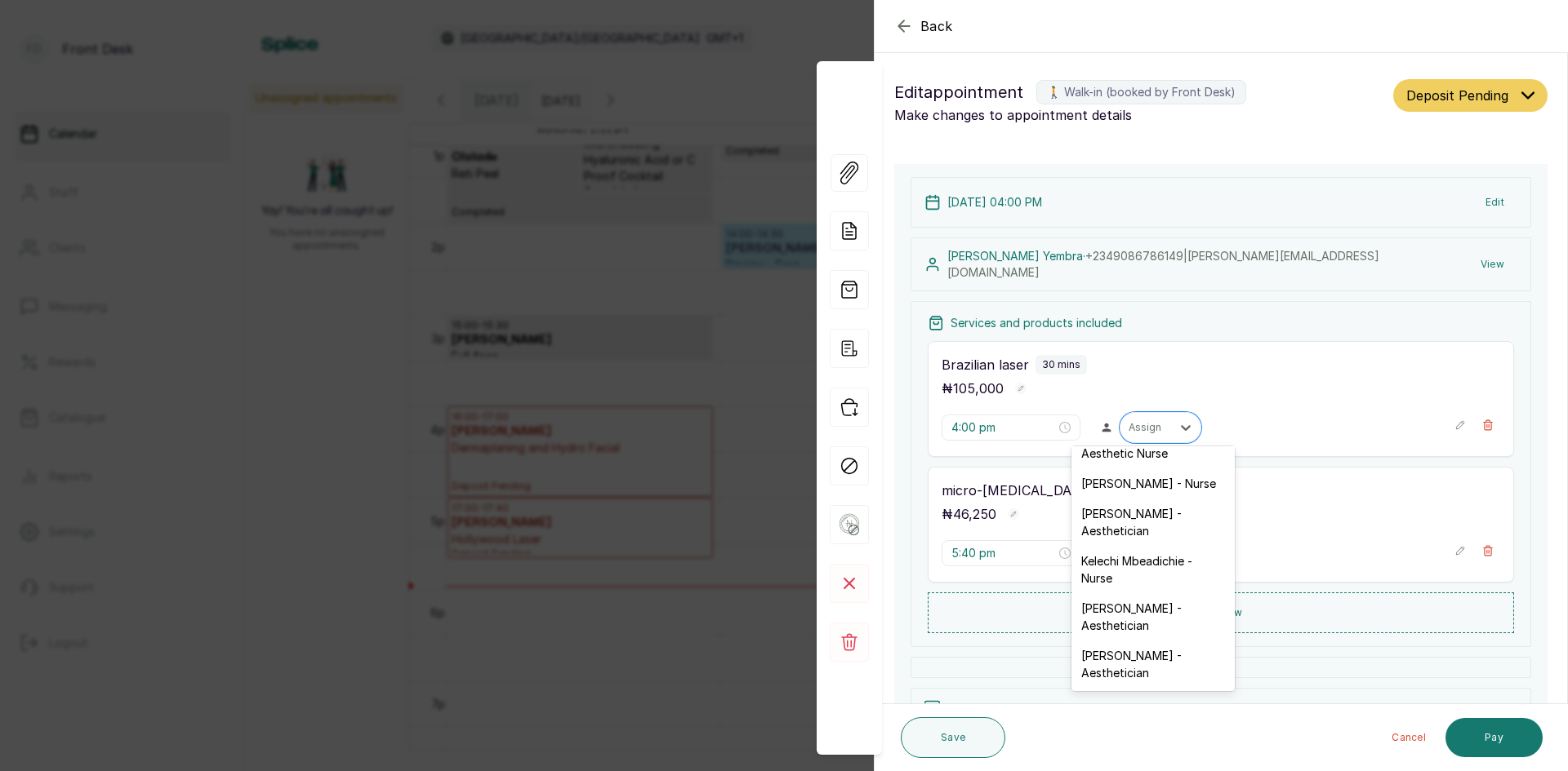
click at [1103, 672] on div "Donna Onyendi - Aesthetician" at bounding box center [1152, 664] width 163 height 47
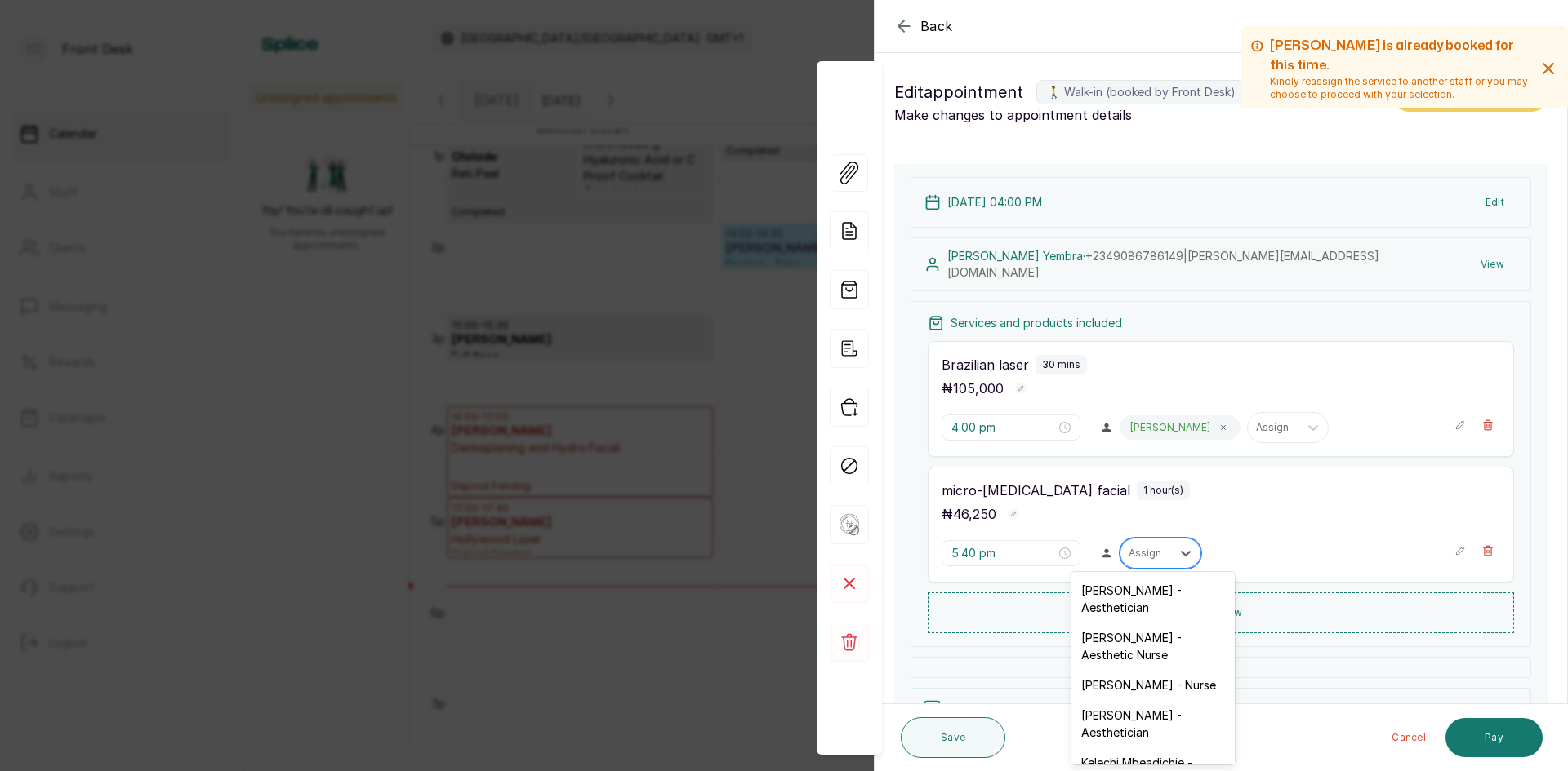
click at [1135, 543] on div "Assign" at bounding box center [1146, 553] width 51 height 22
click at [1098, 725] on div "Donna Onyendi - Aesthetician" at bounding box center [1152, 737] width 163 height 47
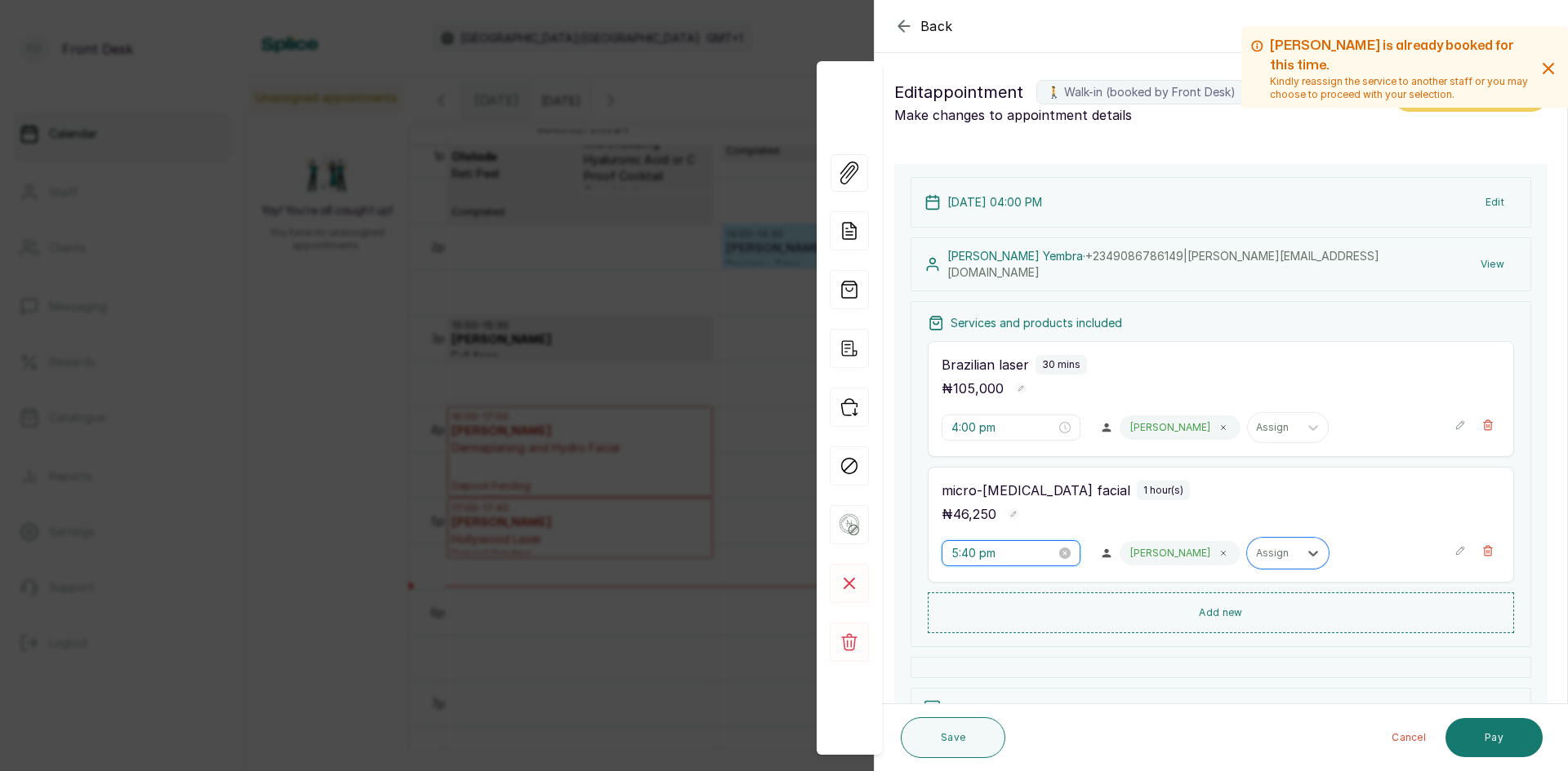
click at [1006, 547] on input "5:40 pm" at bounding box center [1003, 553] width 105 height 18
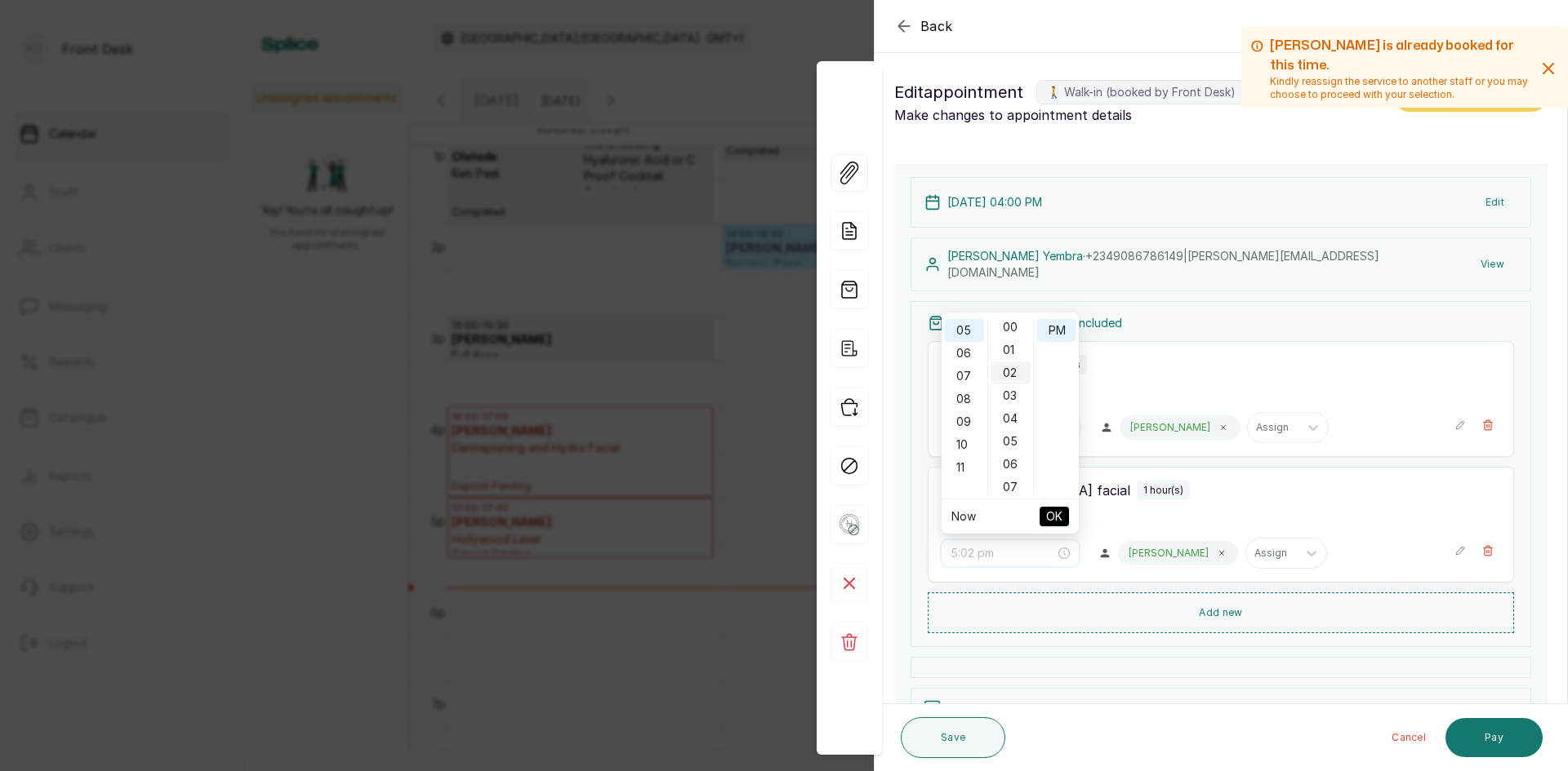
scroll to position [0, 0]
click at [1014, 331] on div "00" at bounding box center [1011, 331] width 39 height 22
click at [1056, 511] on span "OK" at bounding box center [1054, 517] width 16 height 31
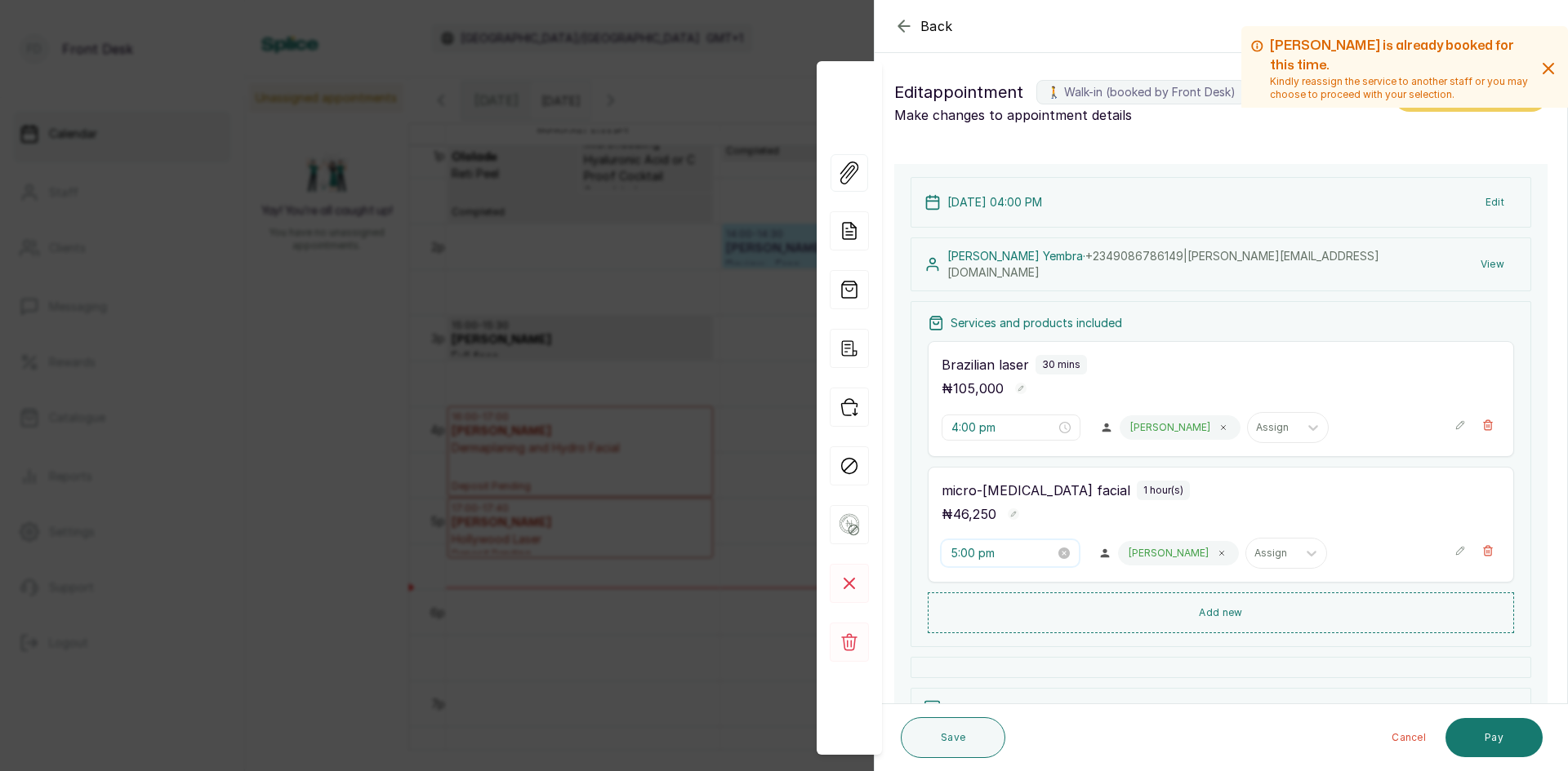
click at [988, 547] on input "5:00 pm" at bounding box center [1002, 553] width 105 height 18
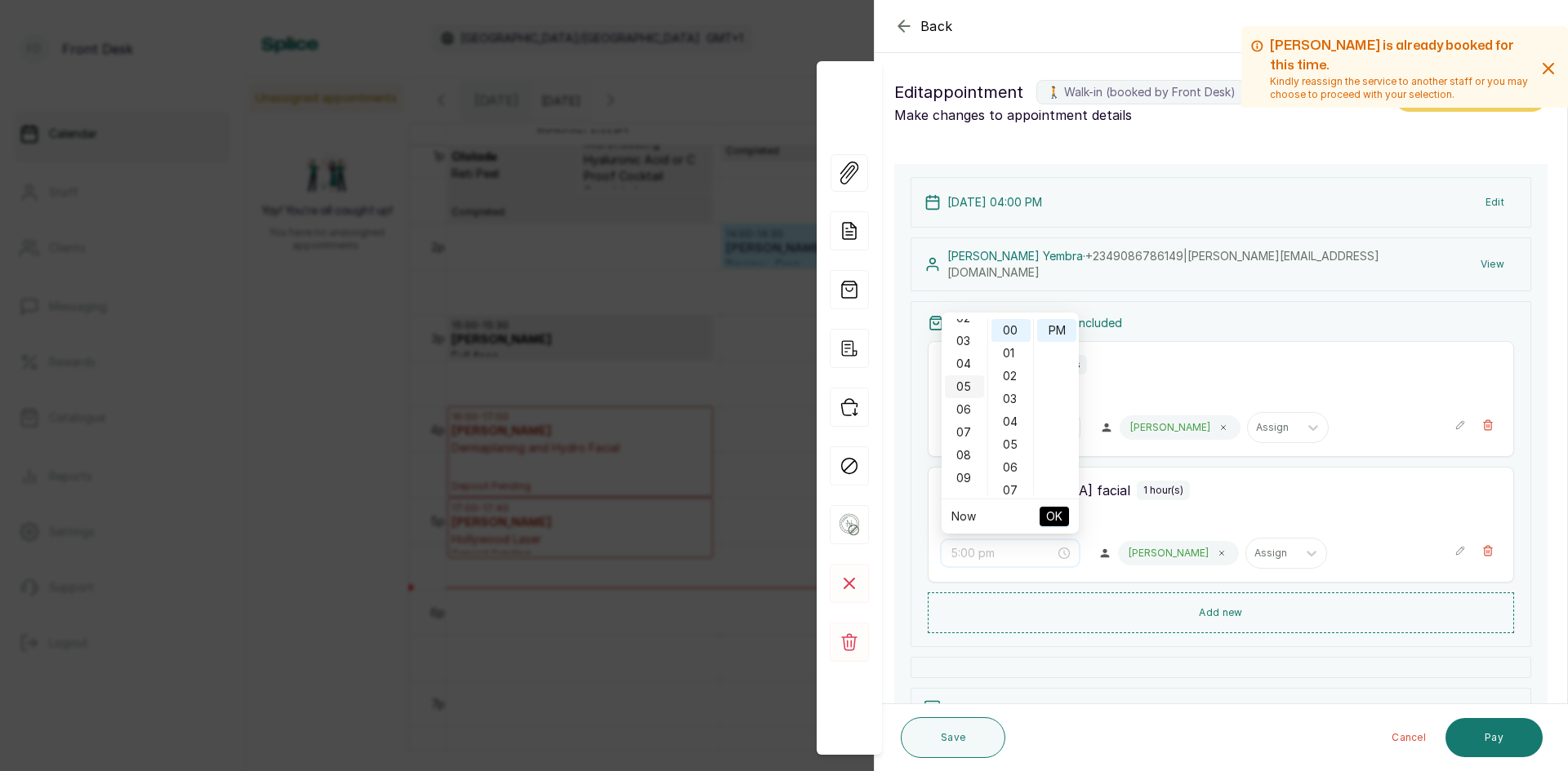
scroll to position [33, 0]
click at [971, 394] on div "04" at bounding box center [964, 389] width 39 height 22
click at [1014, 450] on div "30" at bounding box center [1011, 445] width 39 height 22
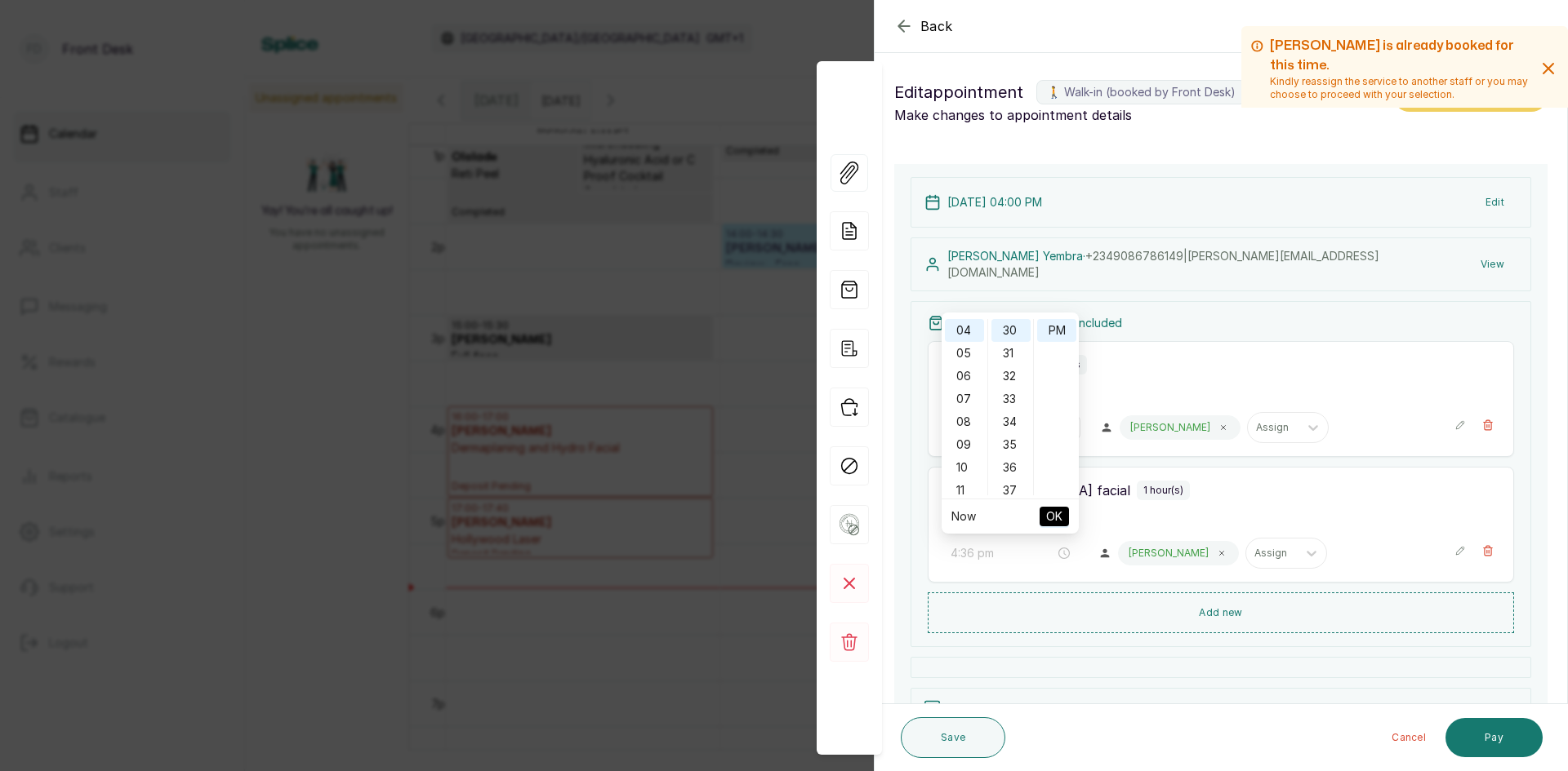
type input "4:30 pm"
click at [1062, 515] on span "OK" at bounding box center [1054, 517] width 16 height 31
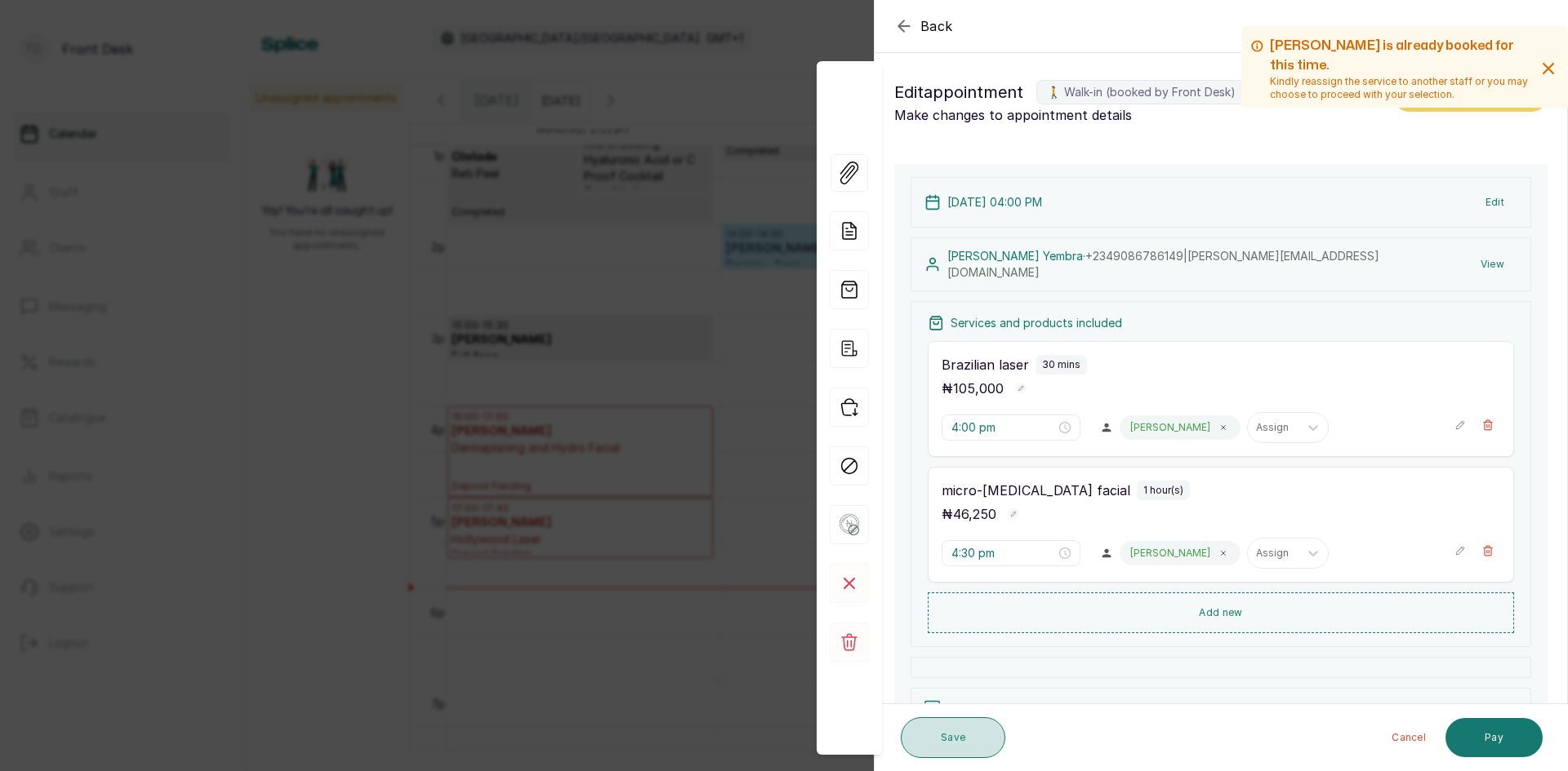
click at [969, 738] on button "Save" at bounding box center [953, 737] width 105 height 41
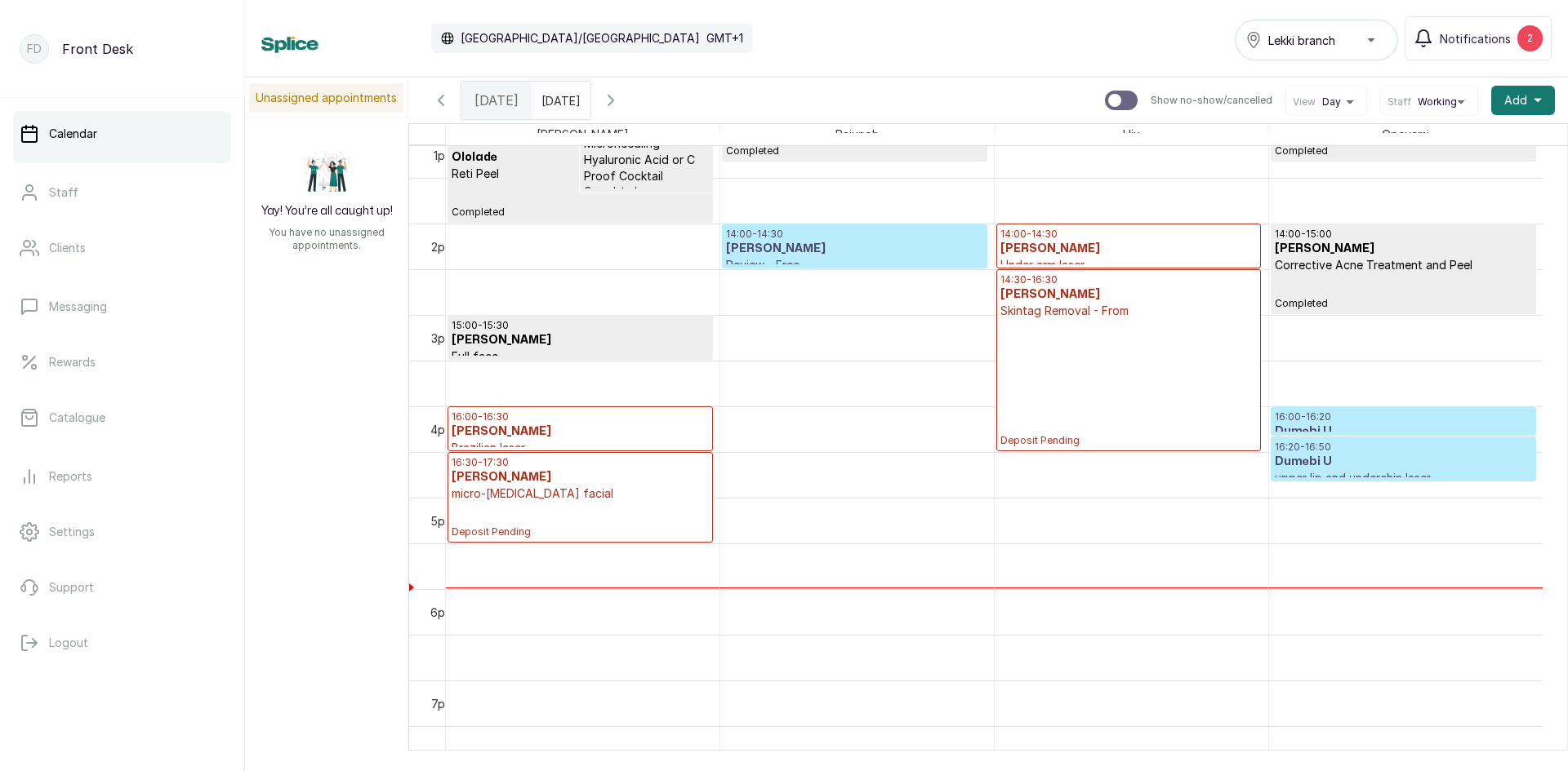
click at [602, 461] on p "16:30 - 17:30" at bounding box center [581, 463] width 257 height 13
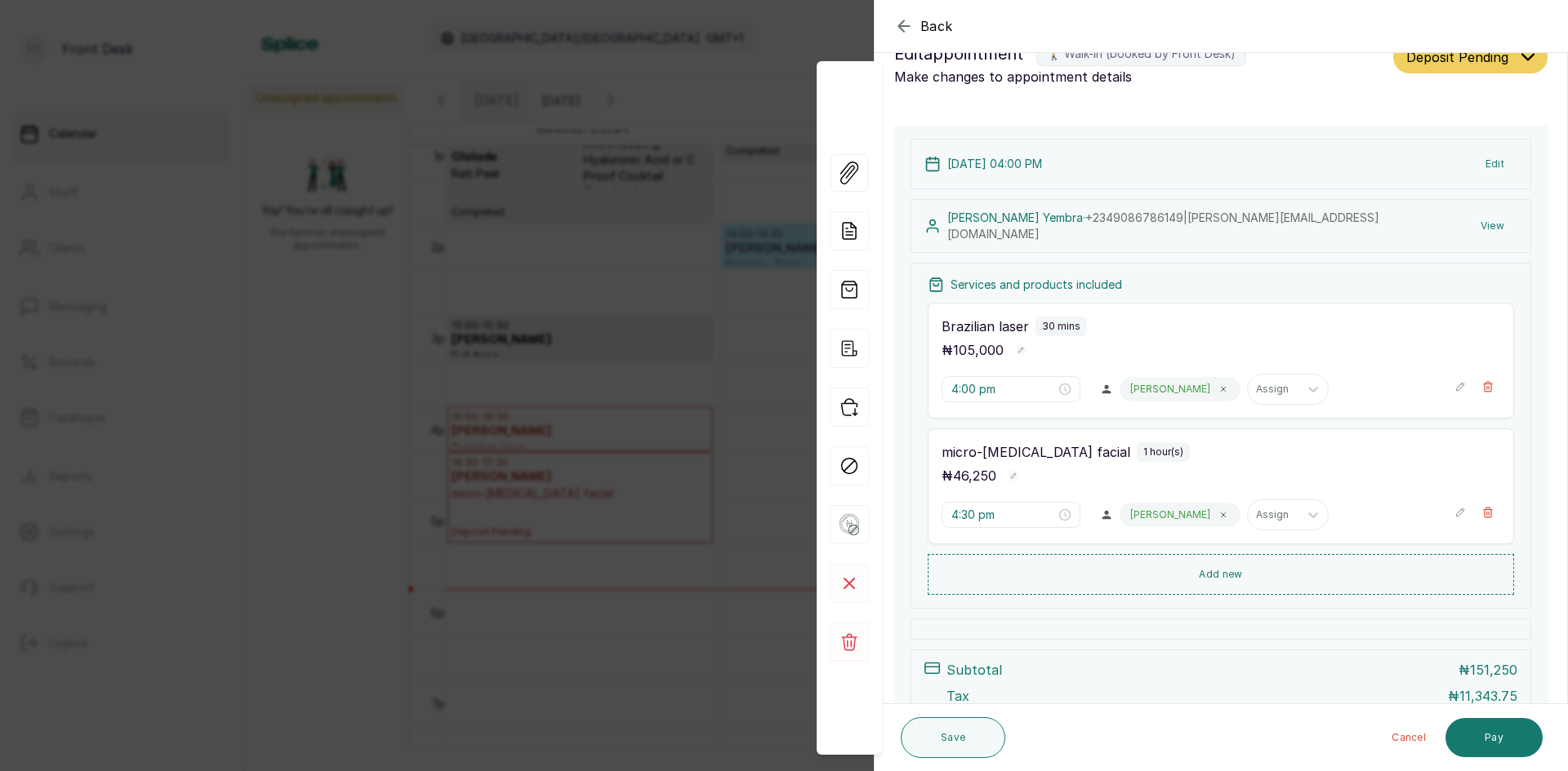
scroll to position [0, 0]
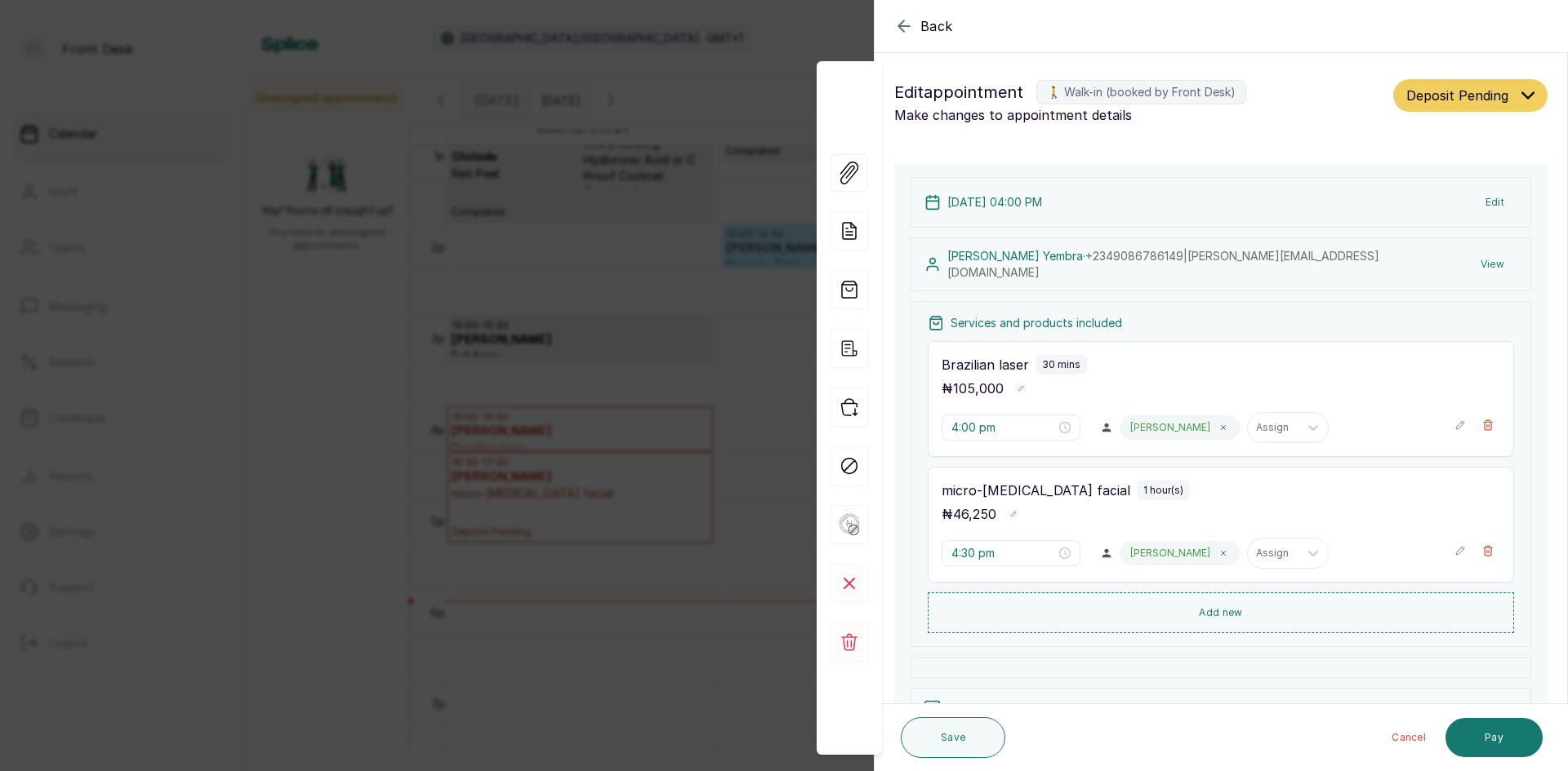
click at [946, 28] on span "Back" at bounding box center [937, 26] width 33 height 20
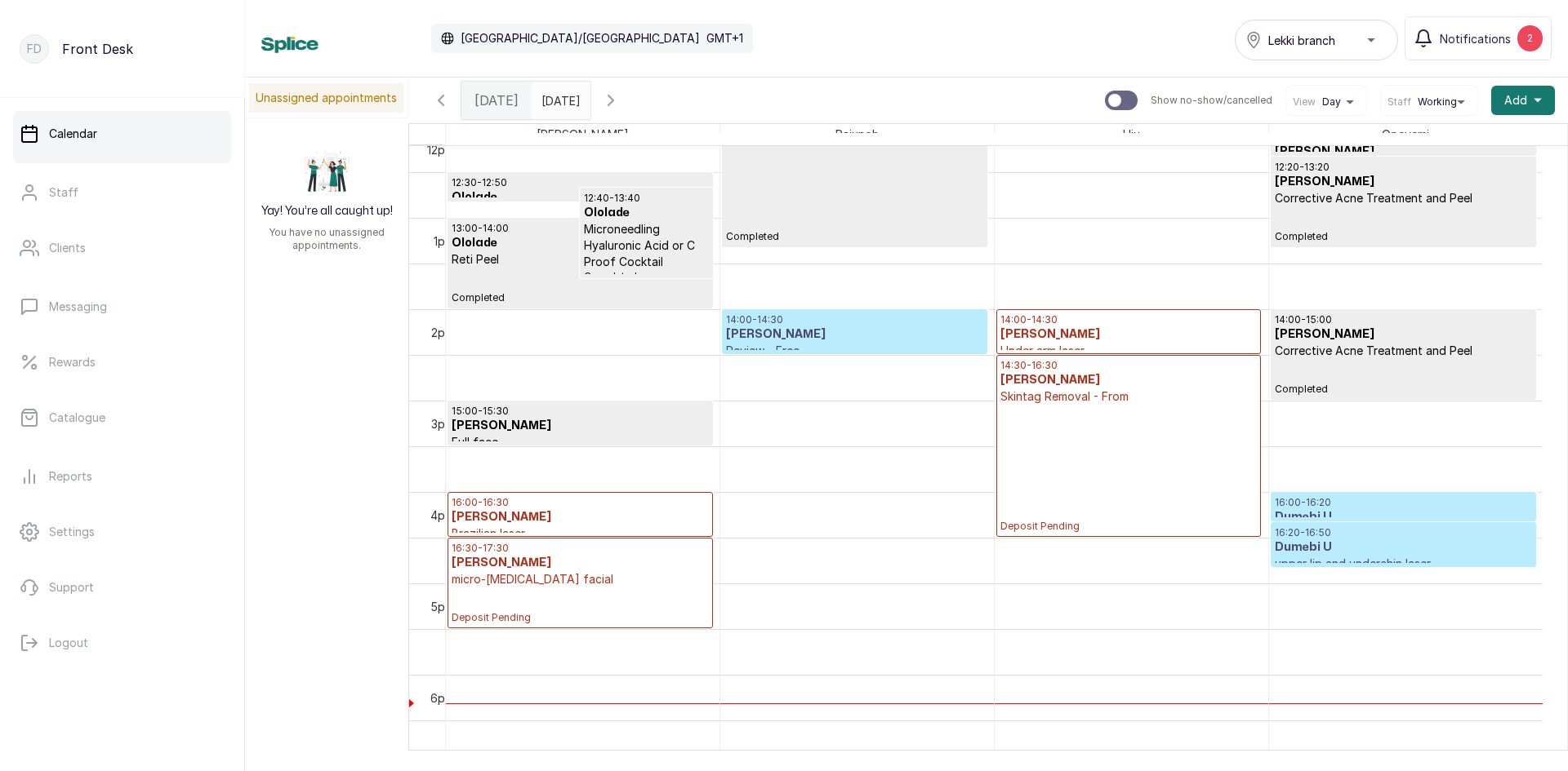
scroll to position [1121, 0]
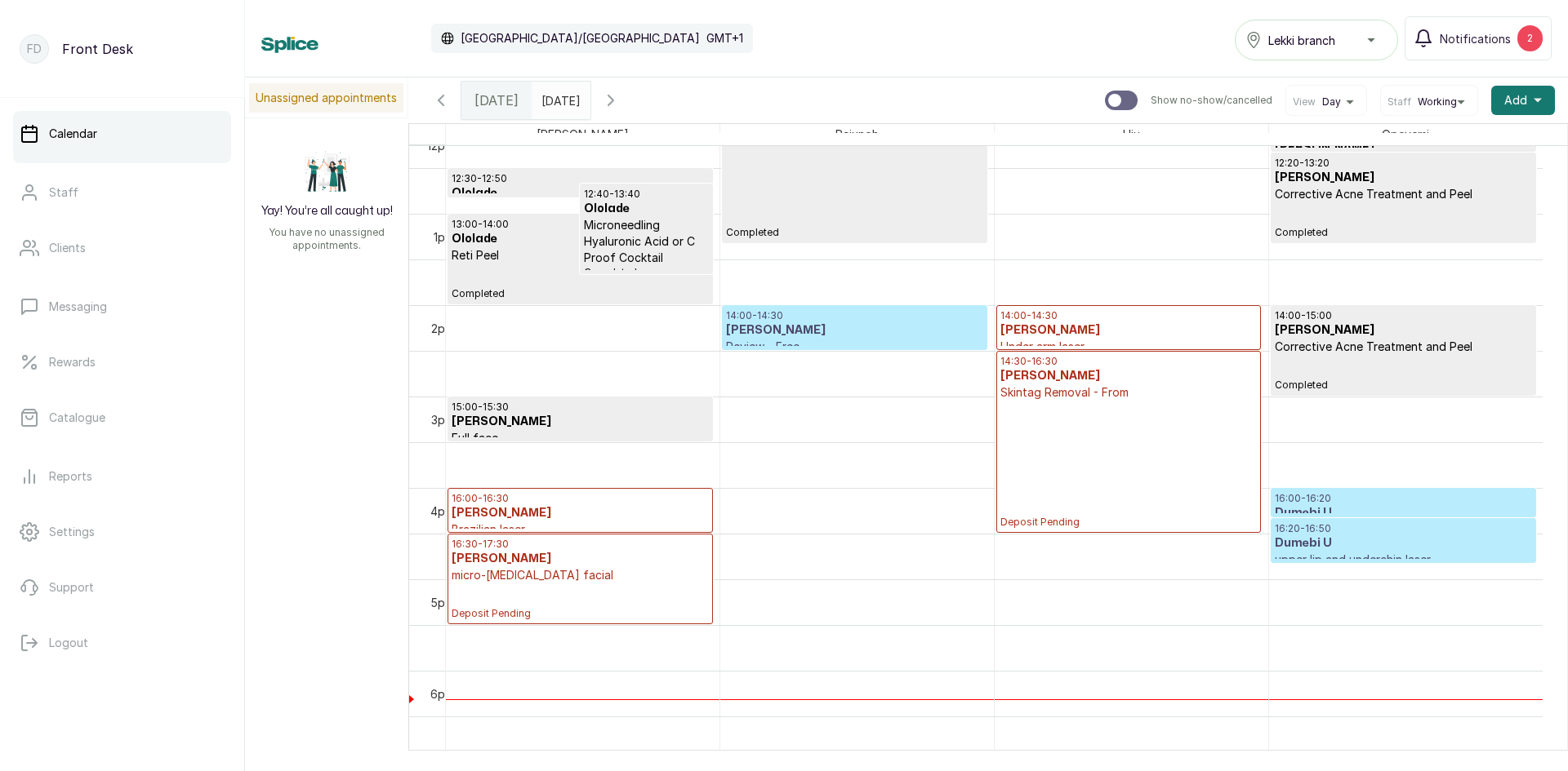
click at [1116, 455] on div "14:30 - 16:30 Precious Omar Skintag Removal - From Deposit Pending" at bounding box center [1128, 441] width 257 height 174
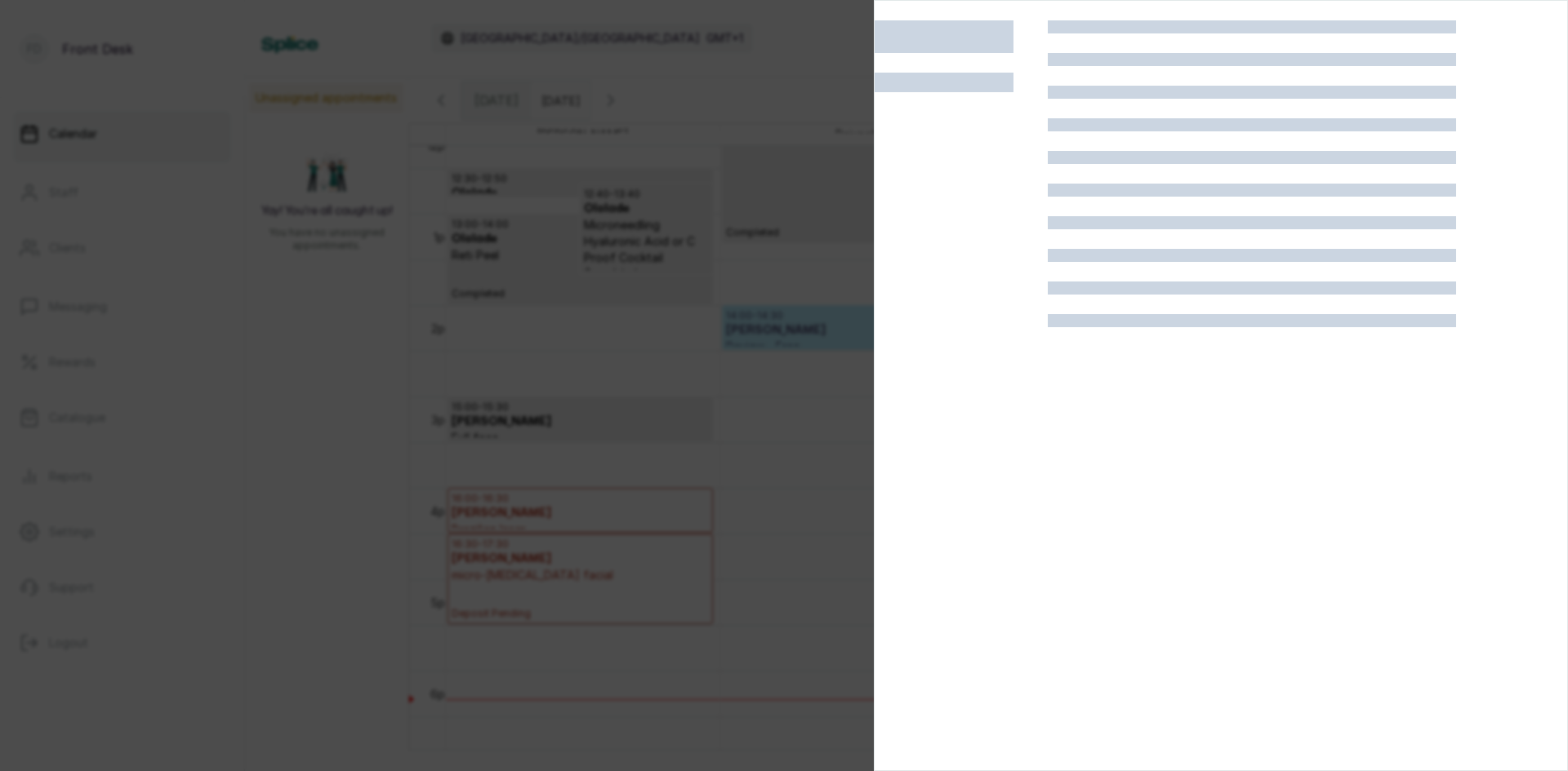
click at [286, 457] on div at bounding box center [784, 385] width 1568 height 771
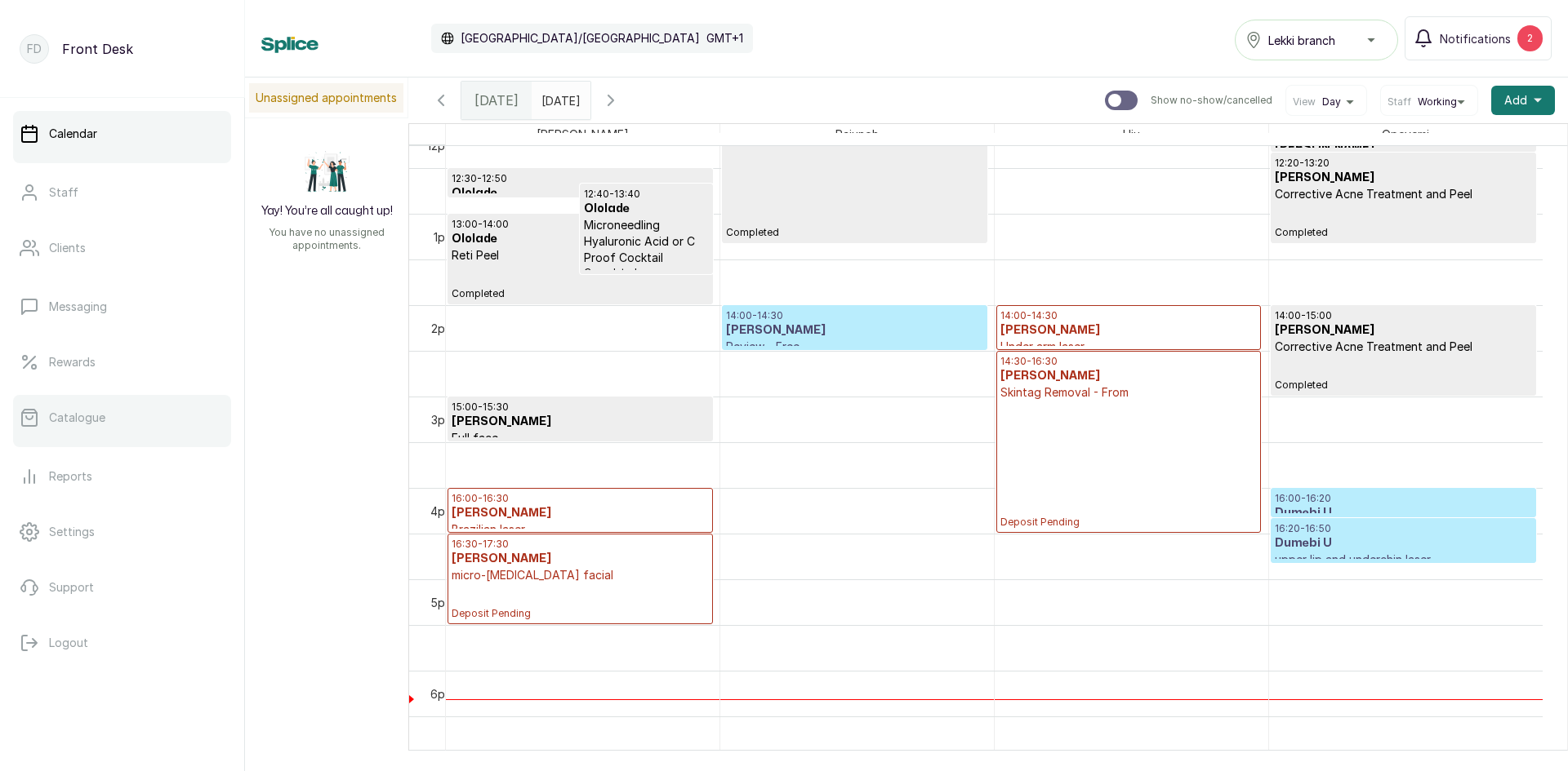
click at [68, 415] on p "Catalogue" at bounding box center [77, 418] width 56 height 16
